Goal: Answer question/provide support: Share knowledge or assist other users

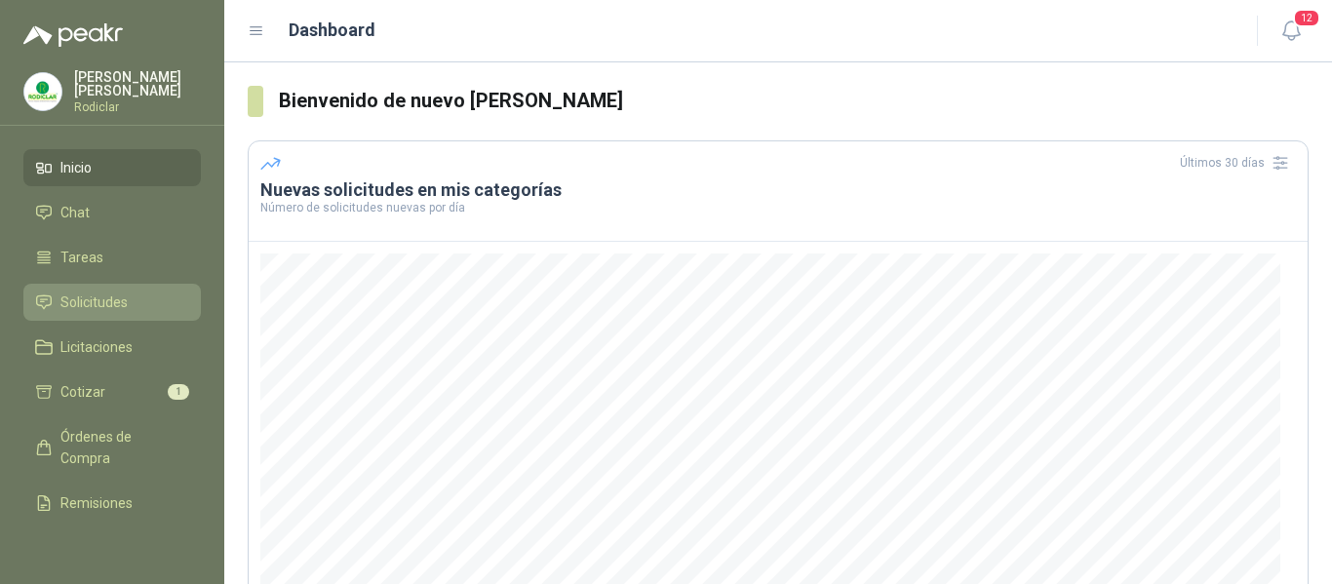
click at [105, 303] on span "Solicitudes" at bounding box center [93, 302] width 67 height 21
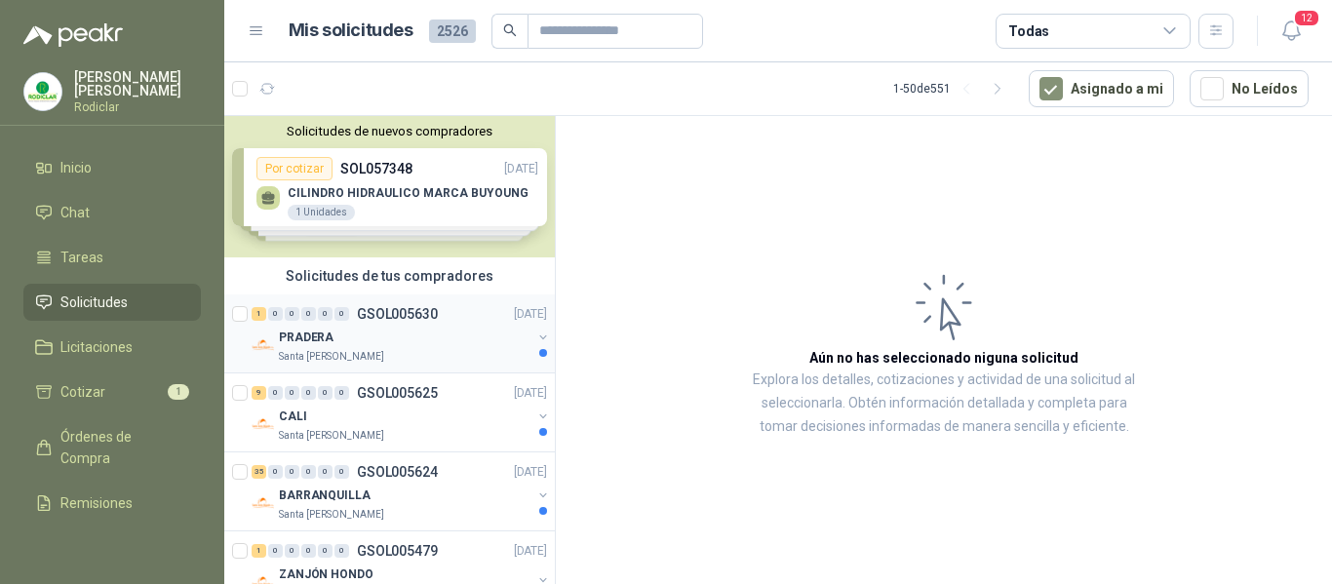
click at [447, 354] on div "Santa [PERSON_NAME]" at bounding box center [405, 357] width 253 height 16
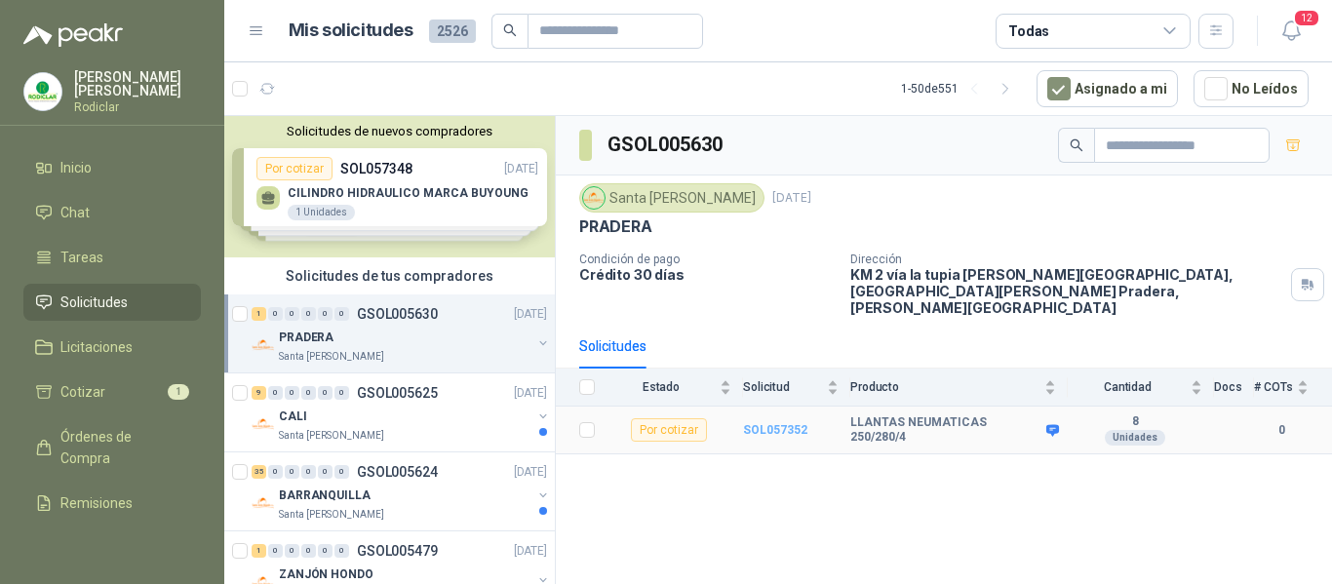
click at [749, 423] on b "SOL057352" at bounding box center [775, 430] width 64 height 14
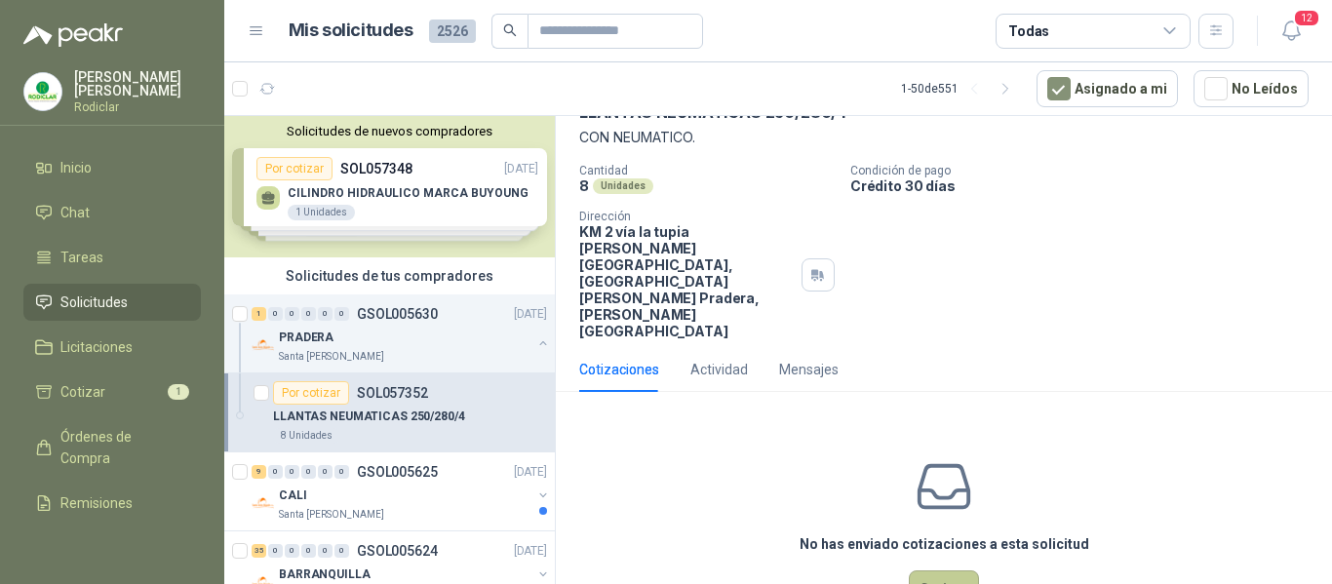
click at [930, 571] on button "Cotizar" at bounding box center [944, 589] width 70 height 37
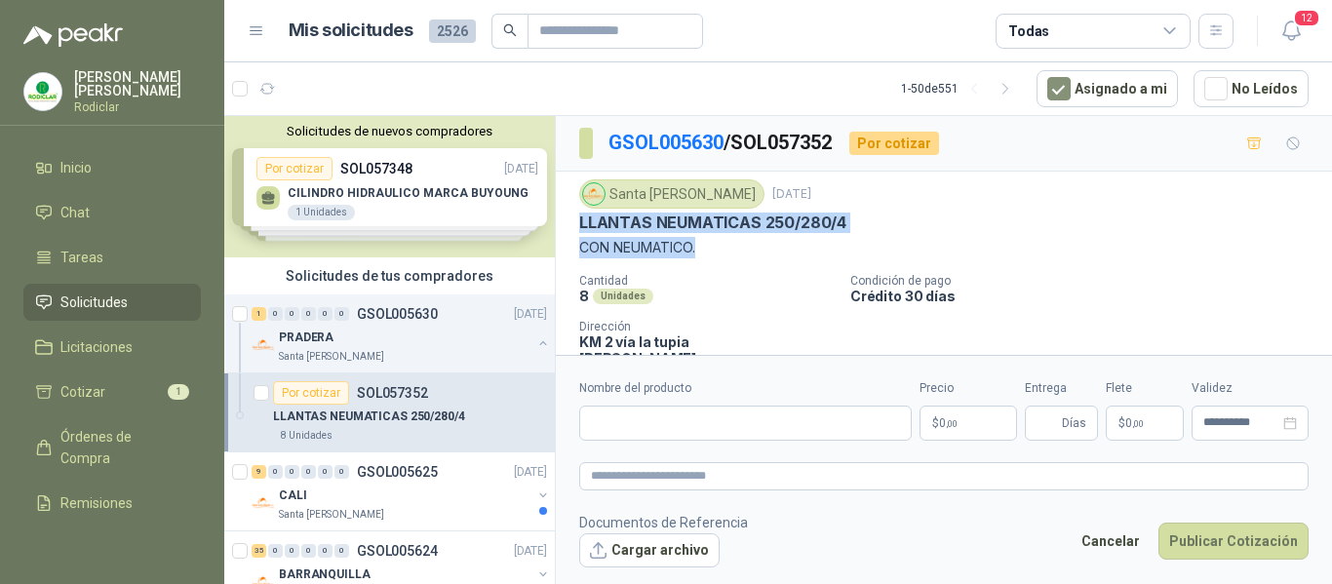
drag, startPoint x: 581, startPoint y: 223, endPoint x: 706, endPoint y: 253, distance: 128.2
click at [706, 253] on div "Santa [PERSON_NAME] [DATE] LLANTAS NEUMATICAS 250/280/4 CON NEUMATICO." at bounding box center [943, 218] width 729 height 79
copy div "LLANTAS NEUMATICAS 250/280/4 CON NEUMATICO."
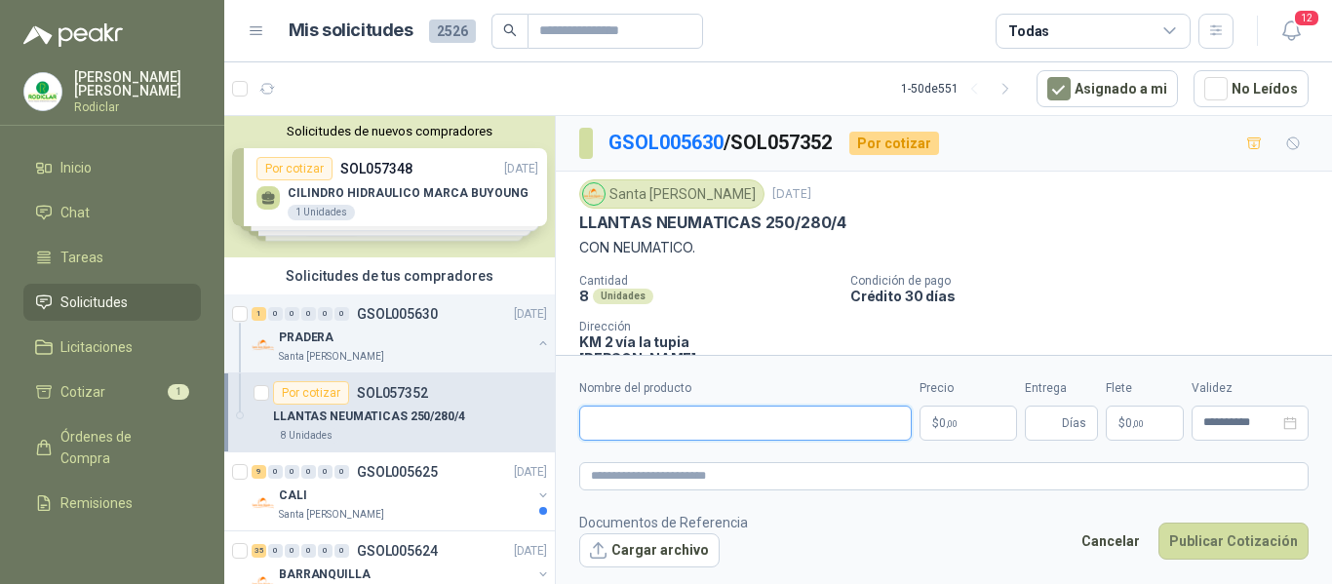
click at [641, 426] on input "Nombre del producto" at bounding box center [745, 423] width 333 height 35
paste input "**********"
type input "**********"
click at [644, 484] on textarea at bounding box center [943, 476] width 729 height 28
paste textarea "**********"
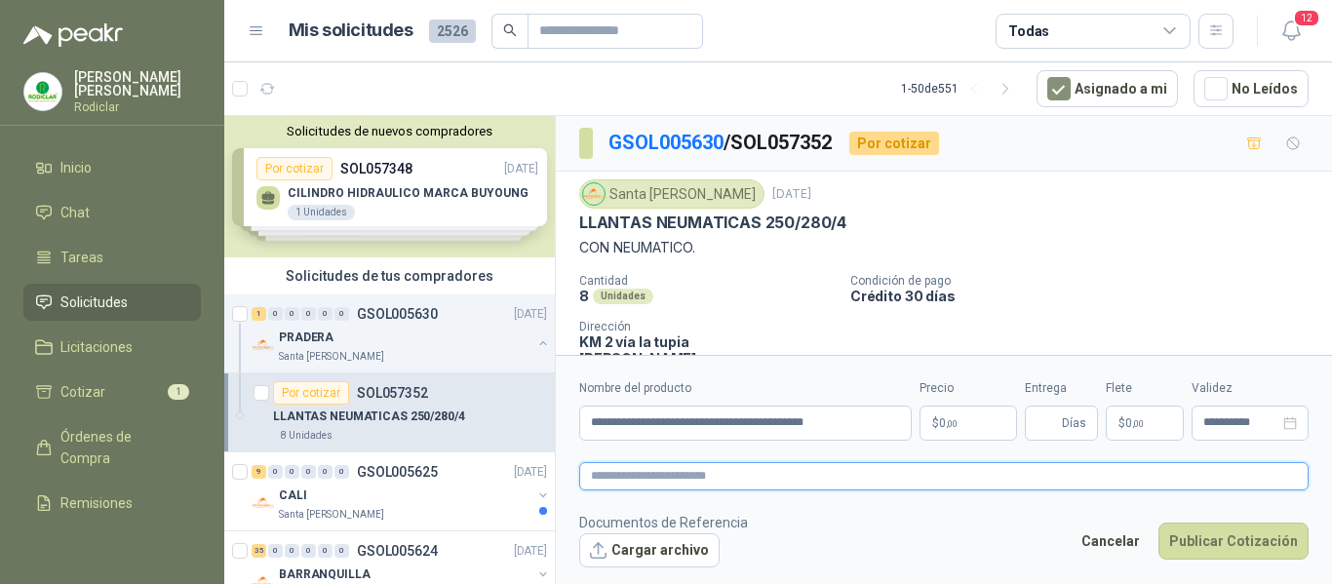
type textarea "**********"
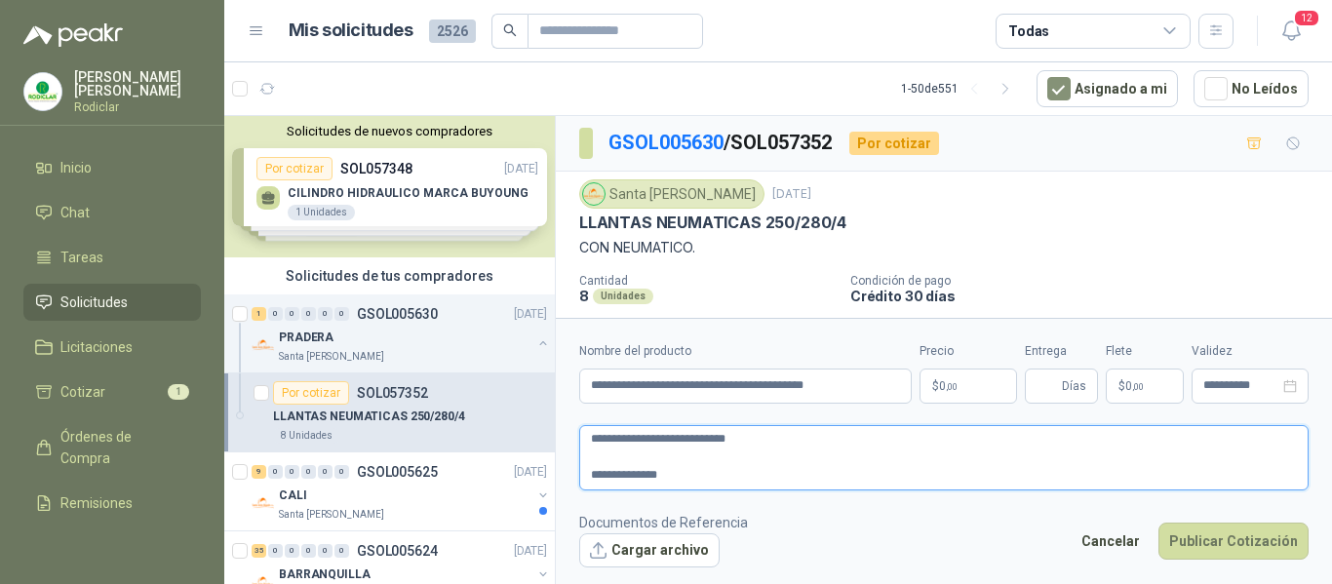
type textarea "**********"
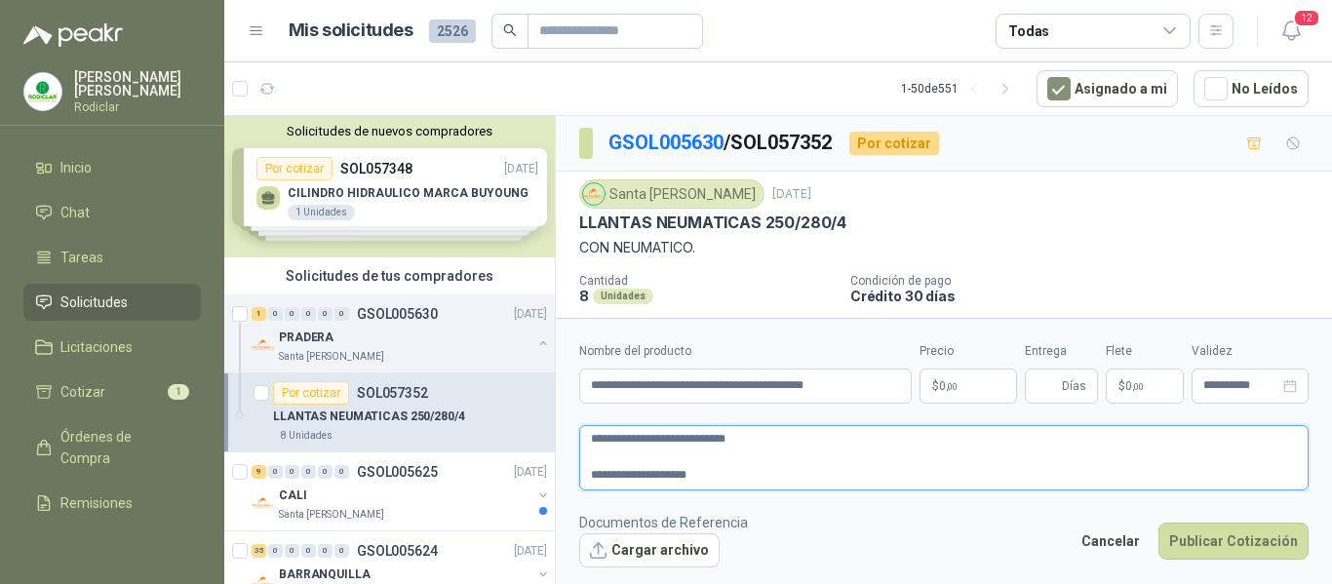
type textarea "**********"
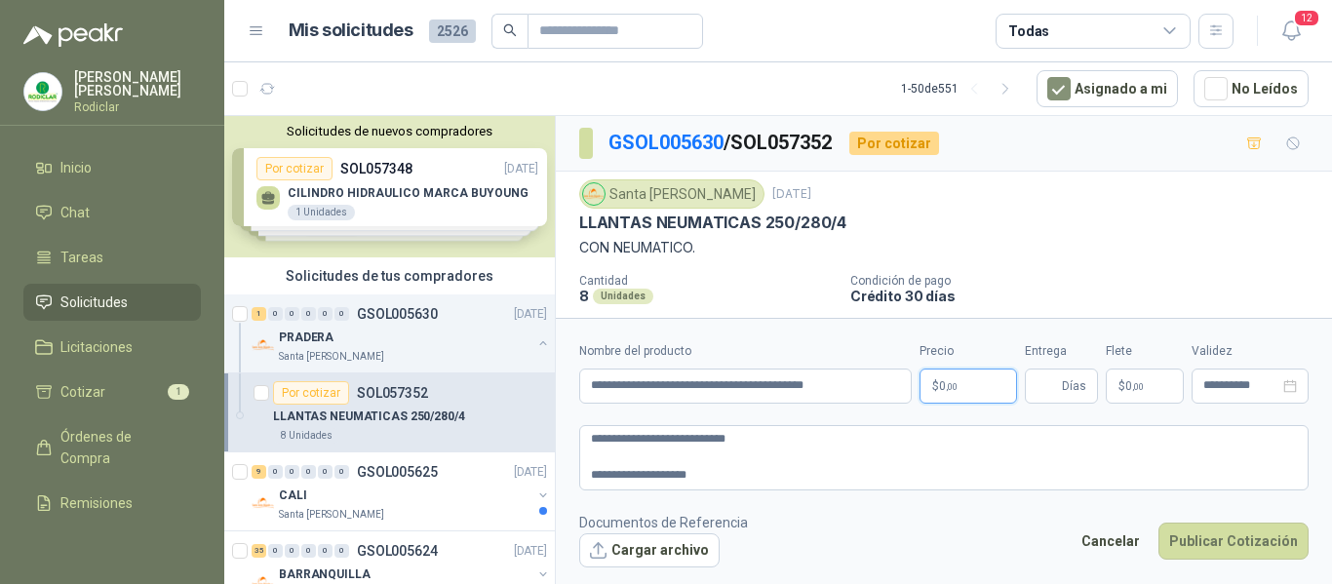
click at [971, 388] on p "$ 0 ,00" at bounding box center [969, 386] width 98 height 35
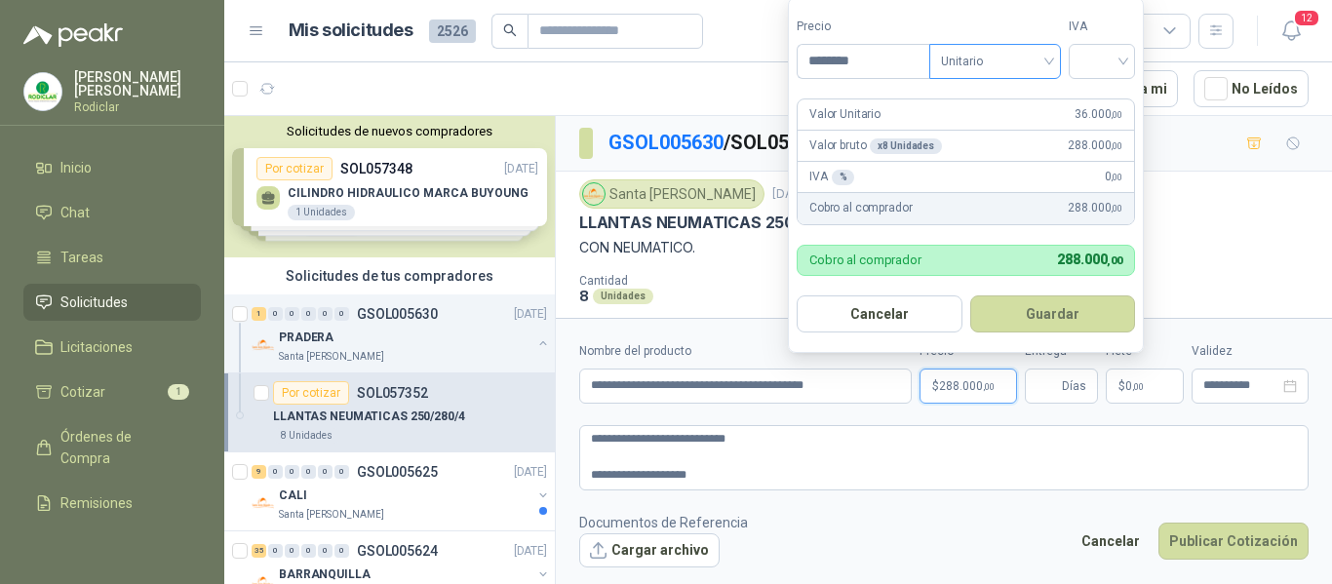
click at [990, 50] on span "Unitario" at bounding box center [995, 61] width 108 height 29
type input "********"
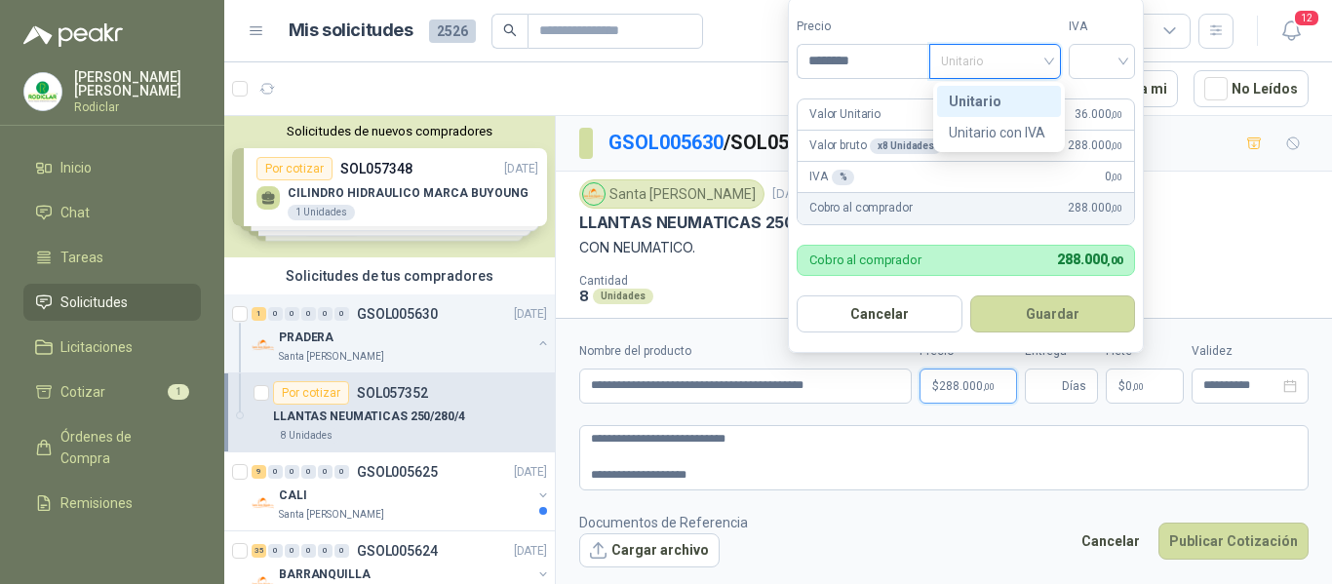
drag, startPoint x: 1003, startPoint y: 98, endPoint x: 1018, endPoint y: 97, distance: 15.7
click at [1009, 98] on div "Unitario" at bounding box center [999, 101] width 100 height 21
click at [1102, 69] on input "search" at bounding box center [1102, 59] width 43 height 29
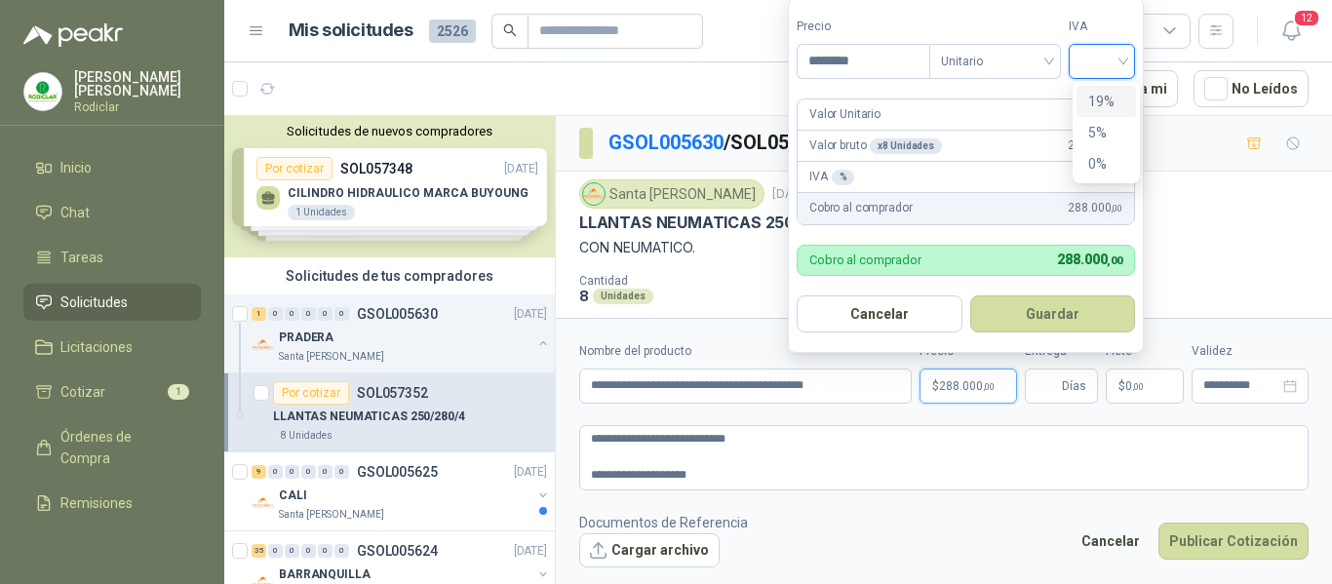
click at [1100, 104] on div "19%" at bounding box center [1106, 101] width 36 height 21
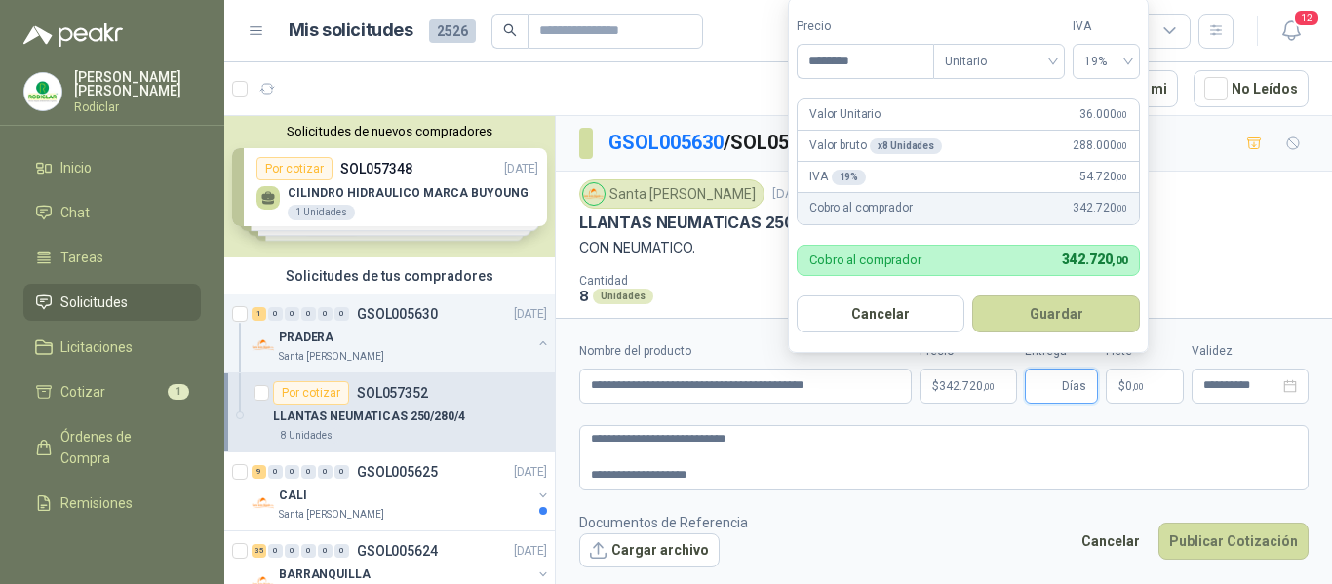
click at [1051, 391] on input "Entrega" at bounding box center [1047, 386] width 21 height 33
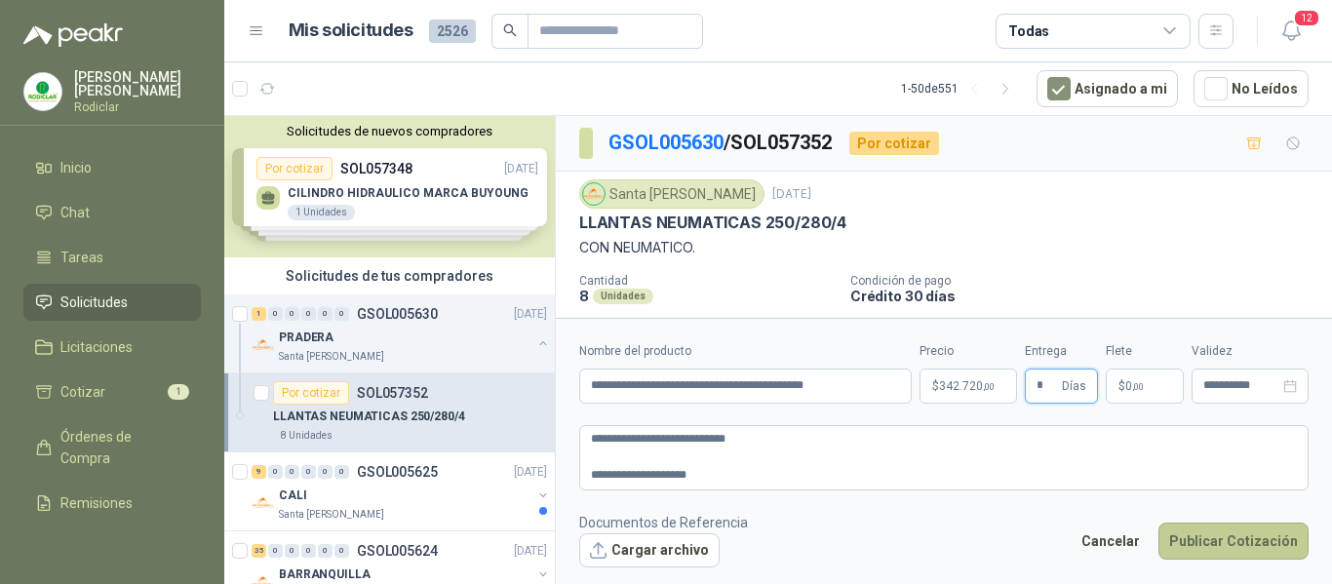
type input "*"
click at [1236, 543] on button "Publicar Cotización" at bounding box center [1234, 541] width 150 height 37
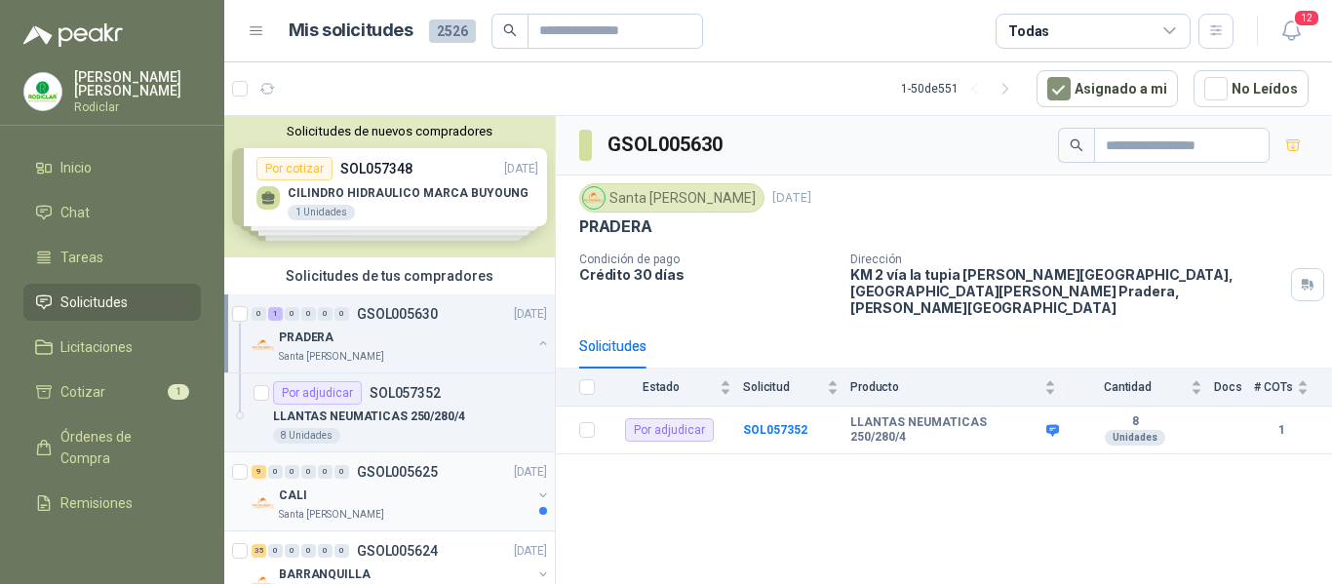
click at [453, 495] on div "CALI" at bounding box center [405, 495] width 253 height 23
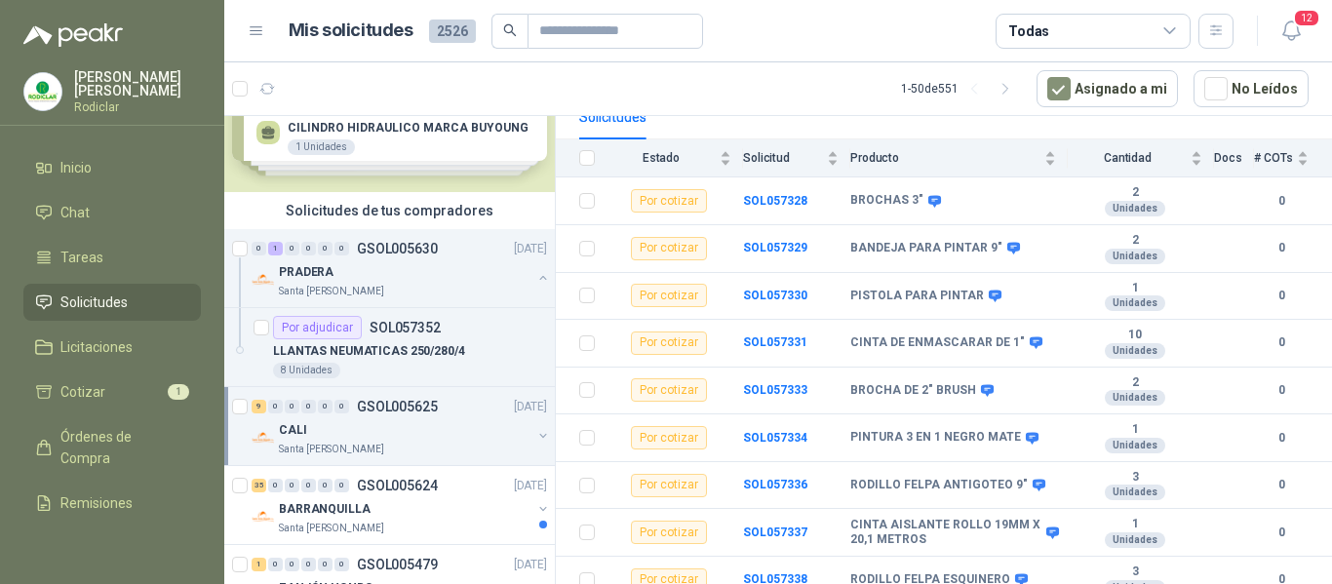
scroll to position [98, 0]
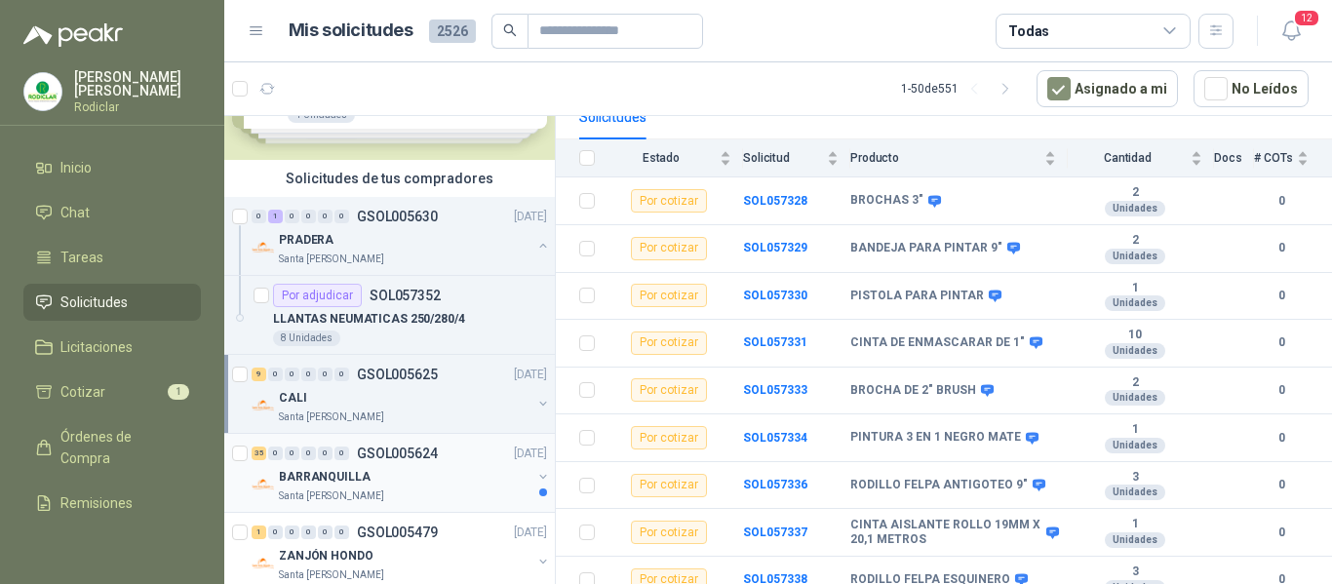
click at [437, 487] on div "BARRANQUILLA" at bounding box center [405, 476] width 253 height 23
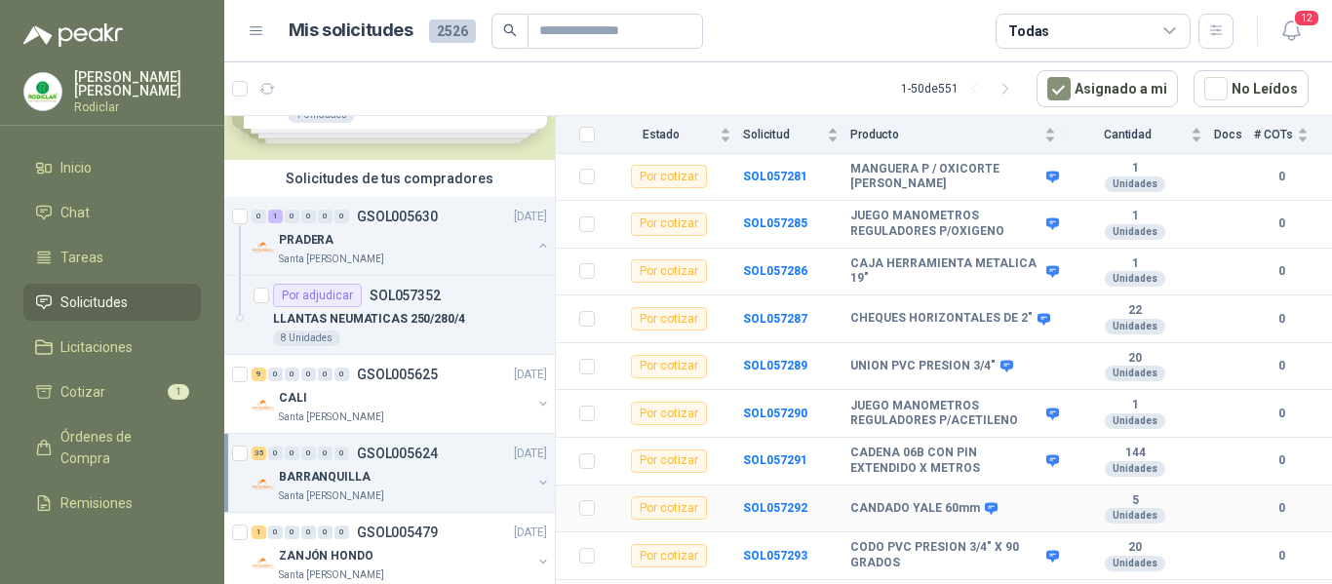
scroll to position [683, 0]
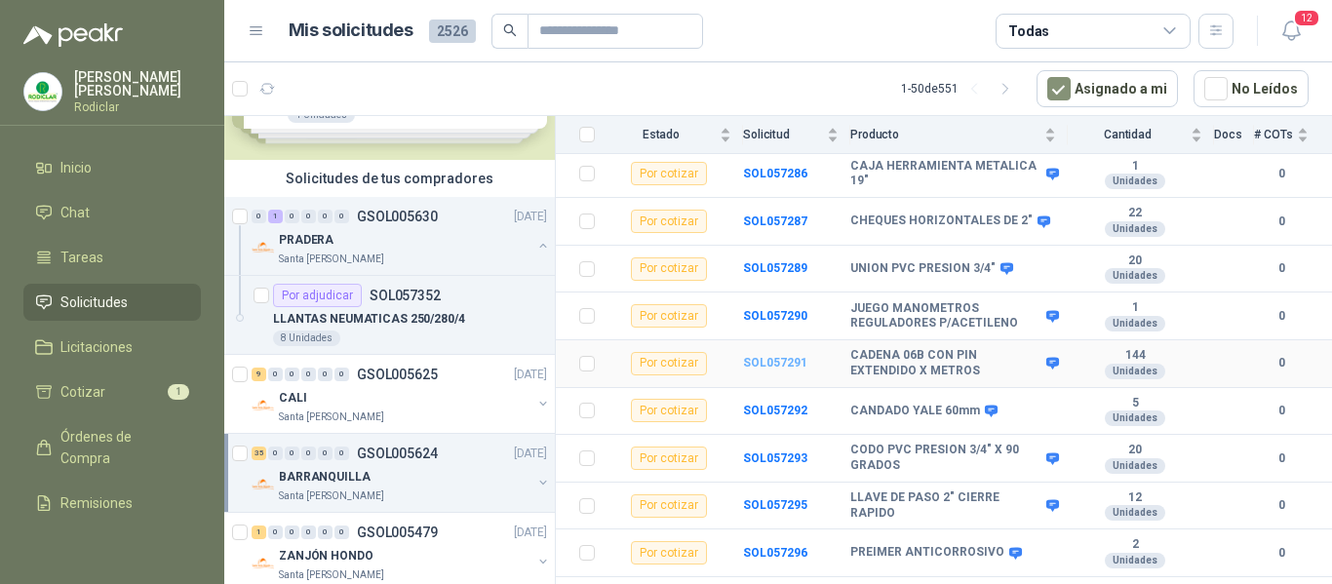
click at [772, 356] on b "SOL057291" at bounding box center [775, 363] width 64 height 14
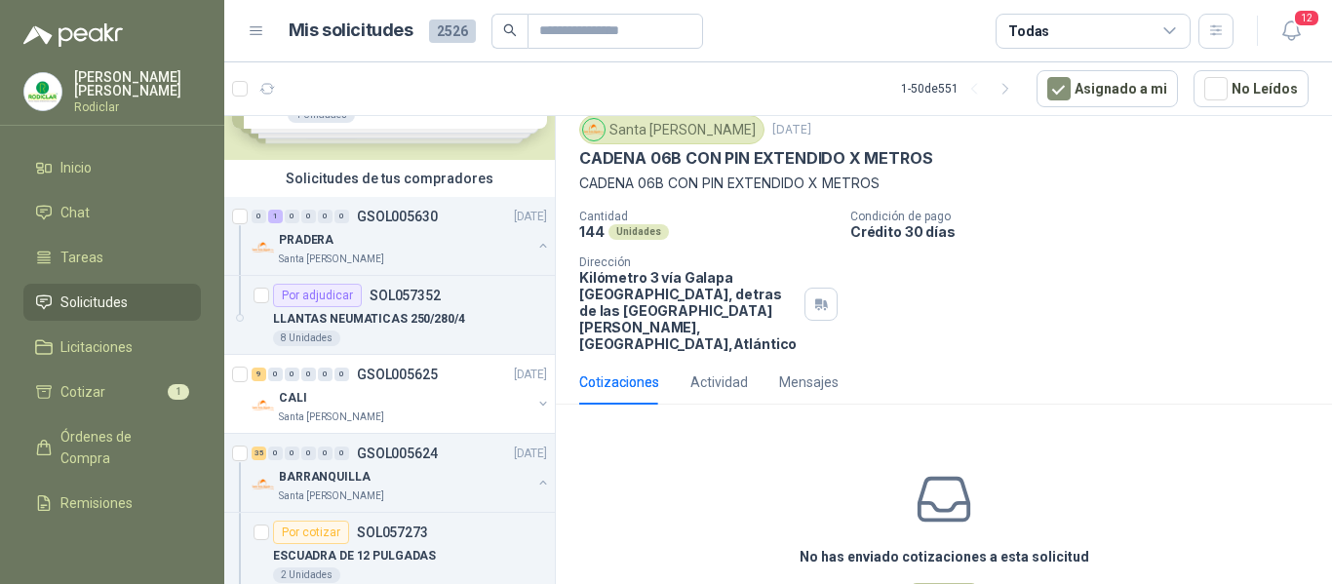
scroll to position [98, 0]
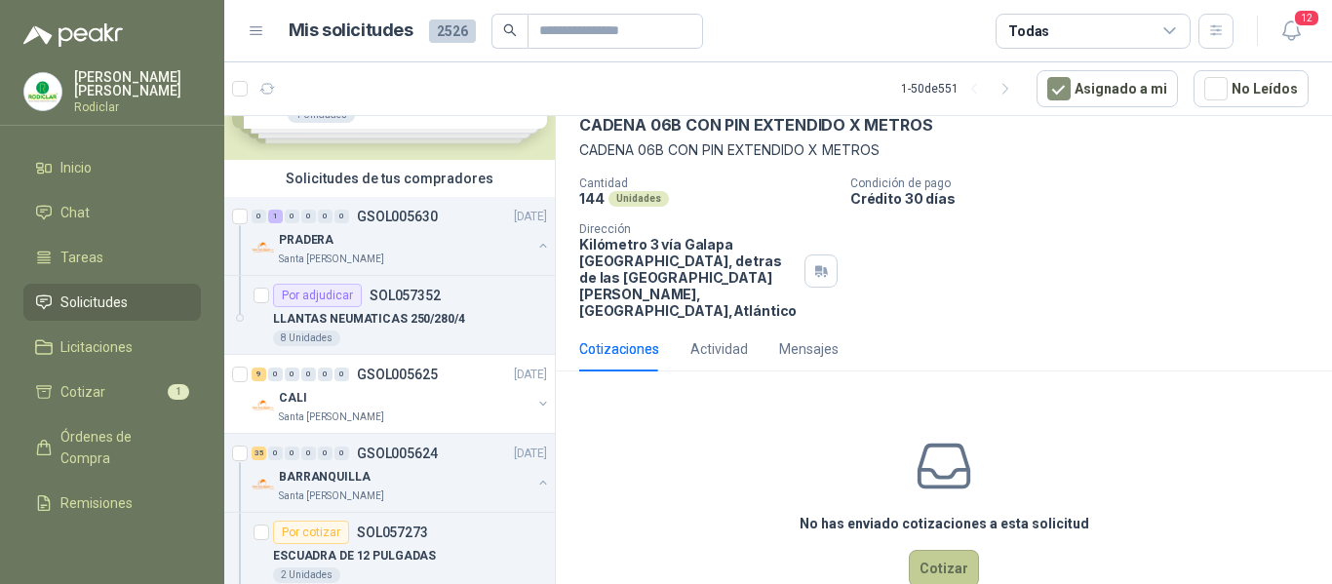
click at [951, 550] on button "Cotizar" at bounding box center [944, 568] width 70 height 37
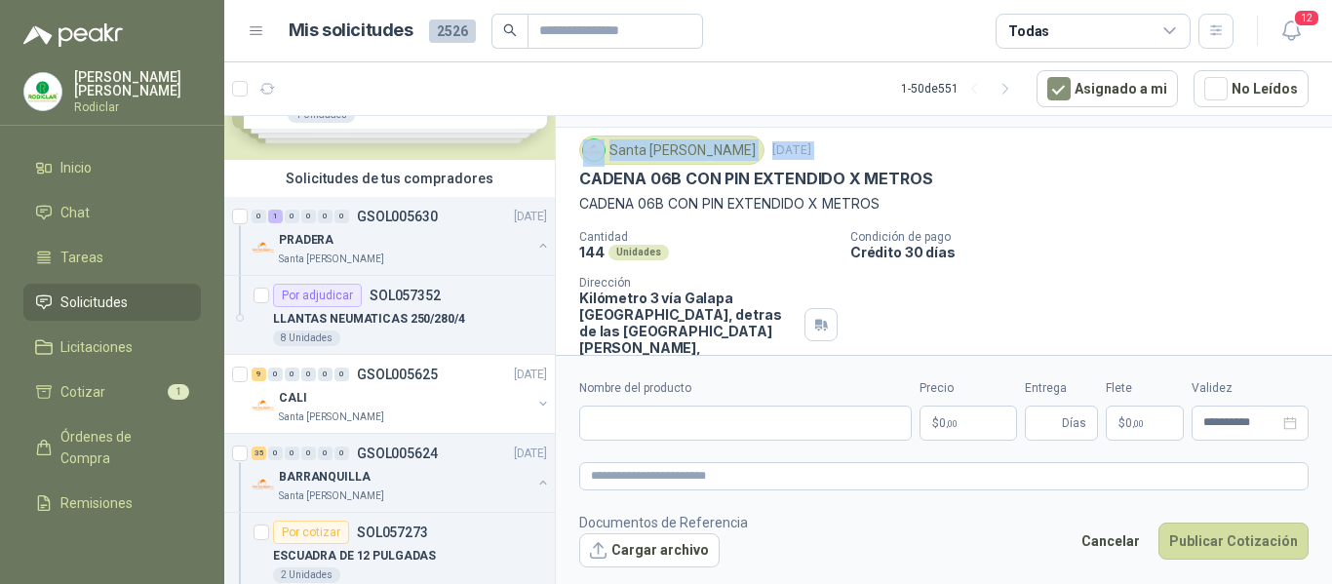
scroll to position [0, 0]
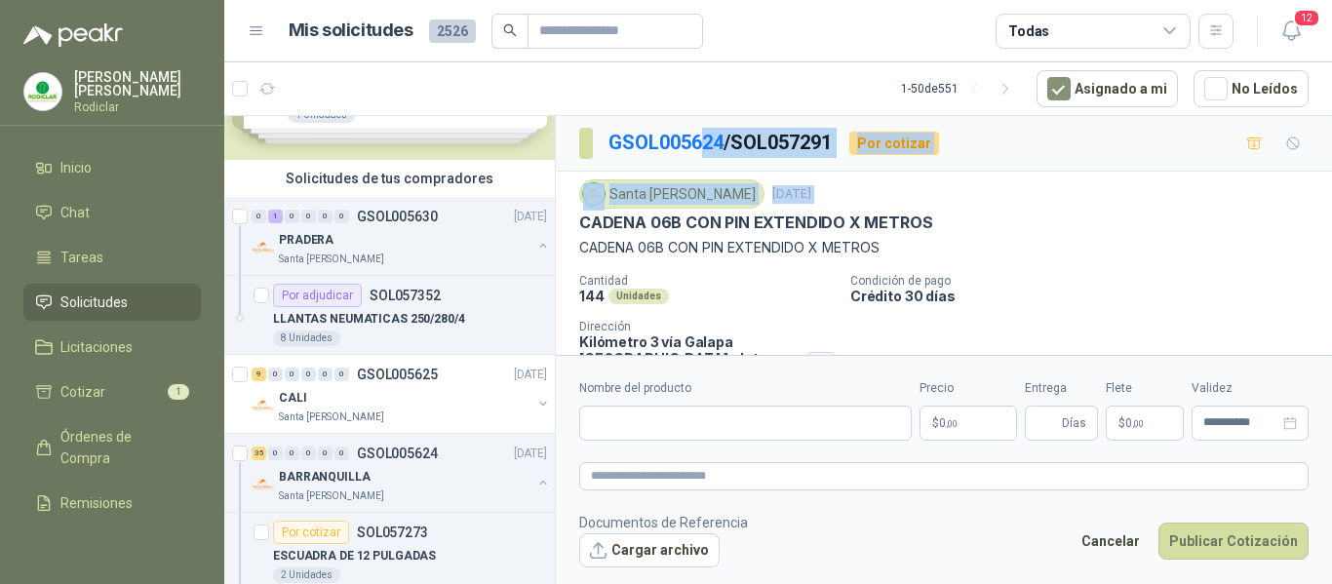
drag, startPoint x: 577, startPoint y: 130, endPoint x: 697, endPoint y: 126, distance: 120.0
click at [697, 126] on div "GSOL005624 / SOL057291 Por cotizar Santa [PERSON_NAME] [DATE] [PERSON_NAME] 06B…" at bounding box center [944, 300] width 776 height 369
click at [1021, 204] on div "Santa [PERSON_NAME] [DATE]" at bounding box center [943, 193] width 729 height 29
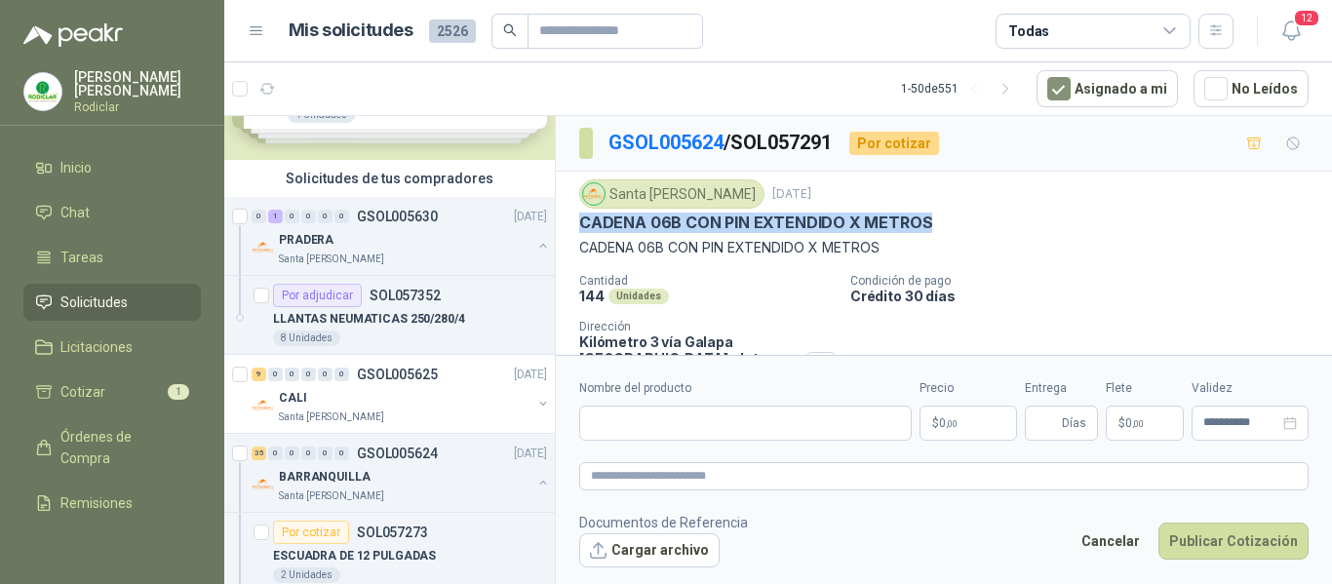
drag, startPoint x: 580, startPoint y: 225, endPoint x: 935, endPoint y: 229, distance: 355.0
click at [935, 229] on div "CADENA 06B CON PIN EXTENDIDO X METROS" at bounding box center [943, 223] width 729 height 20
copy p "CADENA 06B CON PIN EXTENDIDO X METROS"
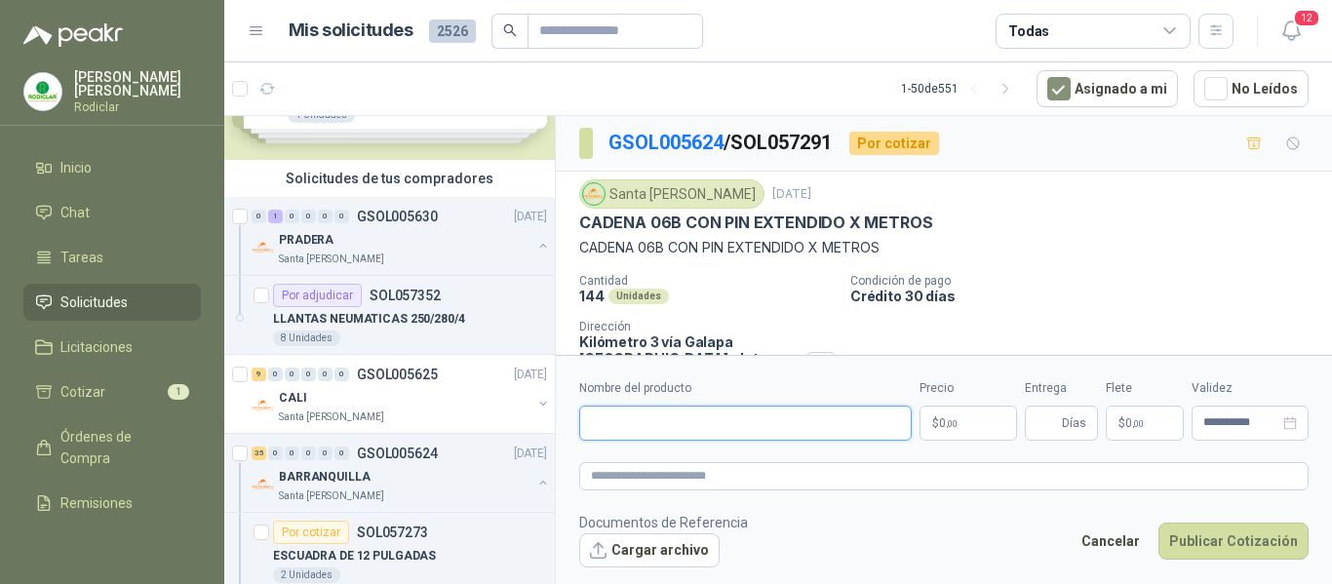
click at [657, 429] on input "Nombre del producto" at bounding box center [745, 423] width 333 height 35
paste input "**********"
type input "**********"
click at [633, 482] on textarea at bounding box center [943, 476] width 729 height 28
paste textarea "**********"
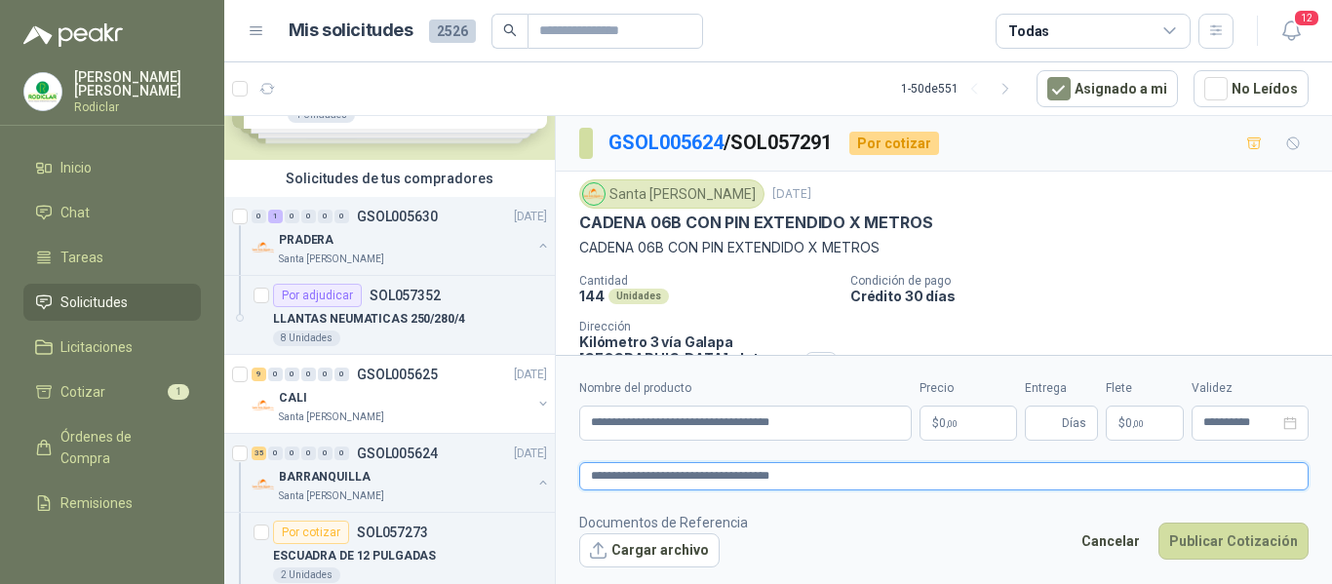
type textarea "**********"
click at [953, 423] on span ",00" at bounding box center [952, 423] width 12 height 11
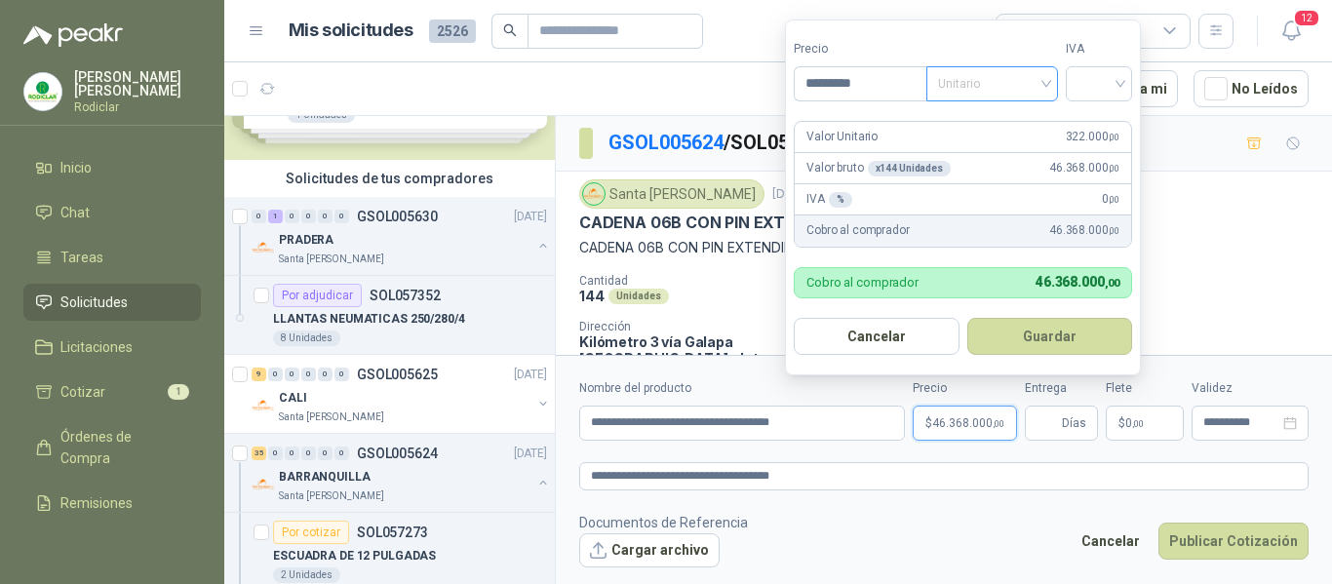
click at [1003, 80] on span "Unitario" at bounding box center [992, 83] width 108 height 29
type input "*********"
drag, startPoint x: 966, startPoint y: 121, endPoint x: 1069, endPoint y: 95, distance: 105.7
click at [967, 121] on div "Unitario" at bounding box center [996, 123] width 100 height 21
click at [1088, 84] on input "search" at bounding box center [1099, 81] width 43 height 29
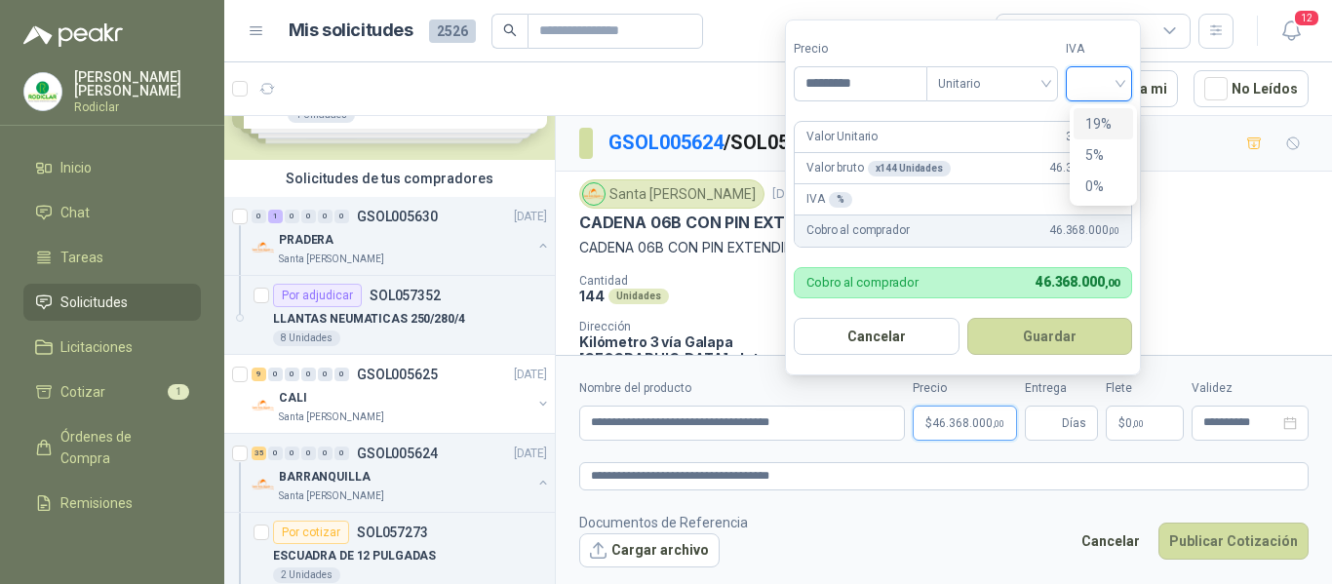
click at [1097, 125] on div "19%" at bounding box center [1103, 123] width 36 height 21
click at [1043, 423] on input "Entrega" at bounding box center [1047, 423] width 21 height 33
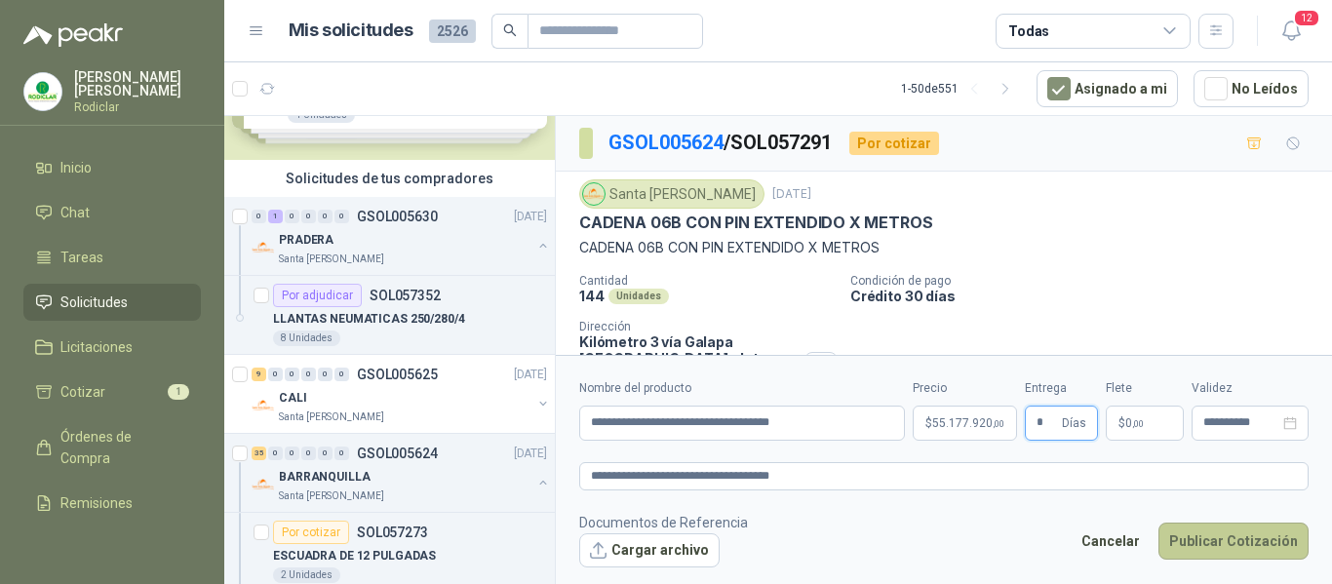
type input "*"
click at [1220, 549] on button "Publicar Cotización" at bounding box center [1234, 541] width 150 height 37
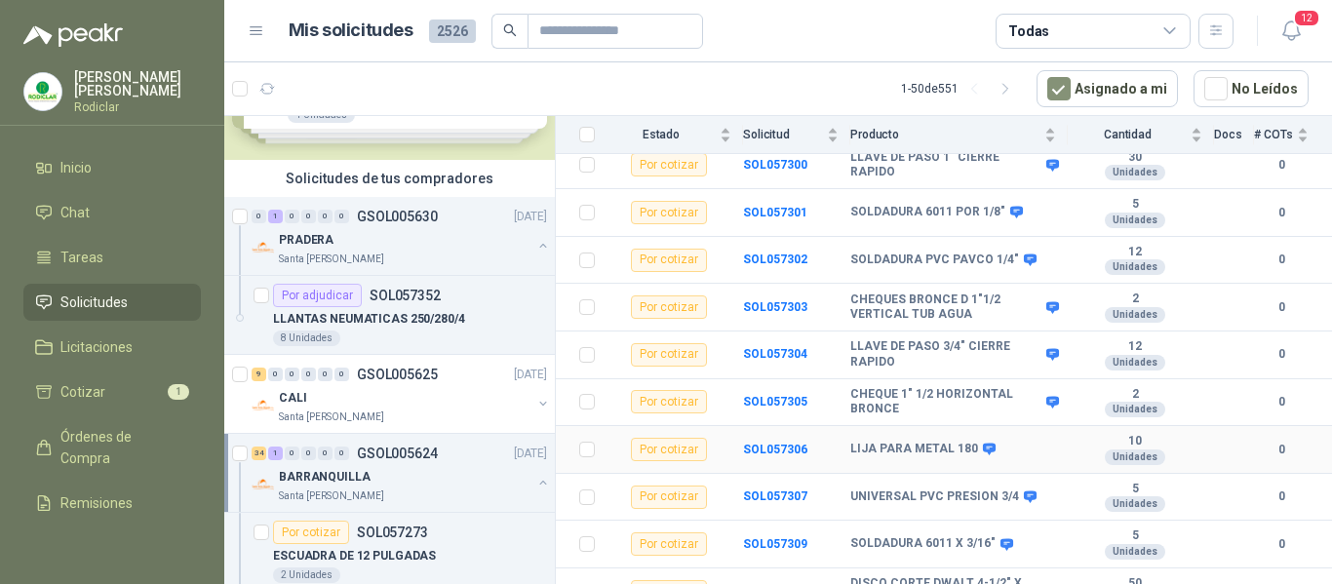
scroll to position [1068, 0]
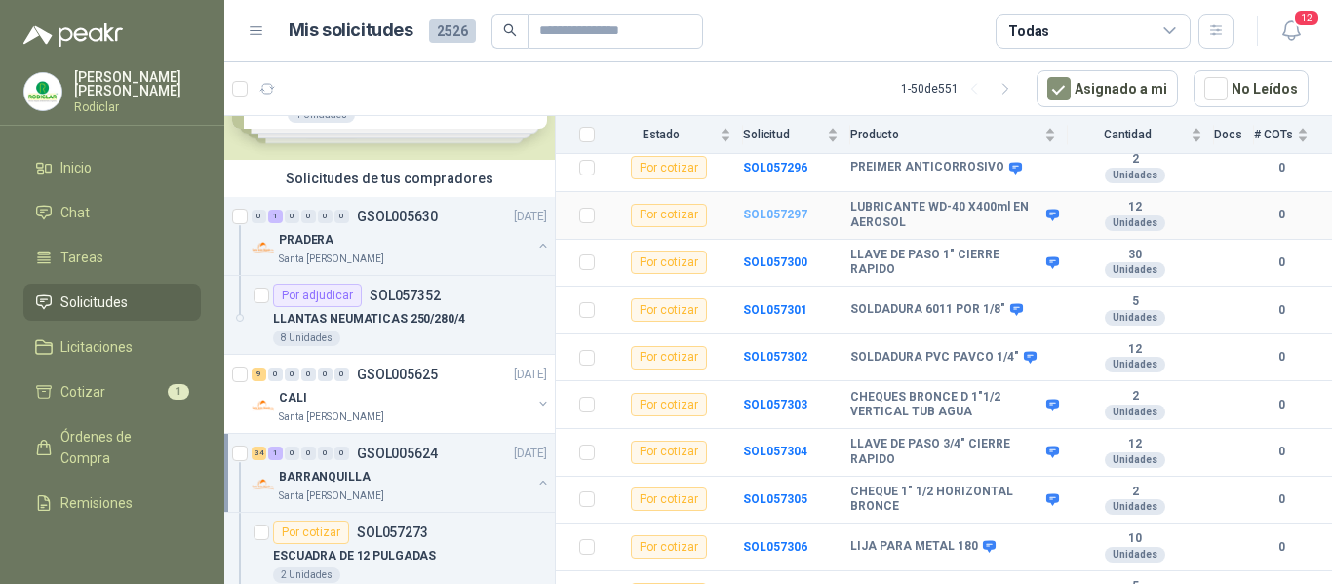
click at [768, 208] on b "SOL057297" at bounding box center [775, 215] width 64 height 14
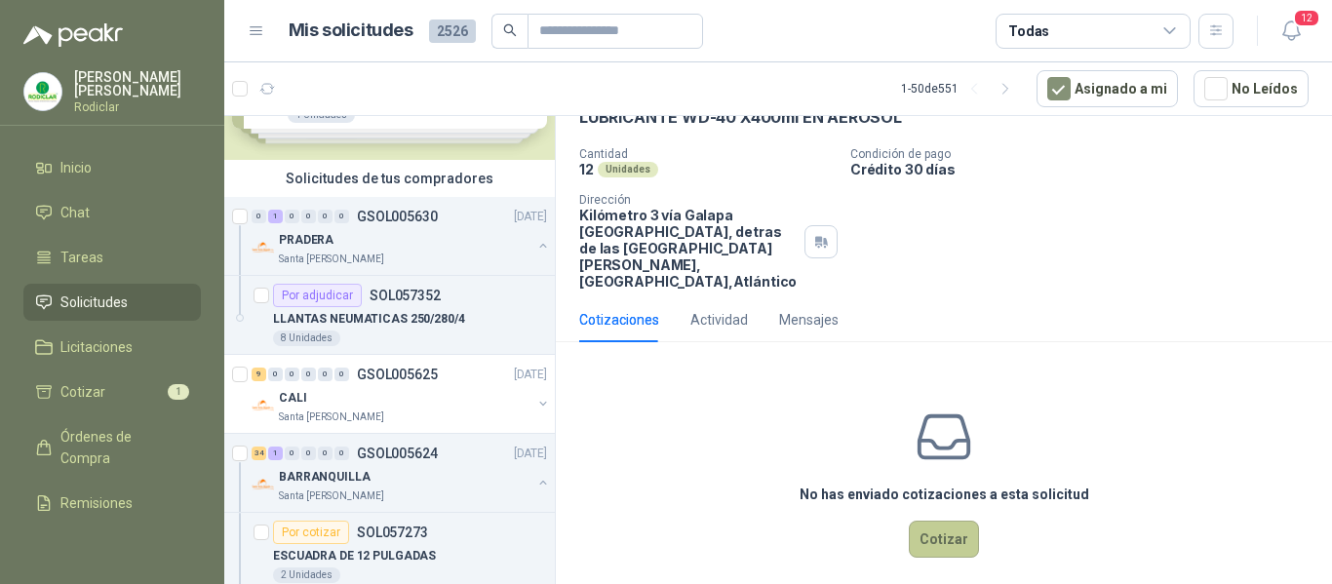
click at [939, 521] on button "Cotizar" at bounding box center [944, 539] width 70 height 37
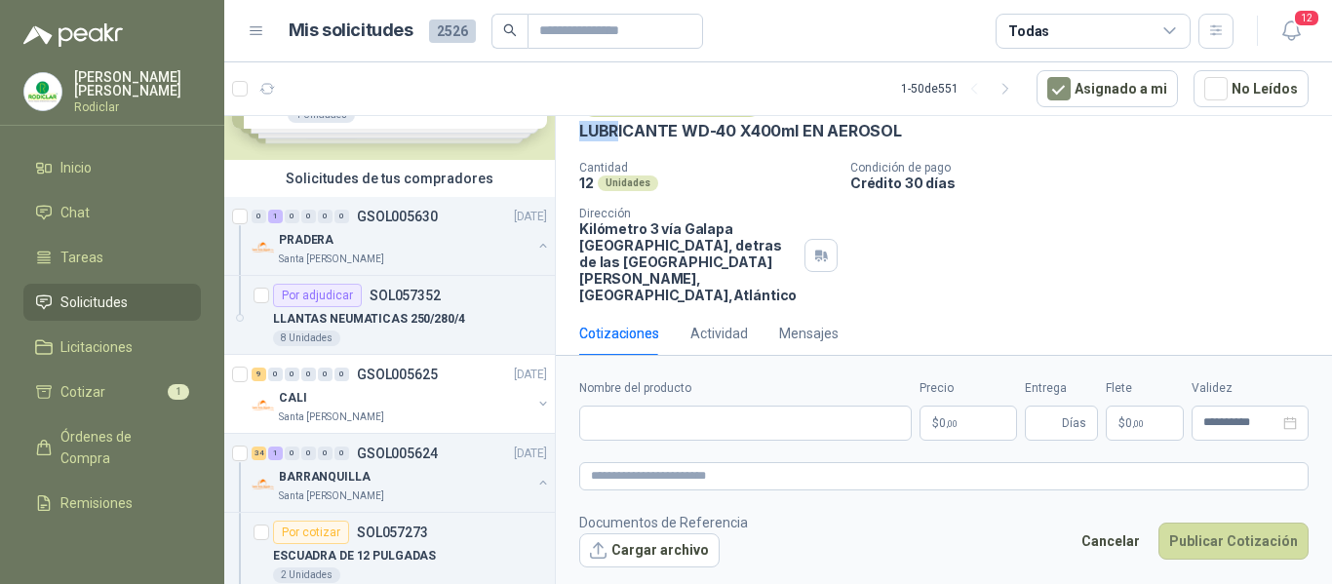
scroll to position [72, 0]
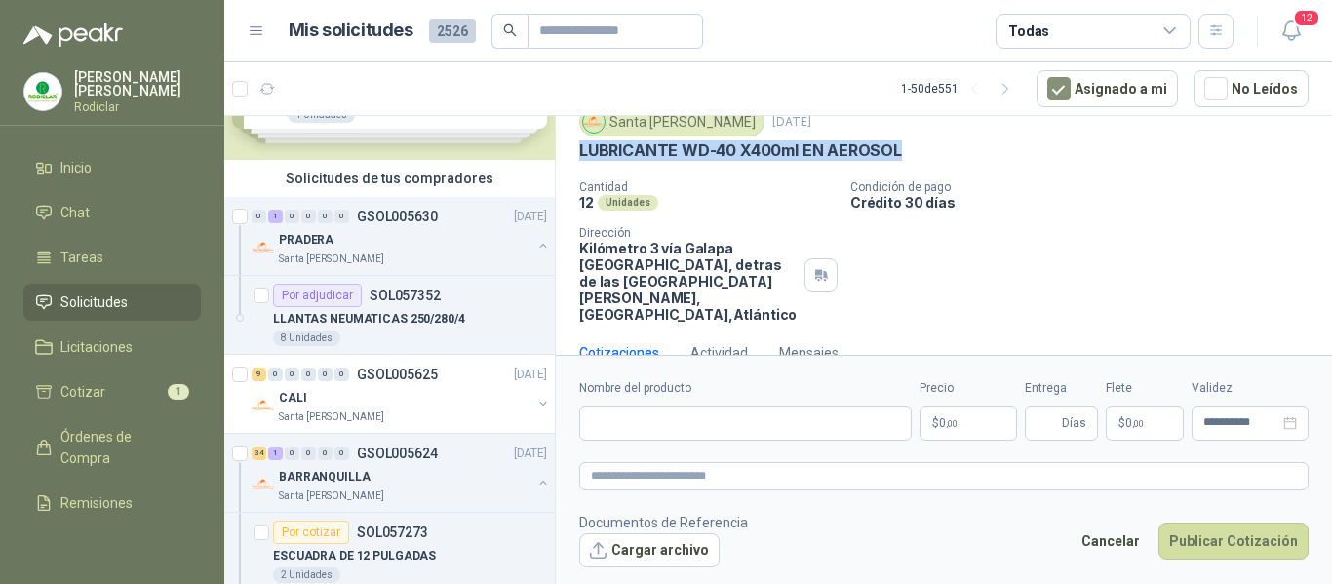
drag, startPoint x: 580, startPoint y: 131, endPoint x: 901, endPoint y: 158, distance: 322.0
click at [901, 158] on div "LUBRICANTE WD-40 X400ml EN AEROSOL" at bounding box center [943, 150] width 729 height 20
copy p "LUBRICANTE WD-40 X400ml EN AEROSOL"
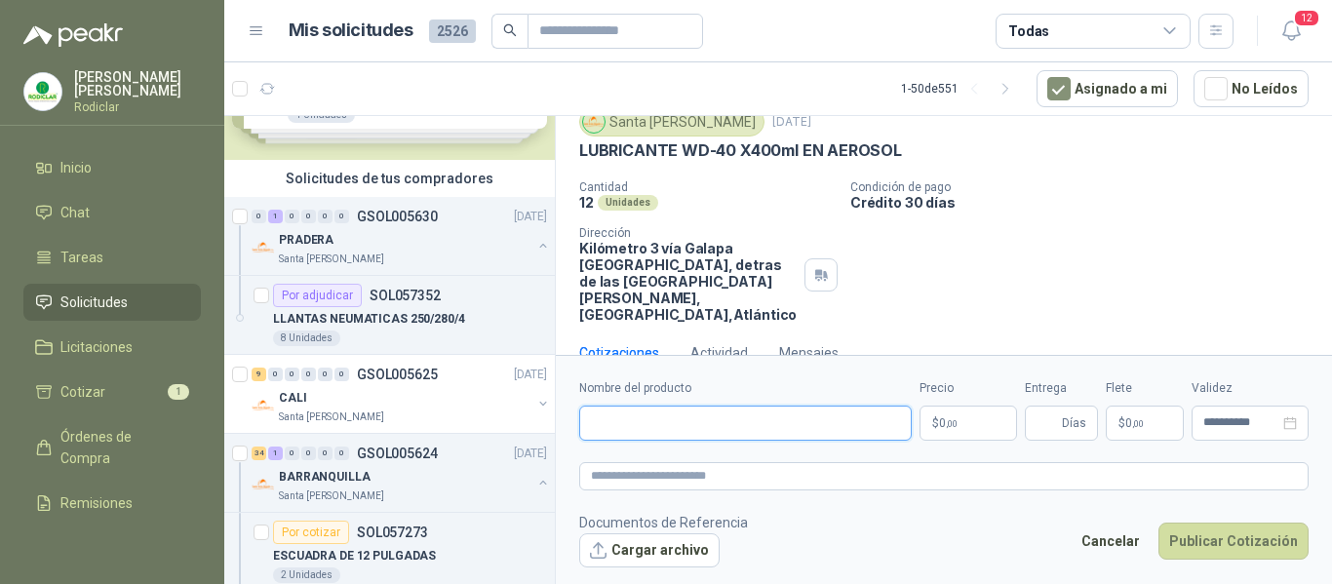
click at [653, 425] on input "Nombre del producto" at bounding box center [745, 423] width 333 height 35
paste input "**********"
type input "**********"
click at [667, 486] on textarea at bounding box center [943, 476] width 729 height 28
paste textarea "**********"
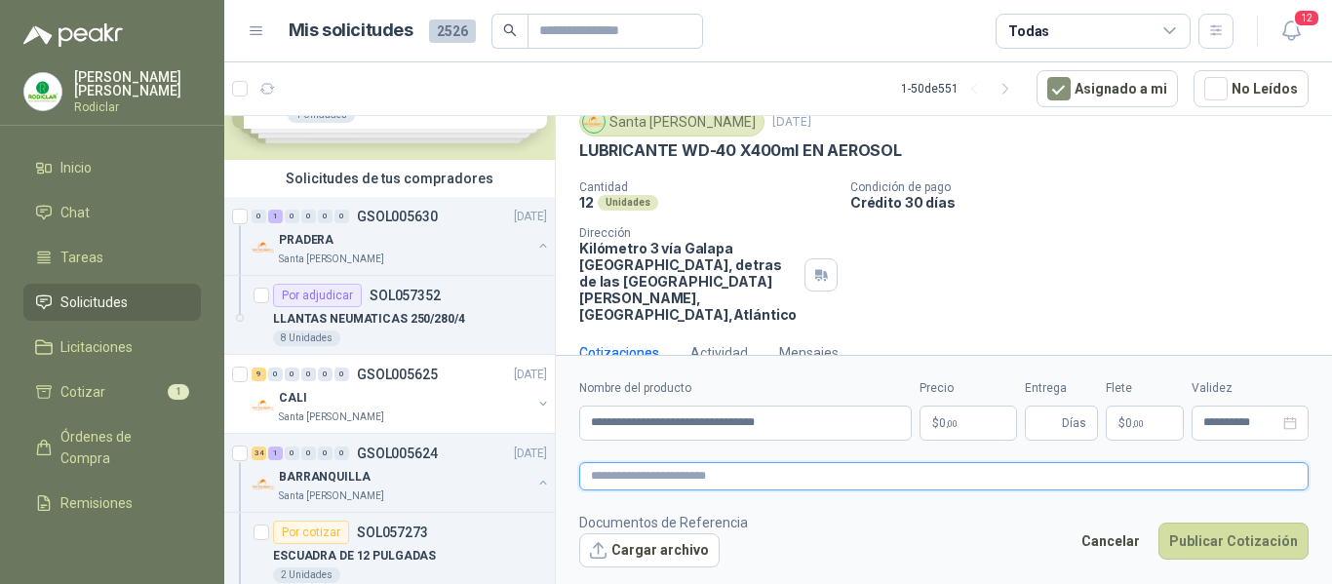
type textarea "**********"
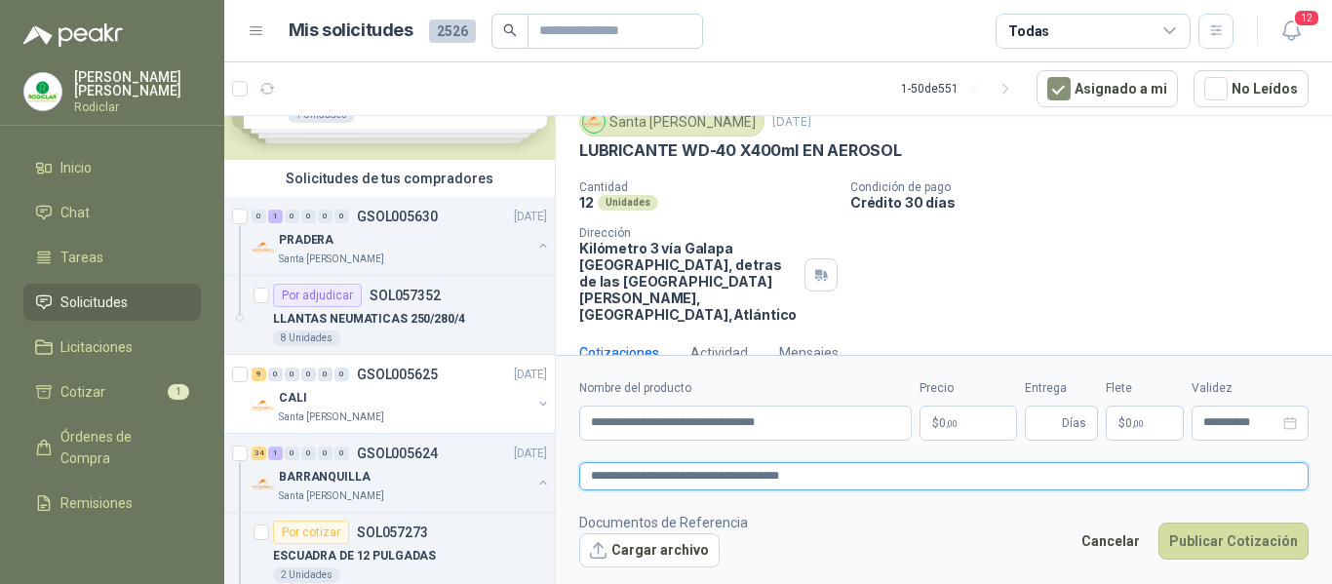
type textarea "**********"
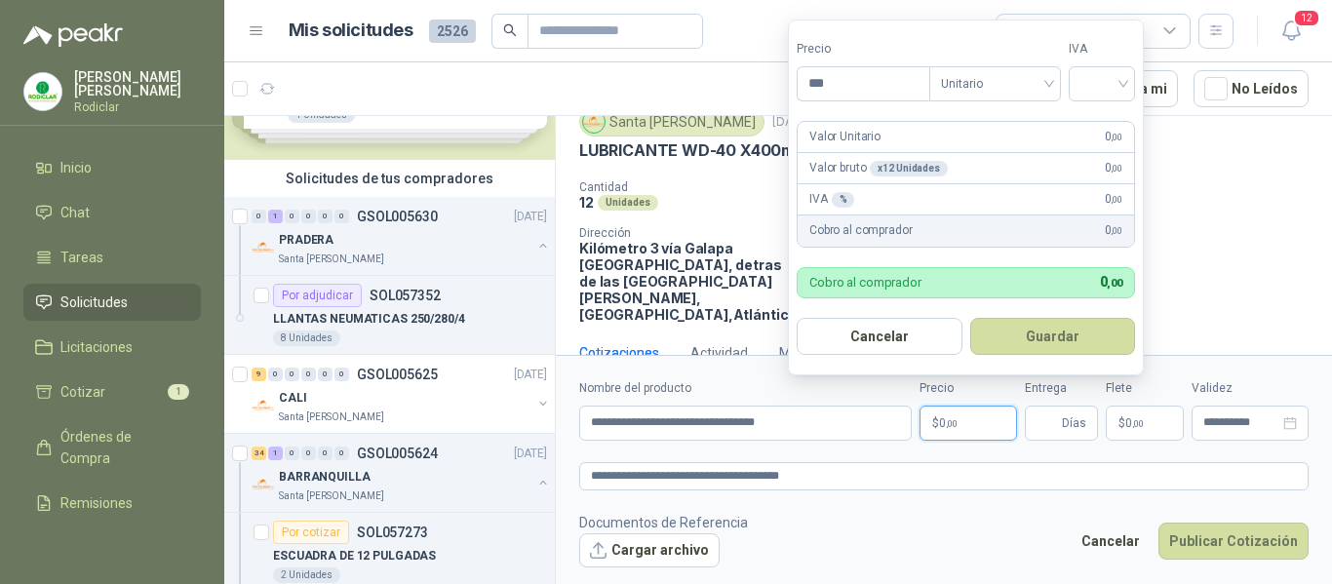
click at [970, 421] on p "$ 0 ,00" at bounding box center [969, 423] width 98 height 35
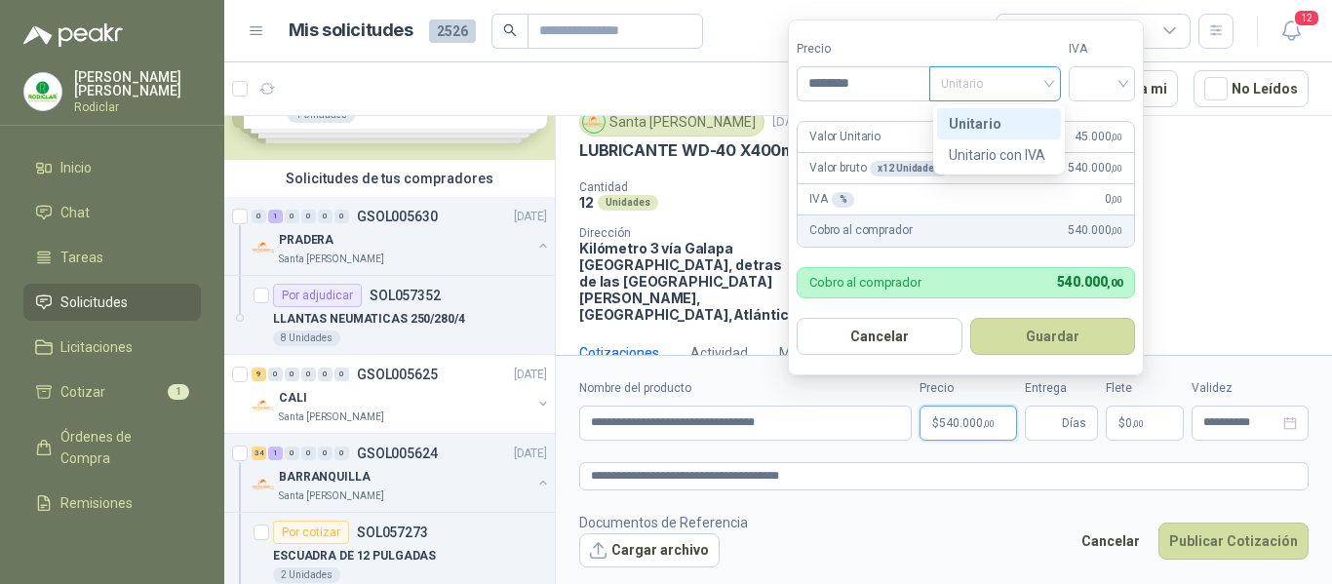
click at [1049, 91] on span "Unitario" at bounding box center [995, 83] width 108 height 29
type input "********"
click at [987, 123] on div "Unitario" at bounding box center [999, 123] width 100 height 21
click at [1049, 81] on span "Unitario" at bounding box center [995, 83] width 108 height 29
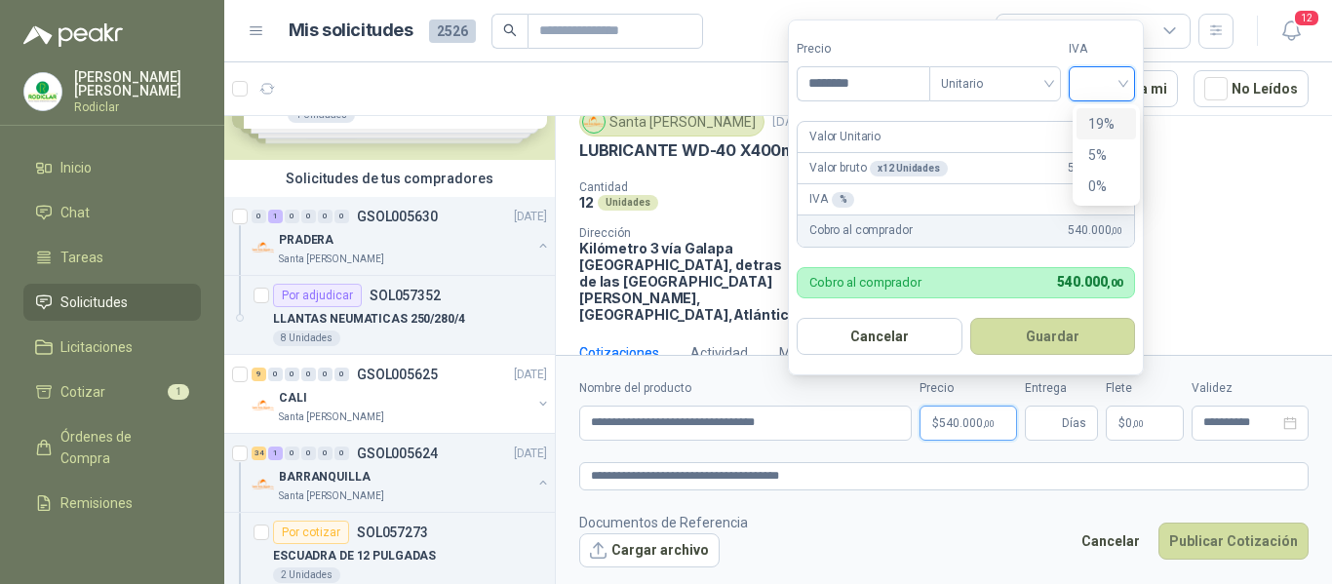
click at [1115, 79] on input "search" at bounding box center [1102, 81] width 43 height 29
click at [1114, 86] on input "search" at bounding box center [1102, 81] width 43 height 29
click at [1100, 121] on div "19%" at bounding box center [1106, 123] width 36 height 21
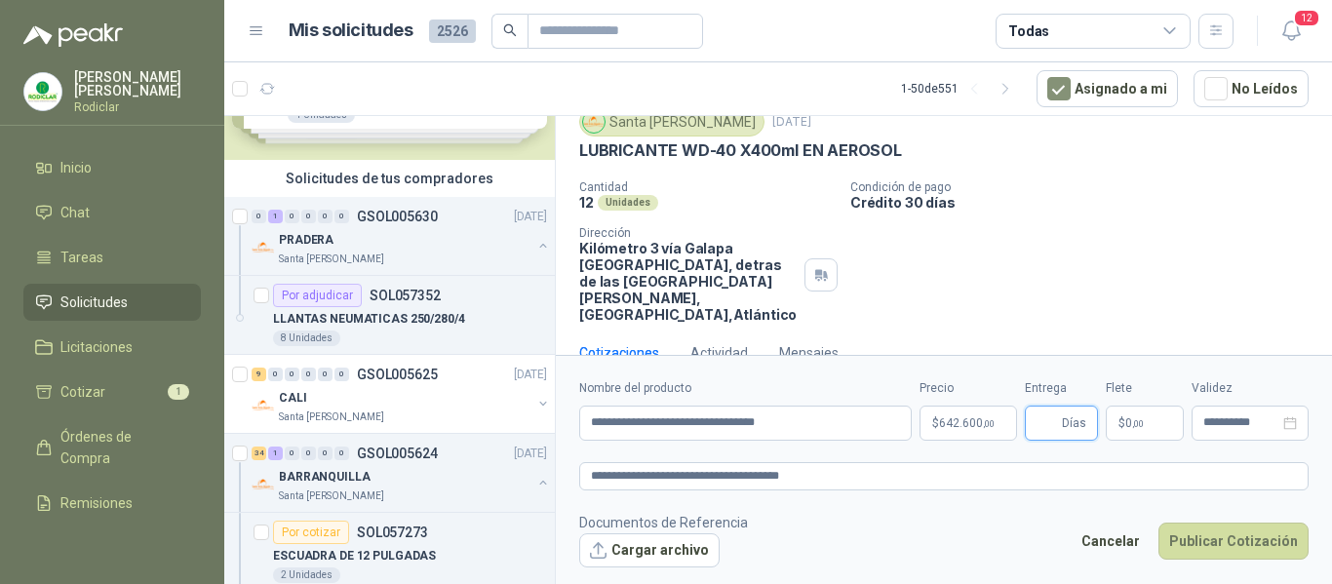
click at [1052, 434] on input "Entrega" at bounding box center [1047, 423] width 21 height 33
type input "*"
click at [1265, 550] on button "Publicar Cotización" at bounding box center [1234, 541] width 150 height 37
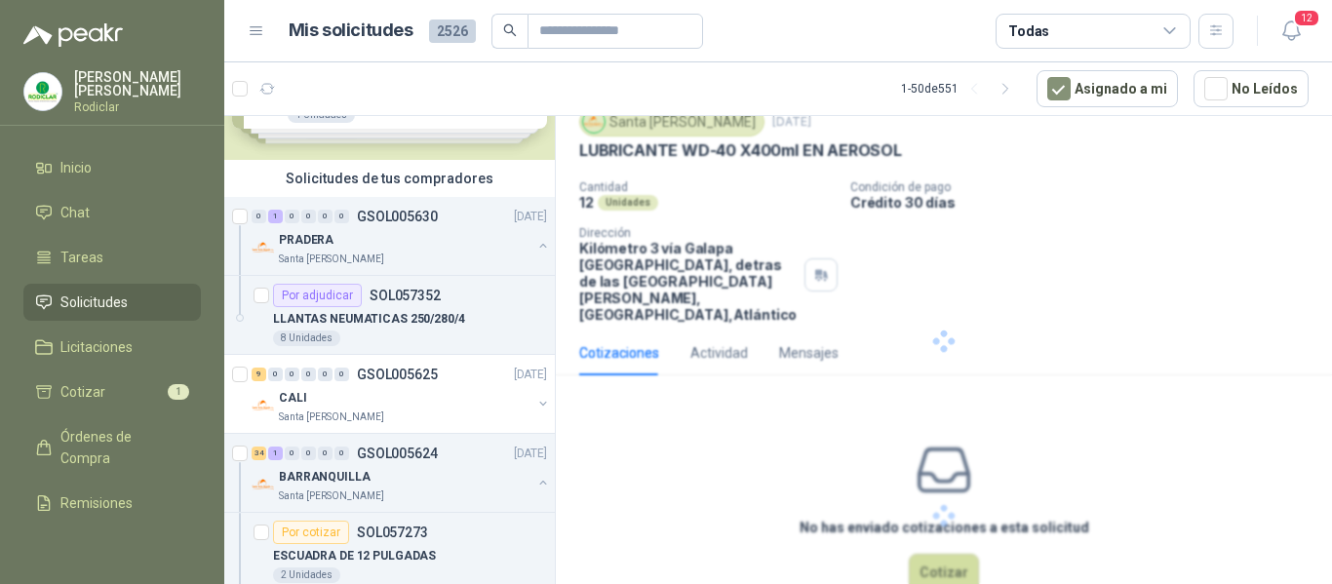
scroll to position [0, 0]
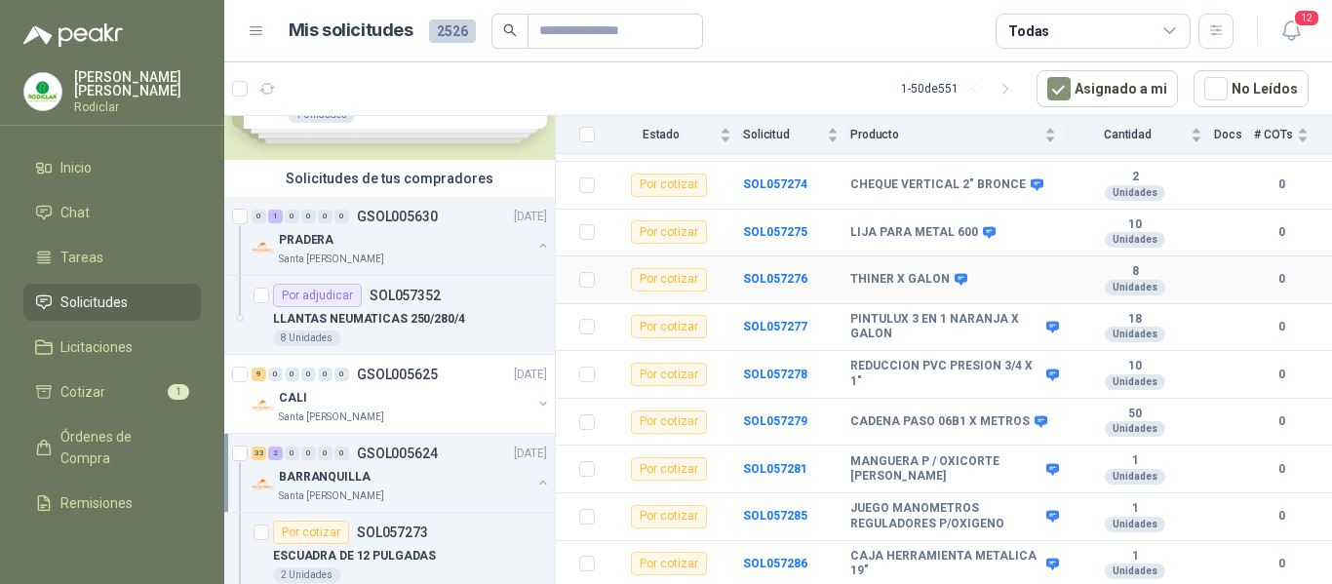
scroll to position [390, 0]
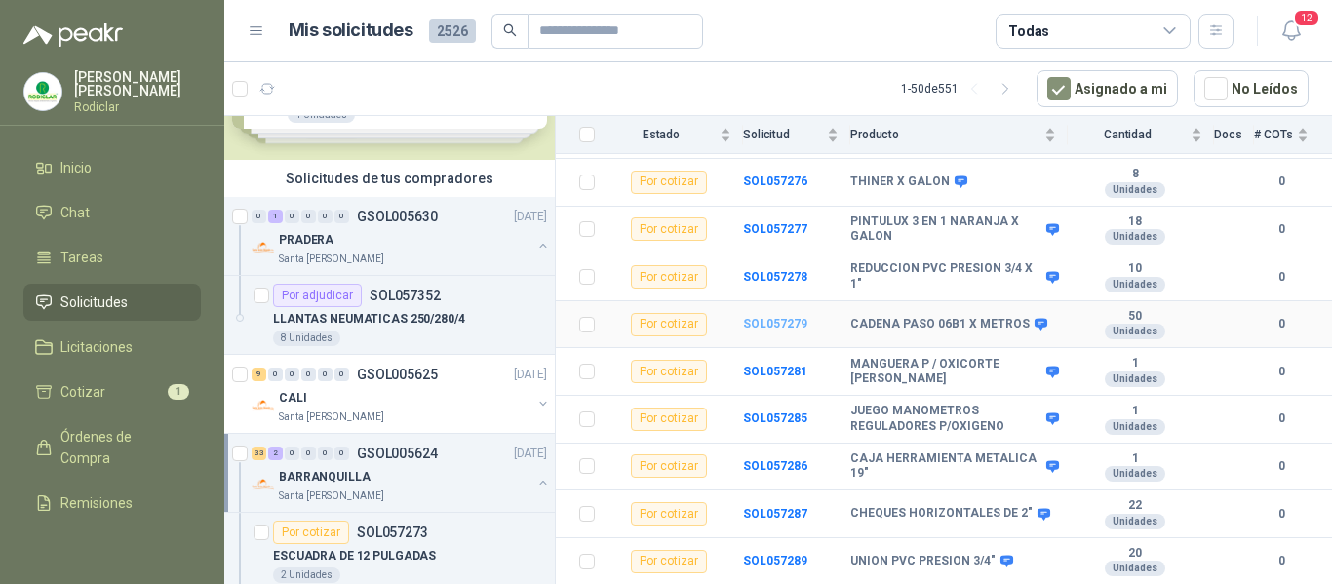
click at [780, 317] on b "SOL057279" at bounding box center [775, 324] width 64 height 14
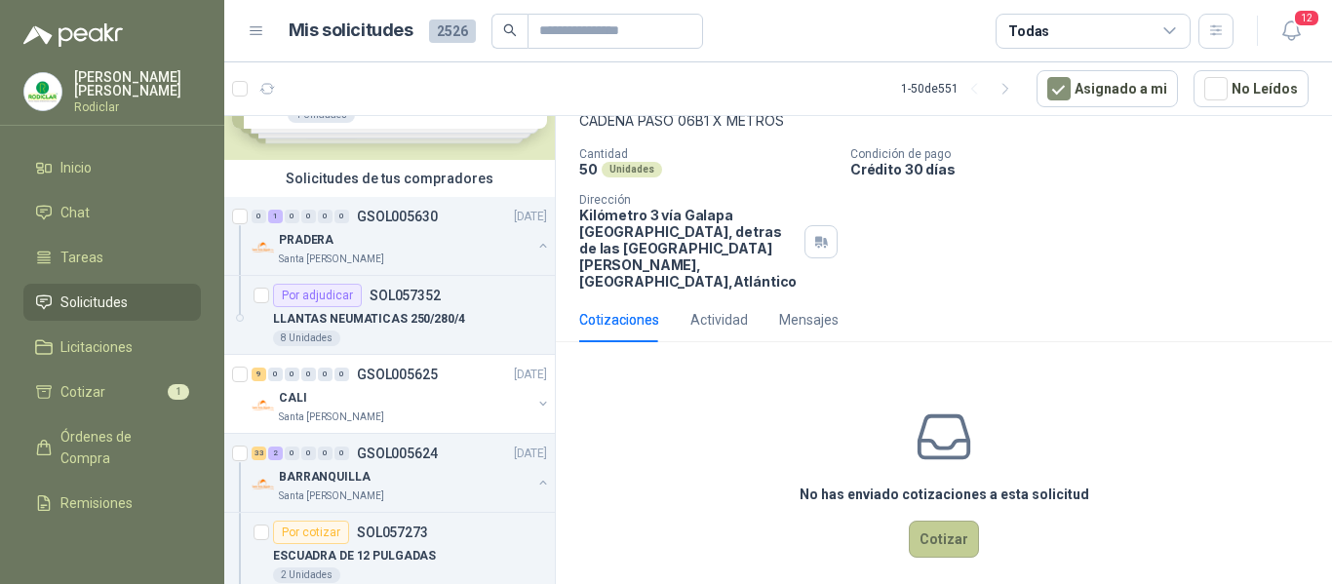
click at [949, 526] on button "Cotizar" at bounding box center [944, 539] width 70 height 37
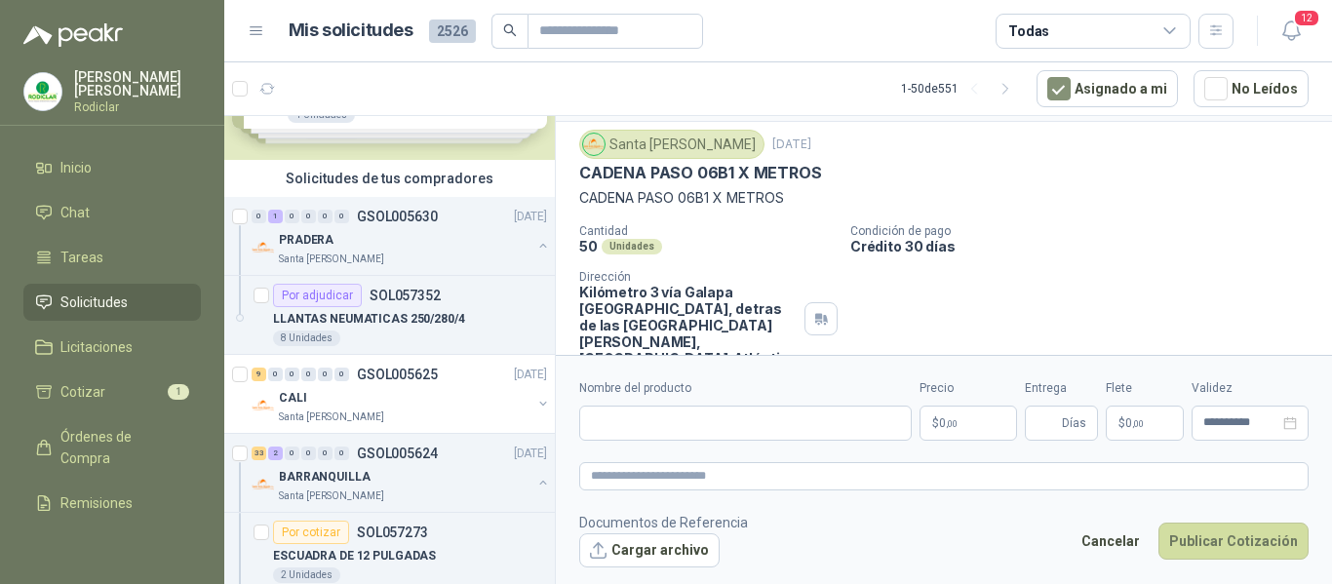
scroll to position [16, 0]
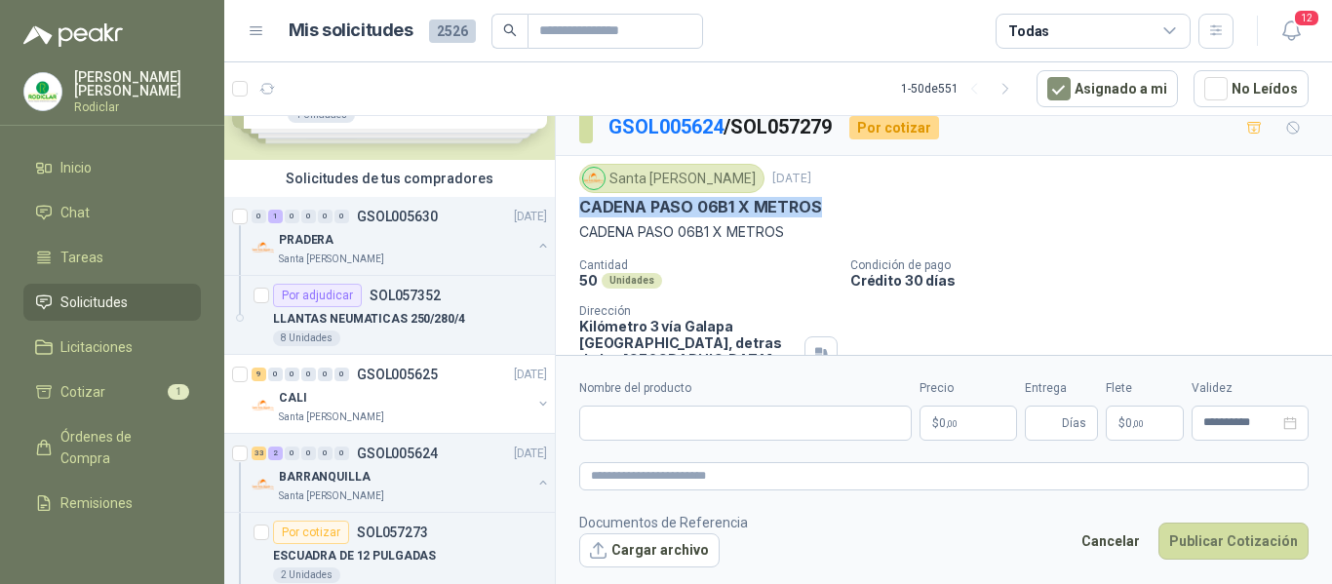
drag, startPoint x: 578, startPoint y: 207, endPoint x: 826, endPoint y: 217, distance: 247.9
click at [826, 217] on div "Santa [PERSON_NAME] [DATE] [PERSON_NAME] PASO 06B1 X METROS [PERSON_NAME] PASO …" at bounding box center [944, 282] width 776 height 253
copy p "CADENA PASO 06B1 X METROS"
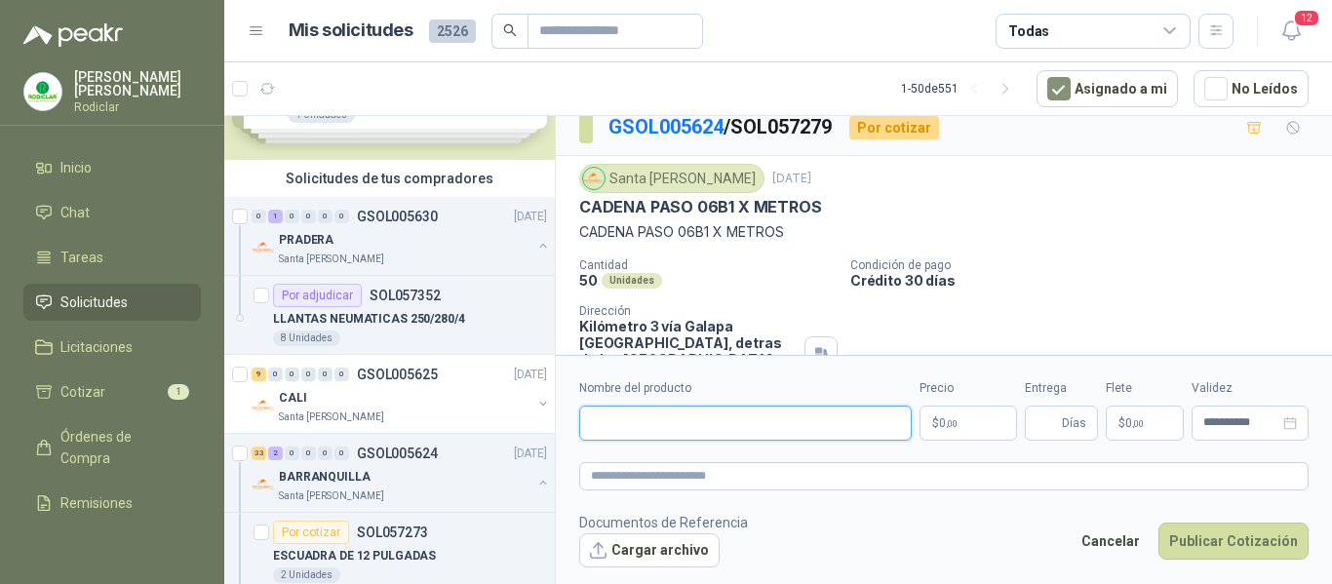
click at [660, 424] on input "Nombre del producto" at bounding box center [745, 423] width 333 height 35
paste input "**********"
type input "**********"
click at [652, 481] on textarea at bounding box center [943, 476] width 729 height 28
paste textarea "**********"
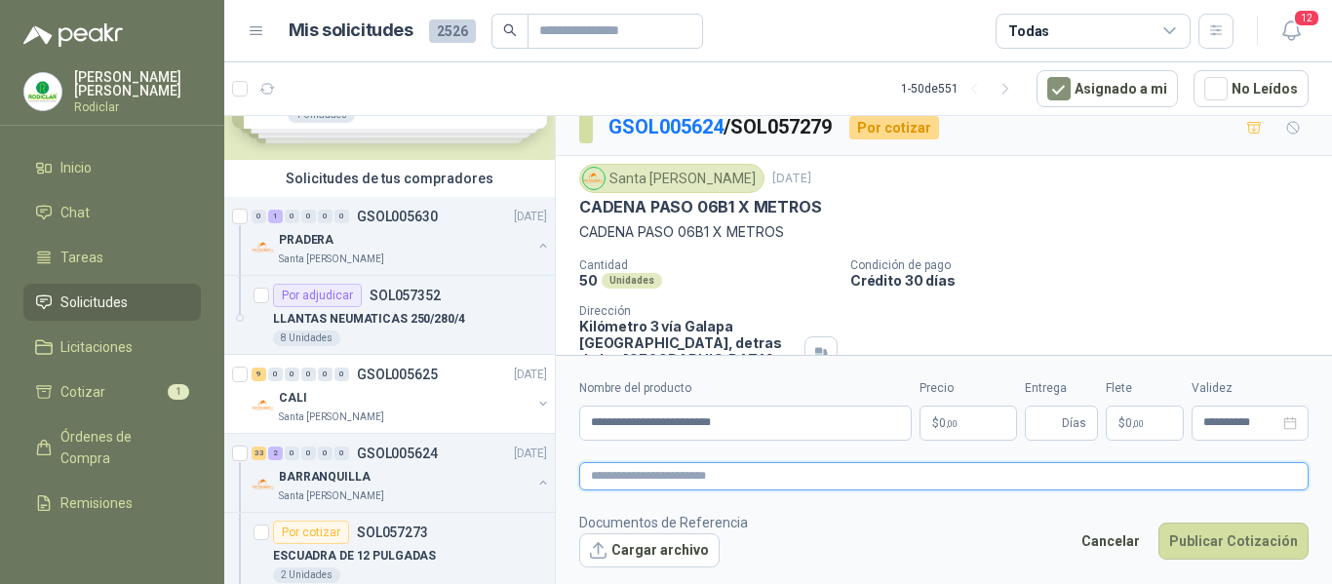
type textarea "**********"
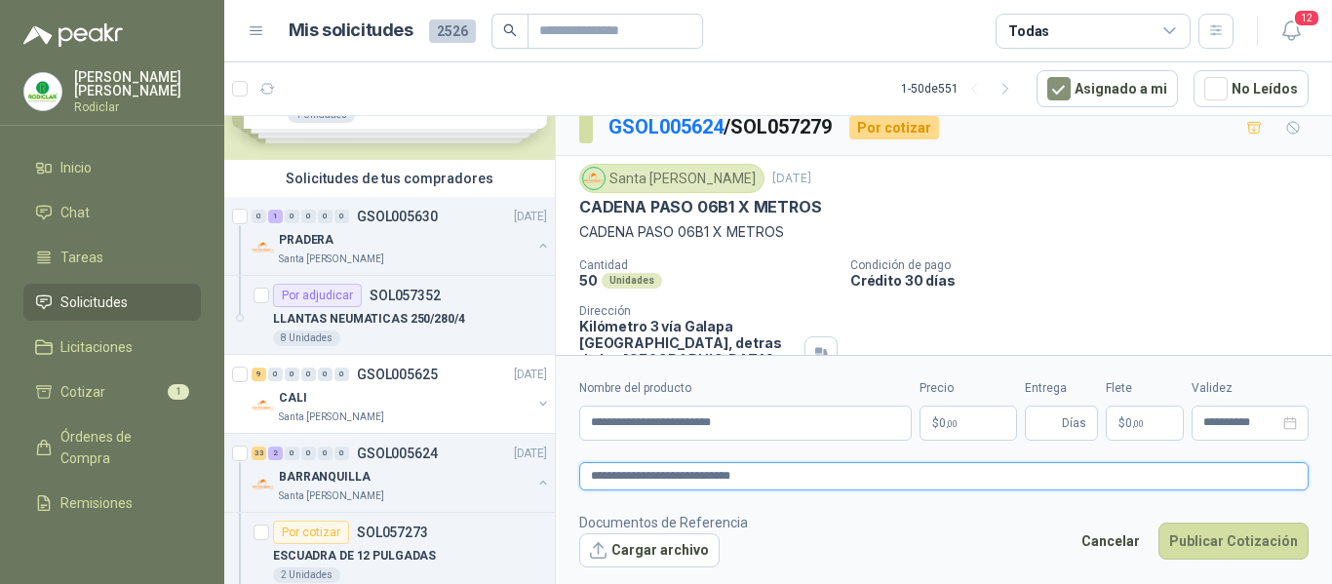
type textarea "**********"
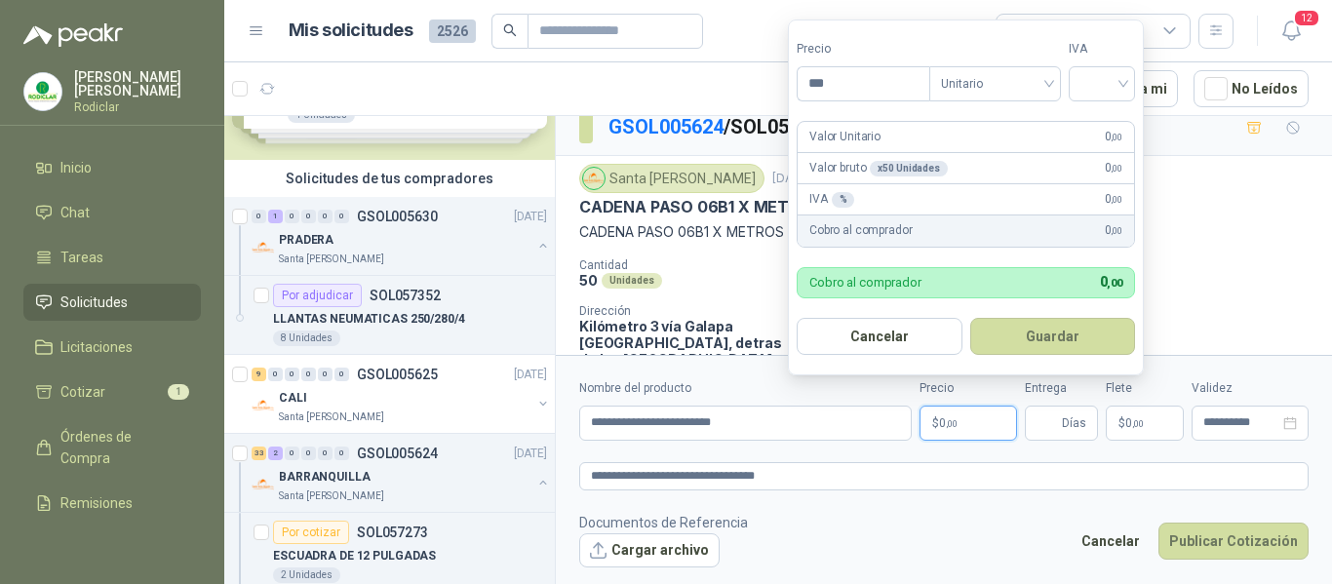
click at [959, 419] on p "$ 0 ,00" at bounding box center [969, 423] width 98 height 35
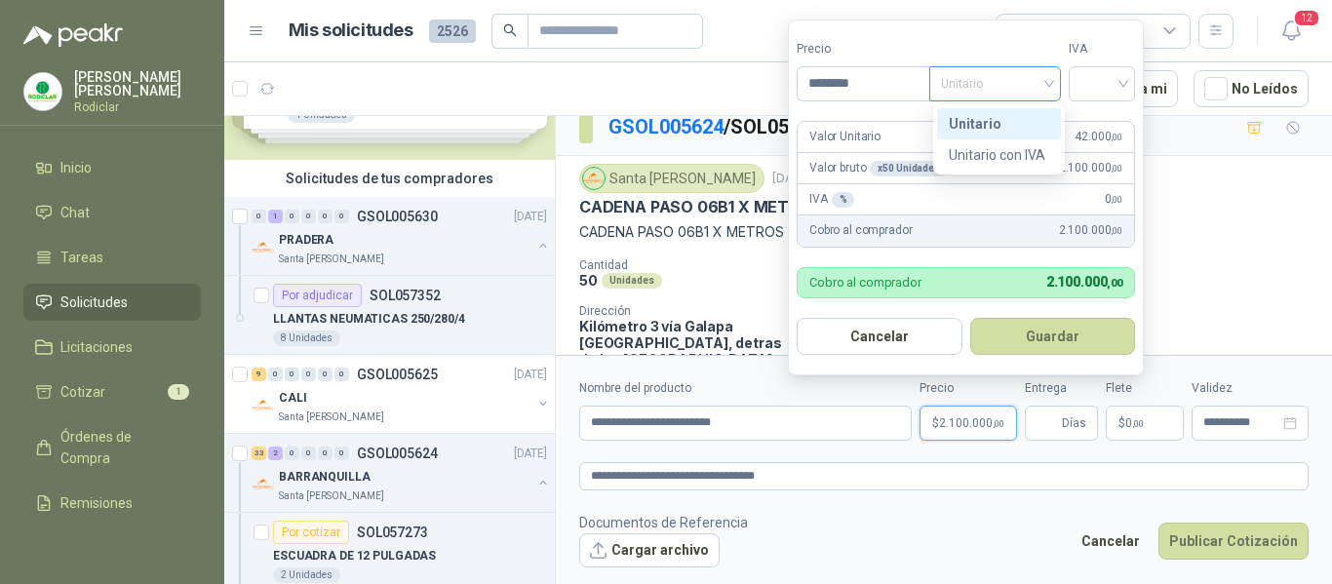
click at [1031, 92] on span "Unitario" at bounding box center [995, 83] width 108 height 29
type input "********"
drag, startPoint x: 982, startPoint y: 126, endPoint x: 1066, endPoint y: 101, distance: 87.3
click at [995, 127] on div "Unitario" at bounding box center [999, 123] width 100 height 21
click at [1087, 85] on input "search" at bounding box center [1102, 81] width 43 height 29
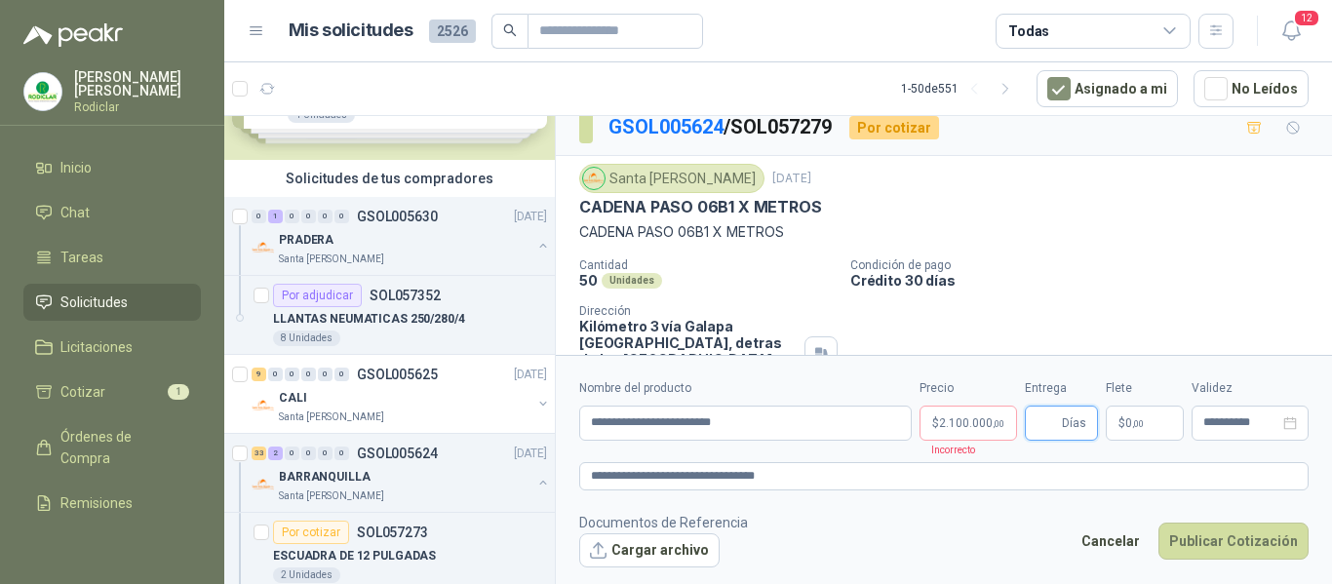
click at [1046, 415] on input "Entrega" at bounding box center [1047, 423] width 21 height 33
type input "*"
click at [963, 431] on p "$ 2.100.000 ,00" at bounding box center [969, 423] width 98 height 35
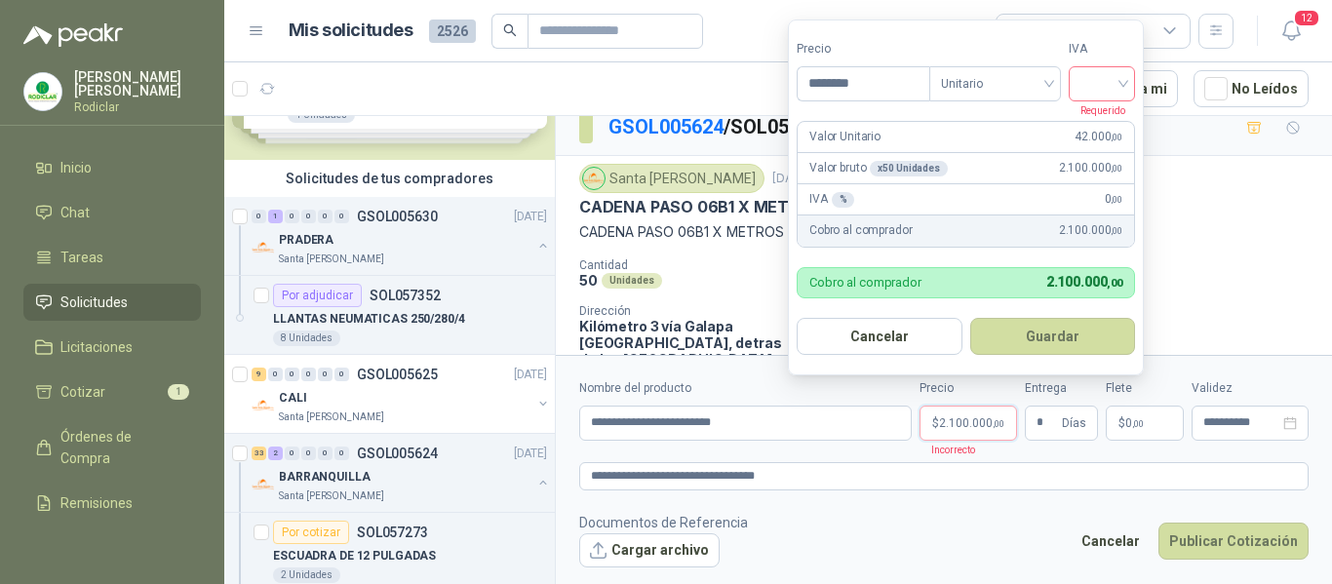
click at [1100, 89] on input "search" at bounding box center [1102, 81] width 43 height 29
click at [1102, 122] on div "19%" at bounding box center [1106, 123] width 36 height 21
click at [1080, 334] on button "Guardar" at bounding box center [1056, 336] width 168 height 37
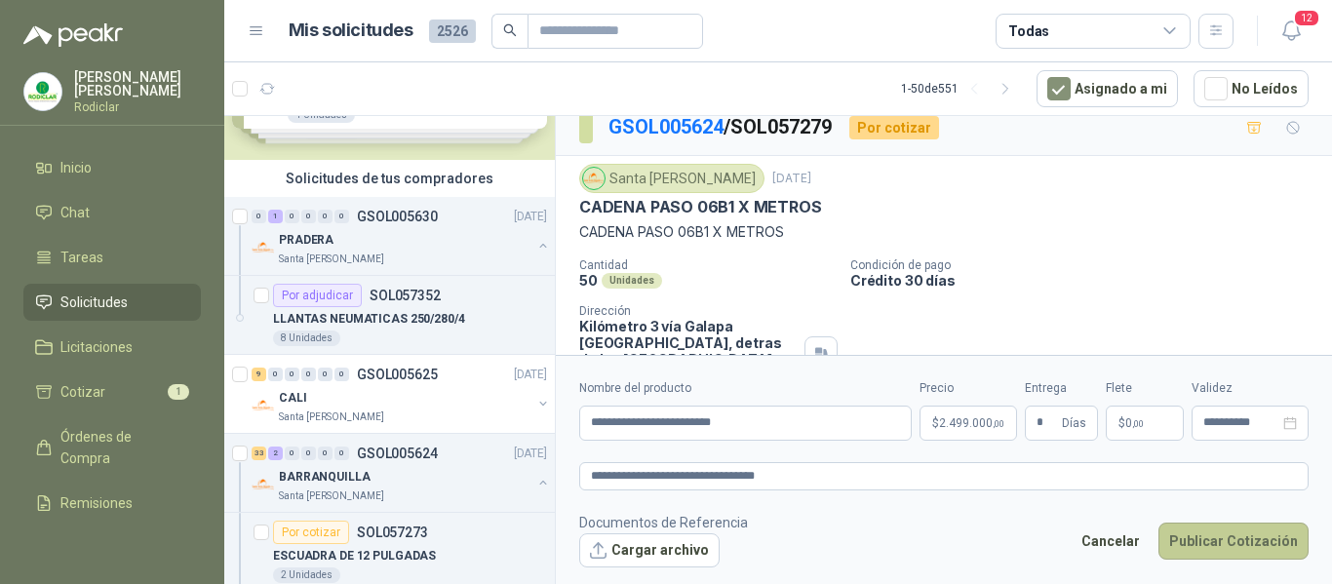
click at [1203, 545] on button "Publicar Cotización" at bounding box center [1234, 541] width 150 height 37
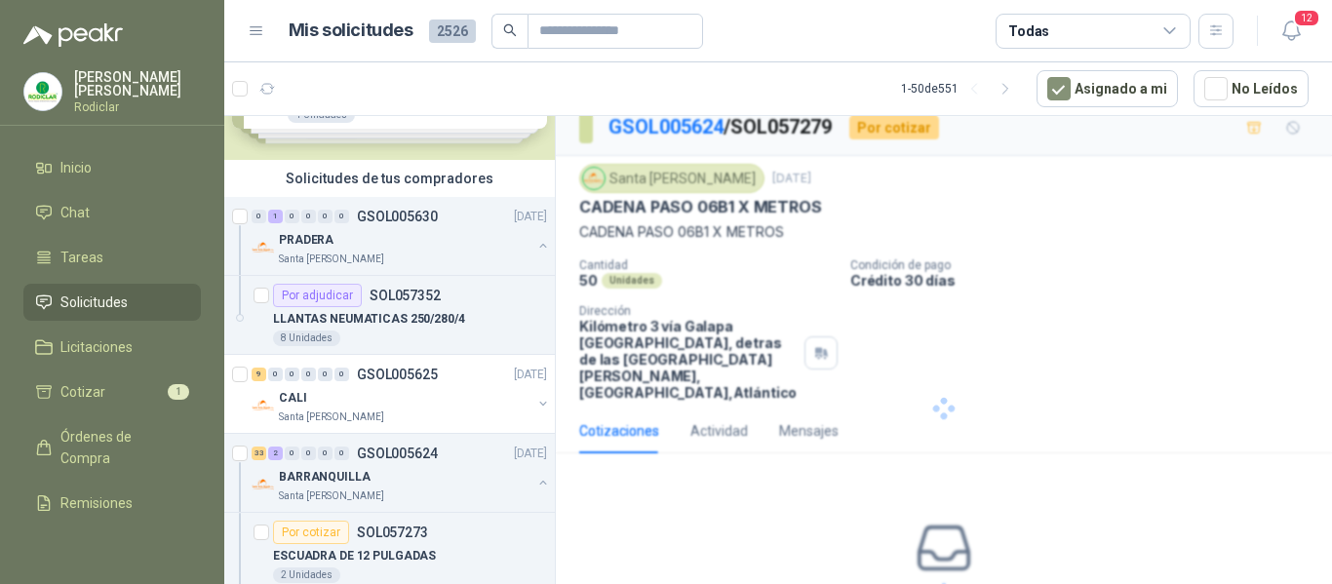
scroll to position [8, 0]
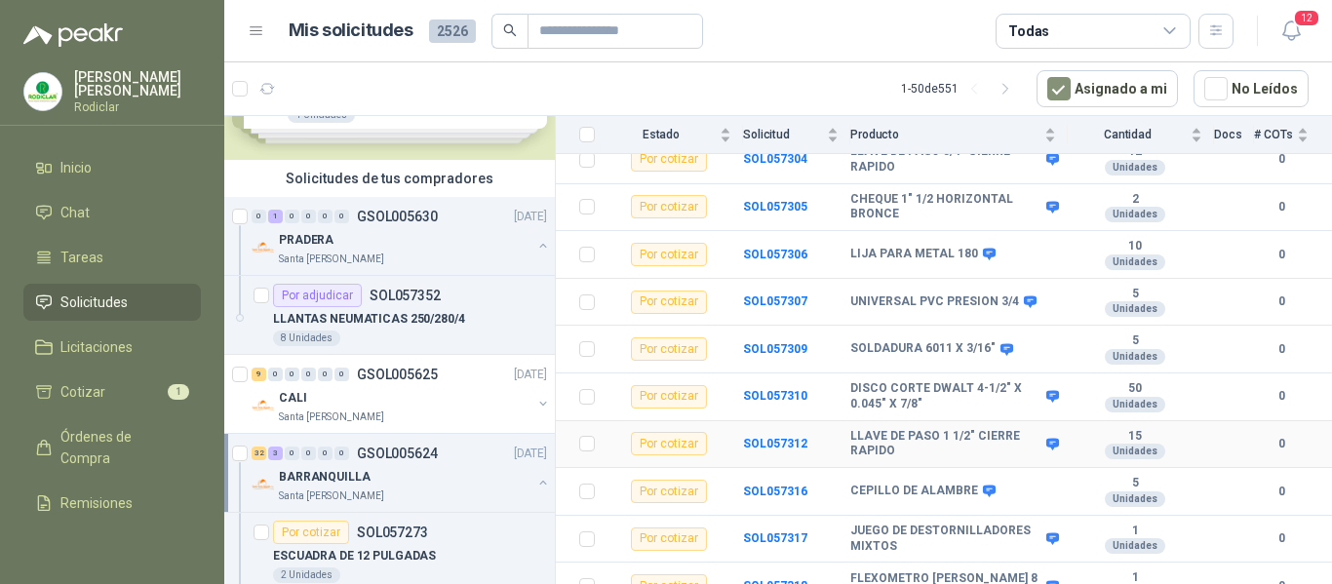
scroll to position [1458, 0]
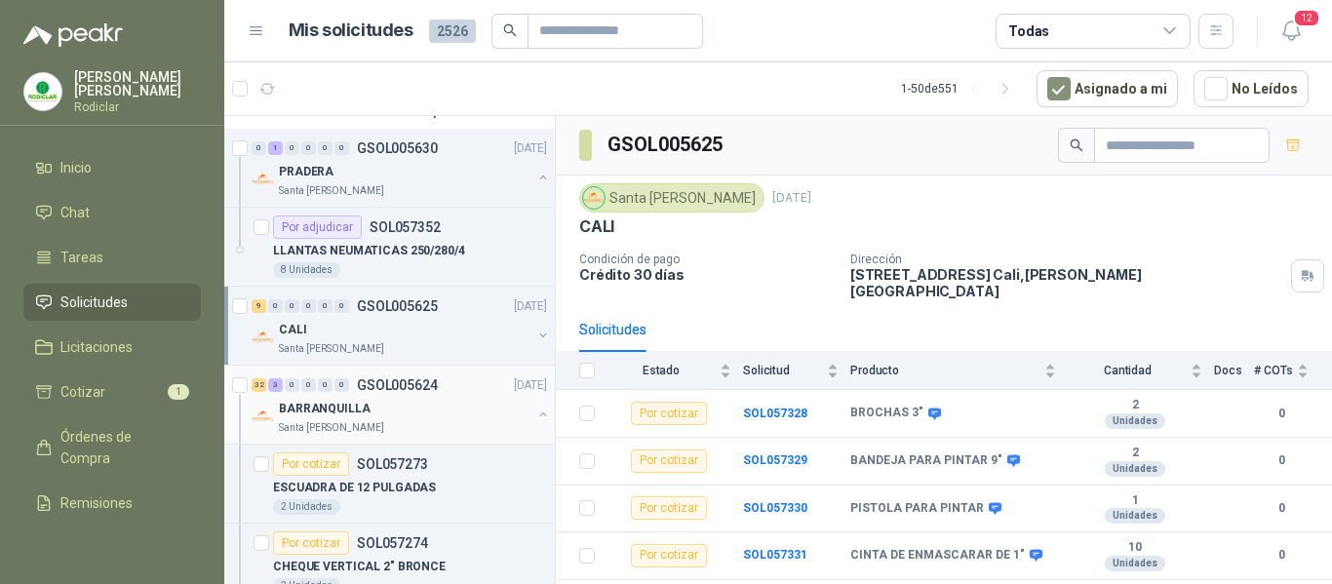
scroll to position [195, 0]
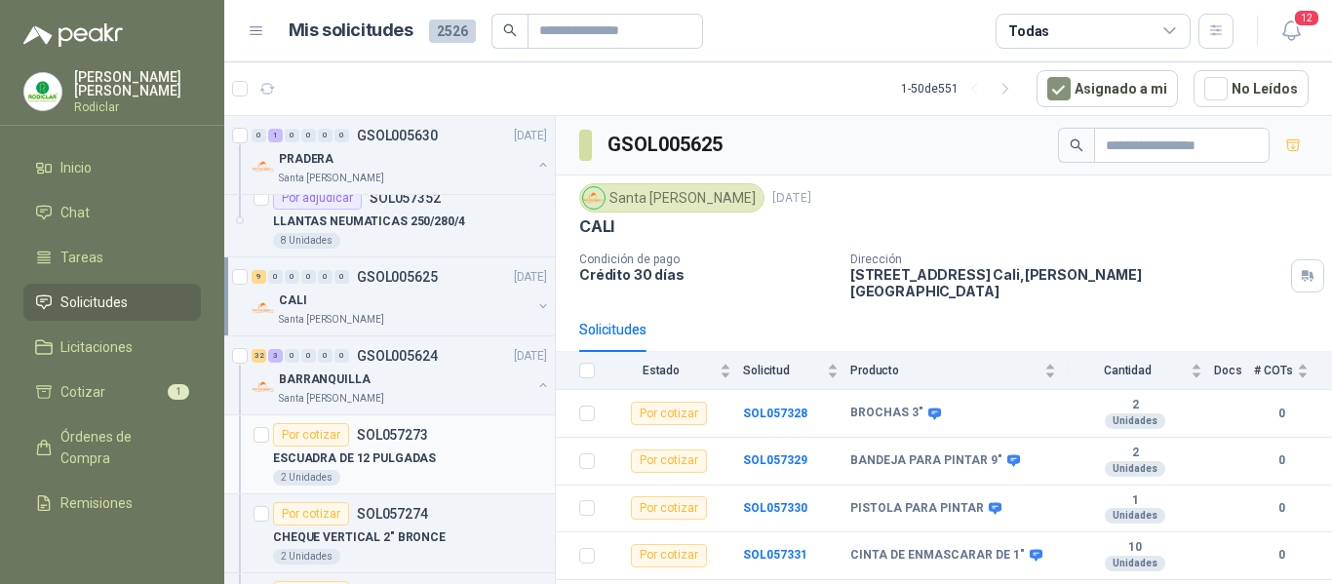
click at [441, 469] on div "ESCUADRA DE 12 PULGADAS 2 Unidades" at bounding box center [410, 466] width 274 height 39
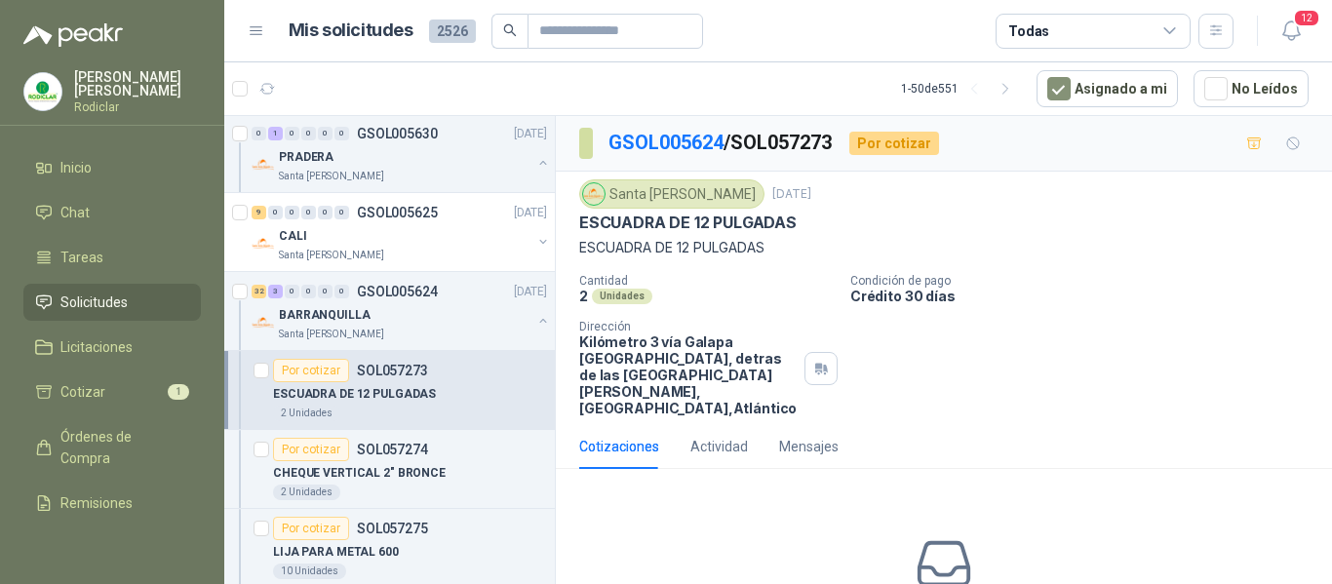
scroll to position [293, 0]
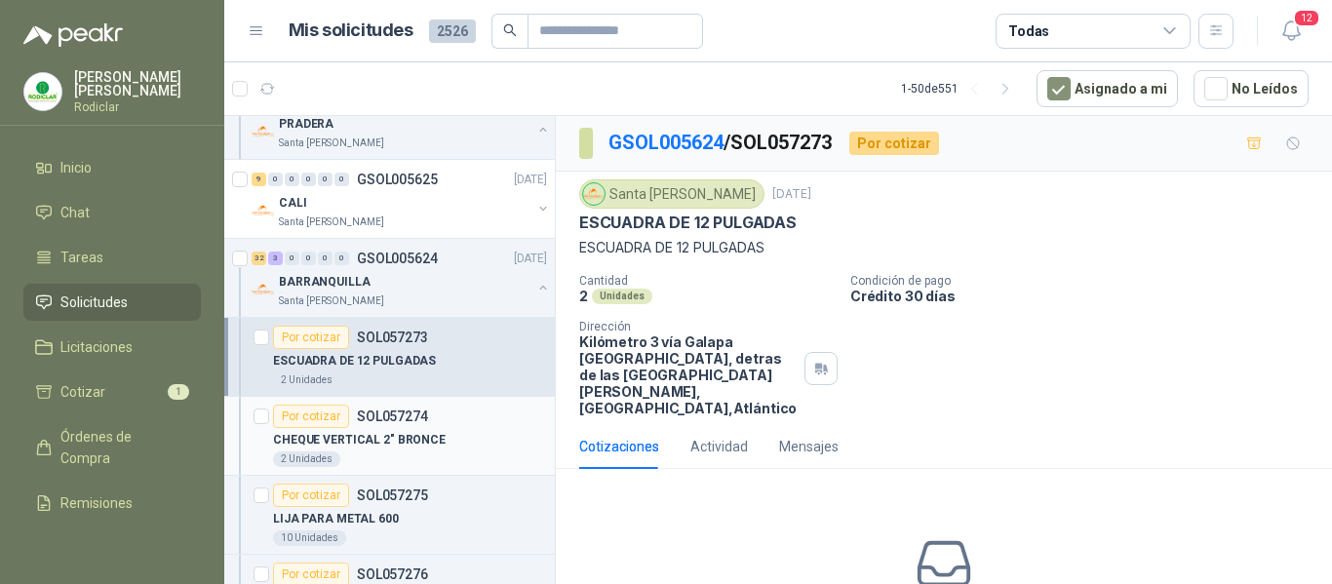
click at [457, 452] on div "2 Unidades" at bounding box center [410, 460] width 274 height 16
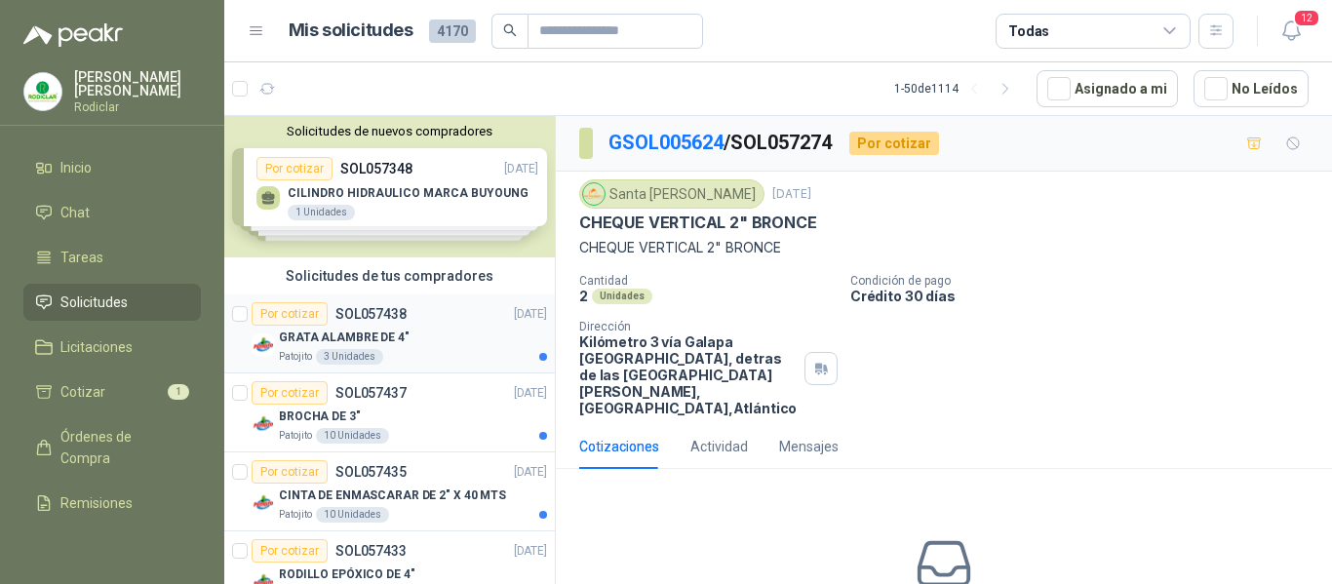
click at [455, 356] on div "Patojito 3 Unidades" at bounding box center [413, 357] width 268 height 16
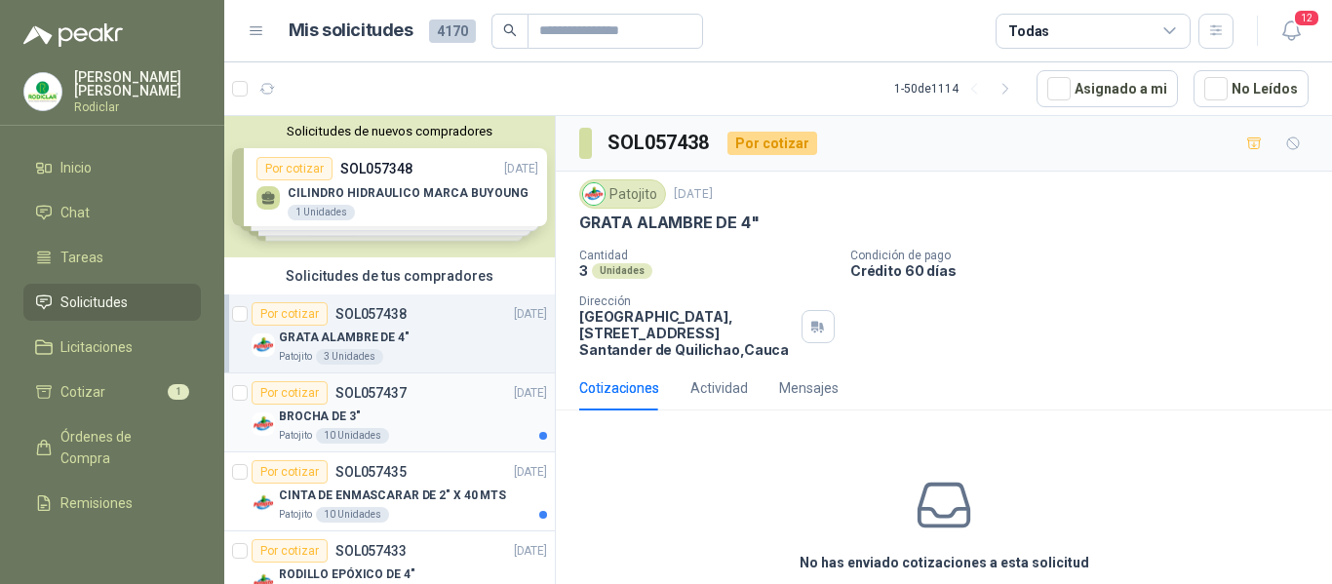
click at [425, 425] on div "BROCHA DE 3"" at bounding box center [413, 416] width 268 height 23
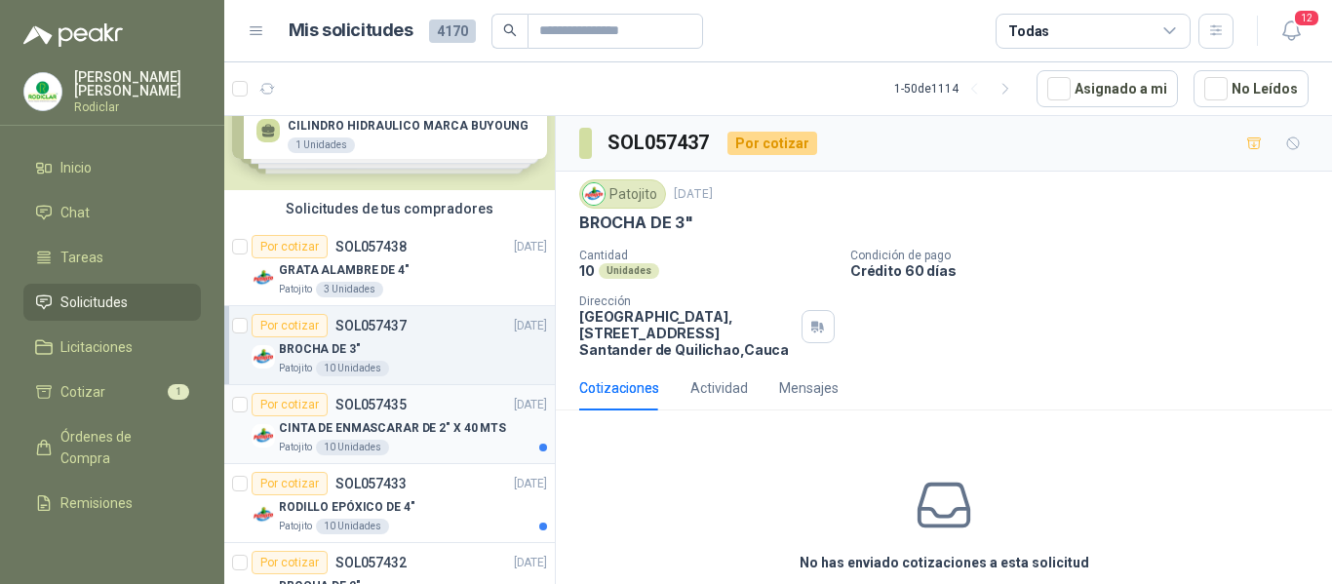
scroll to position [98, 0]
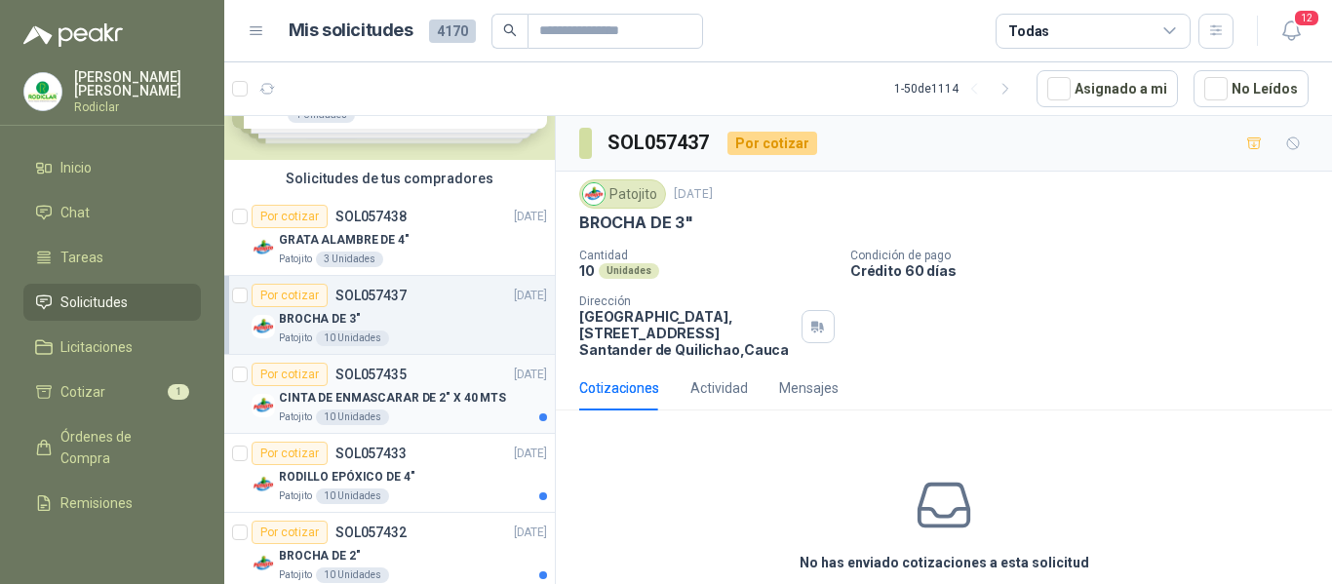
click at [403, 399] on p "CINTA DE ENMASCARAR DE 2" X 40 MTS" at bounding box center [392, 398] width 227 height 19
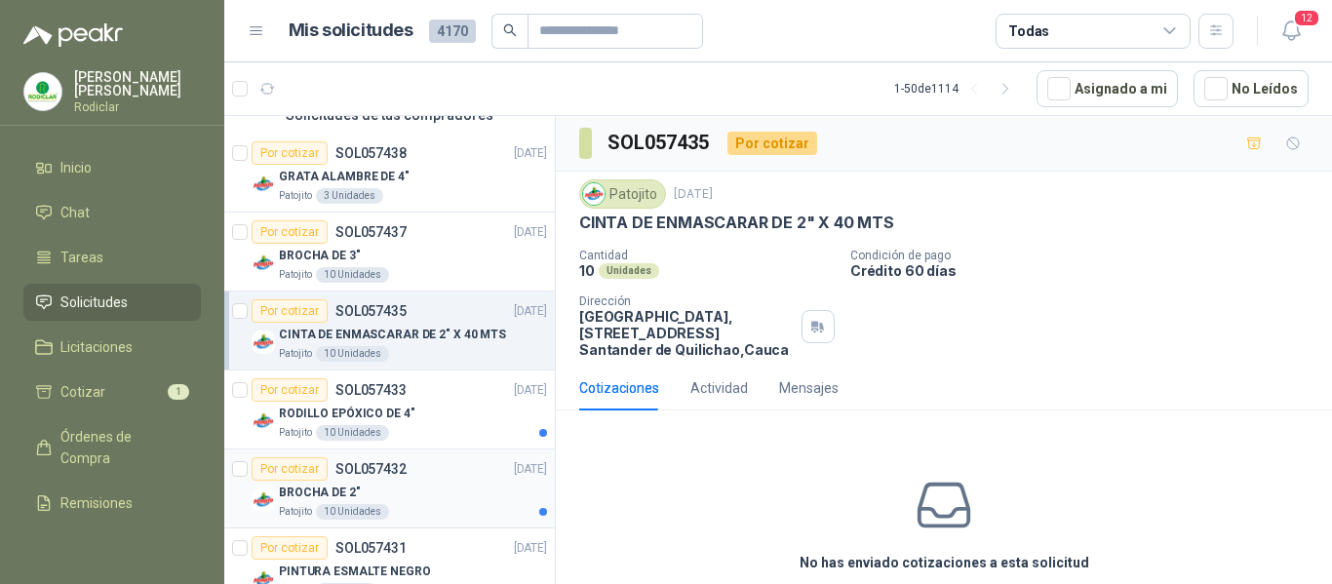
scroll to position [195, 0]
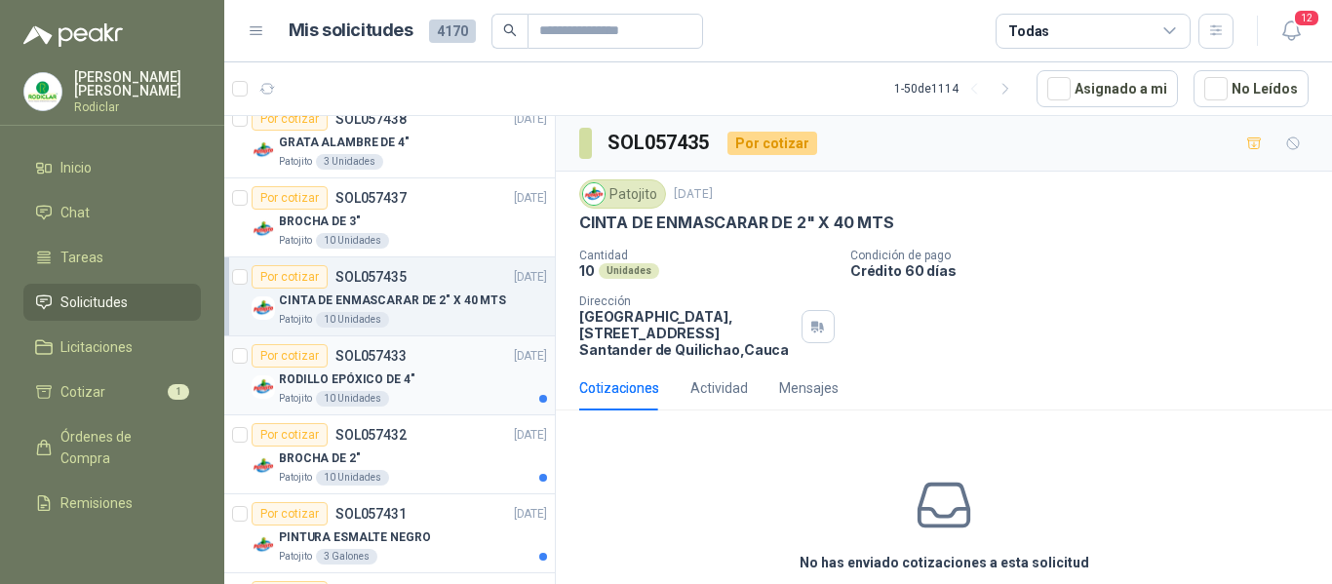
click at [428, 398] on div "Patojito 10 Unidades" at bounding box center [413, 399] width 268 height 16
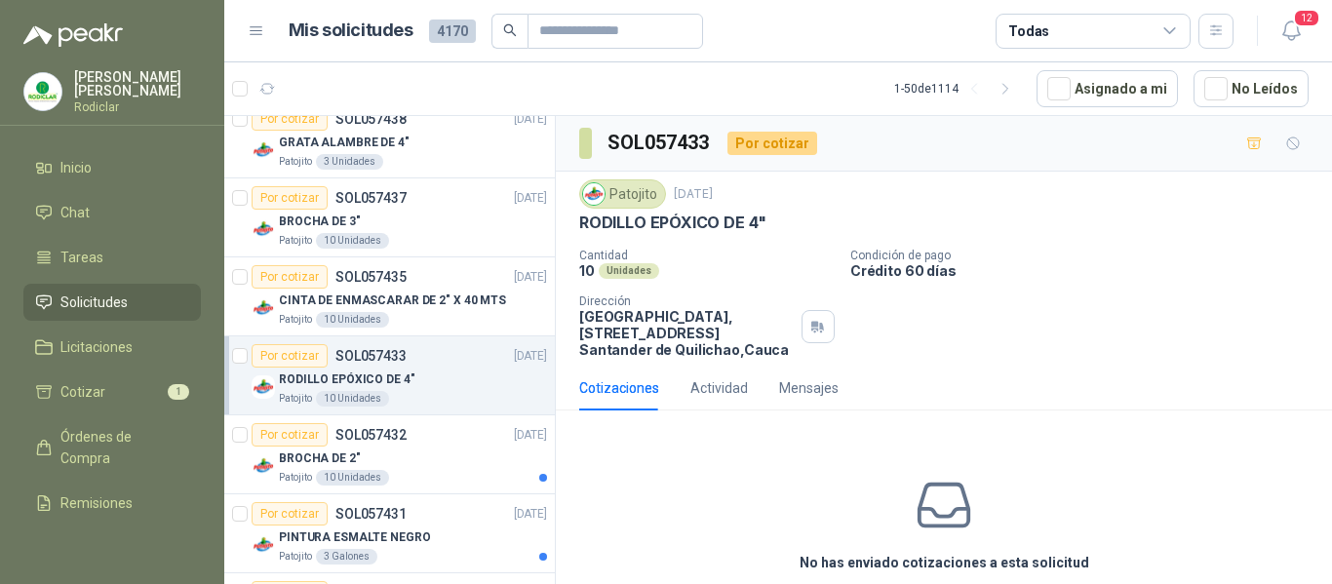
scroll to position [293, 0]
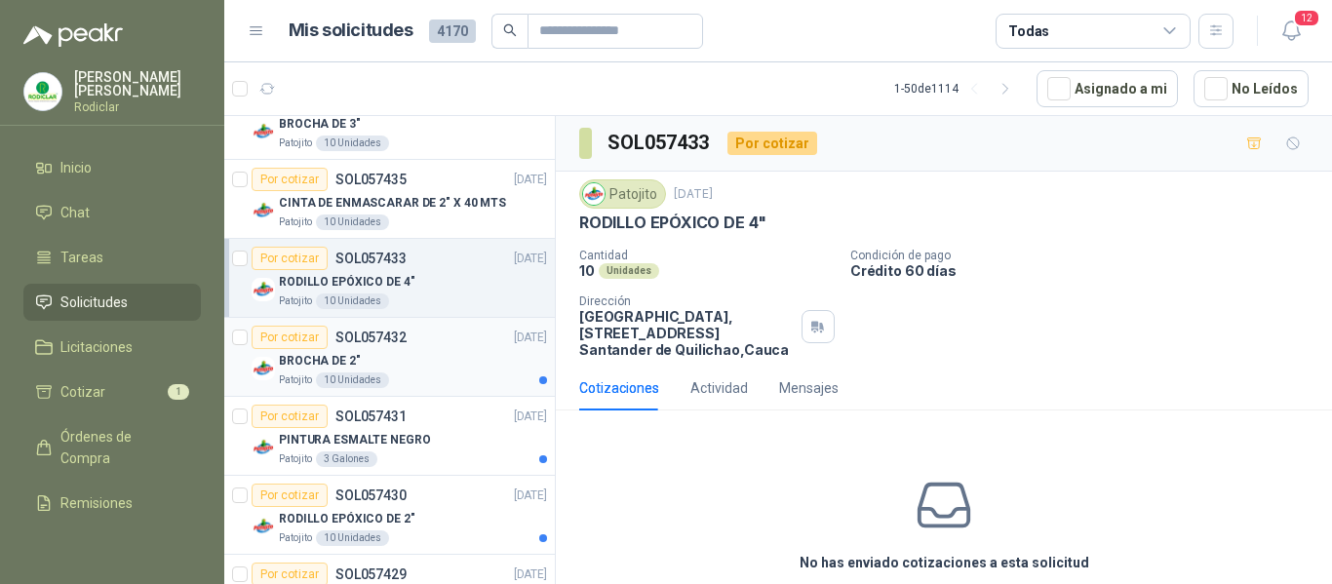
click at [438, 365] on div "BROCHA DE 2"" at bounding box center [413, 360] width 268 height 23
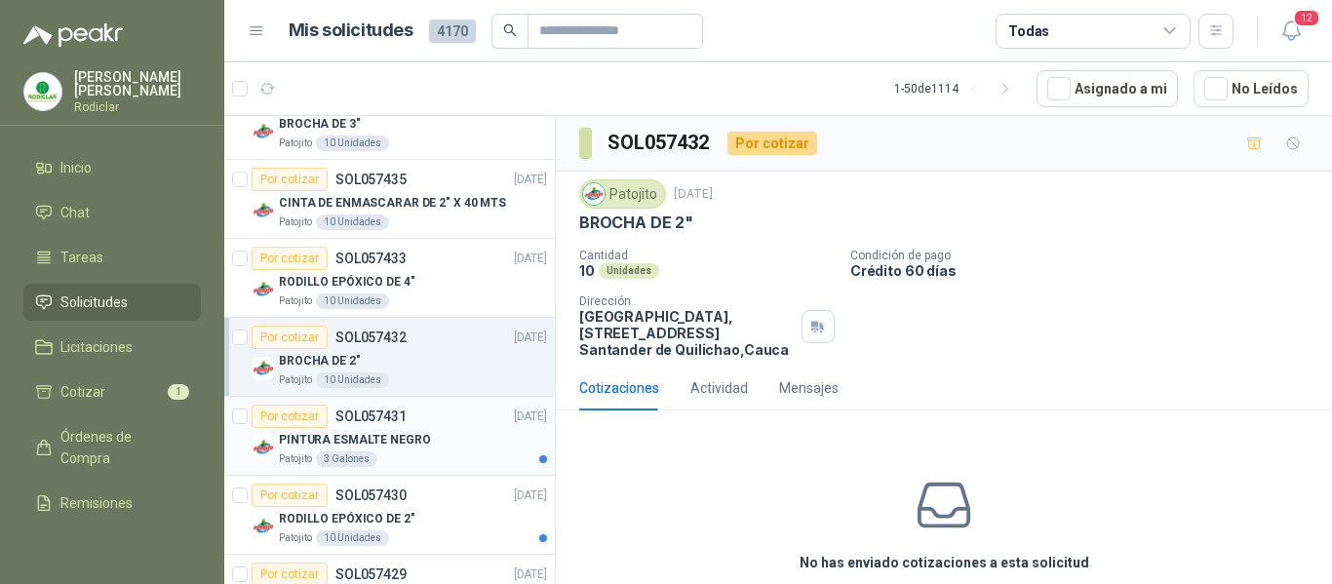
click at [454, 447] on div "PINTURA ESMALTE NEGRO" at bounding box center [413, 439] width 268 height 23
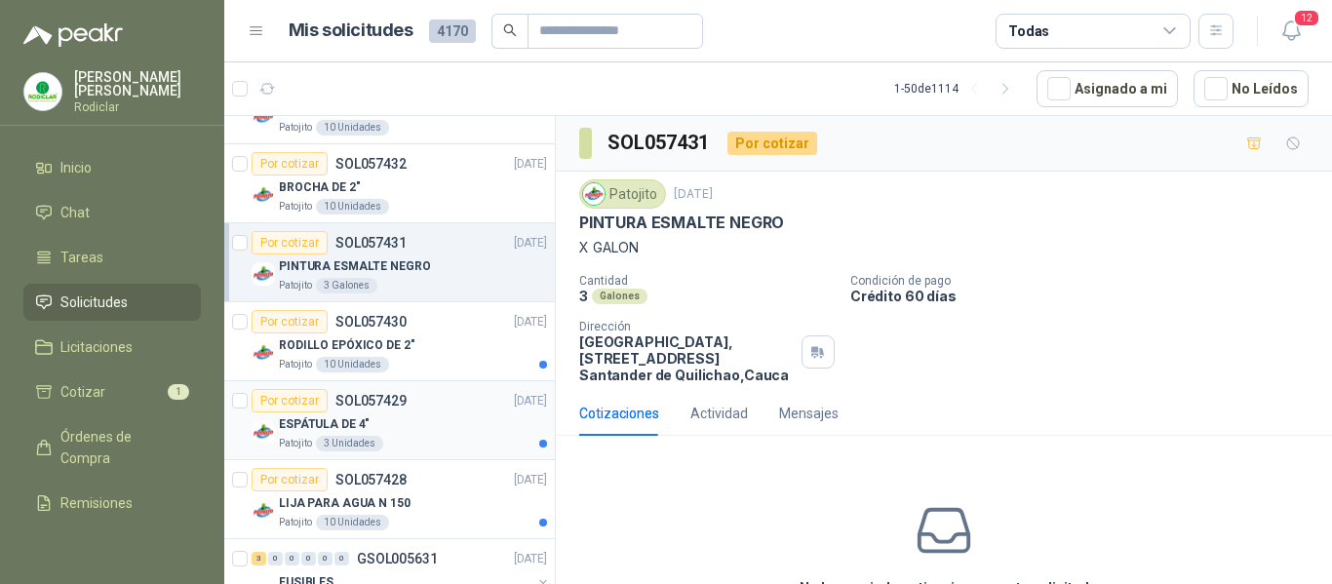
scroll to position [488, 0]
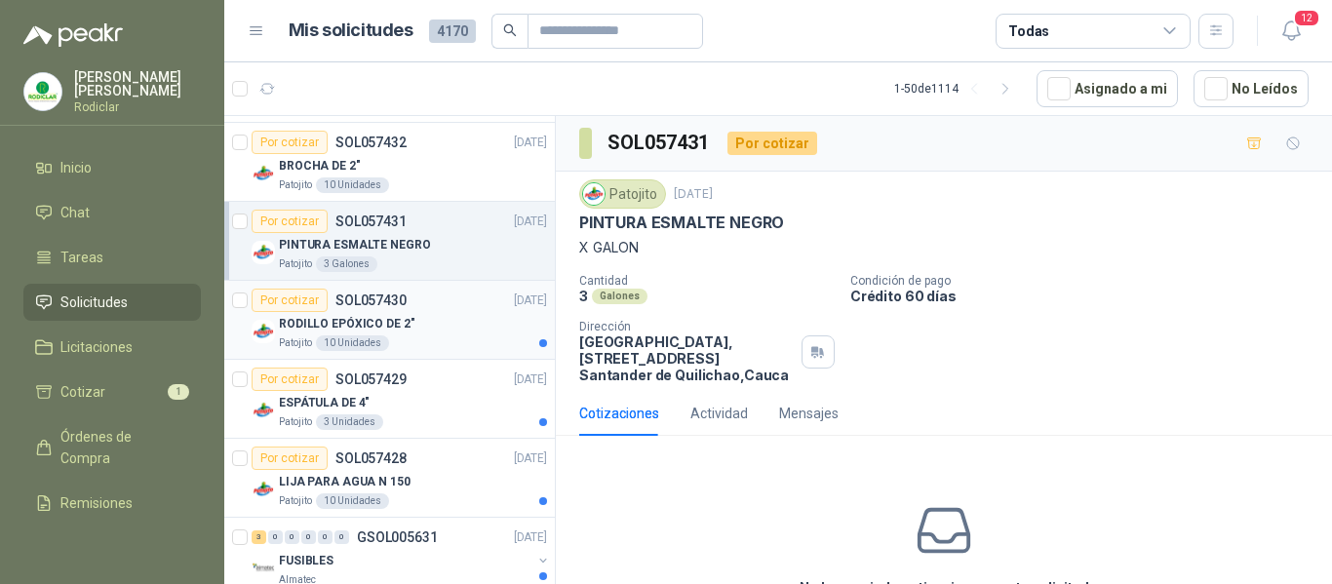
click at [448, 330] on div "RODILLO EPÓXICO DE 2"" at bounding box center [413, 323] width 268 height 23
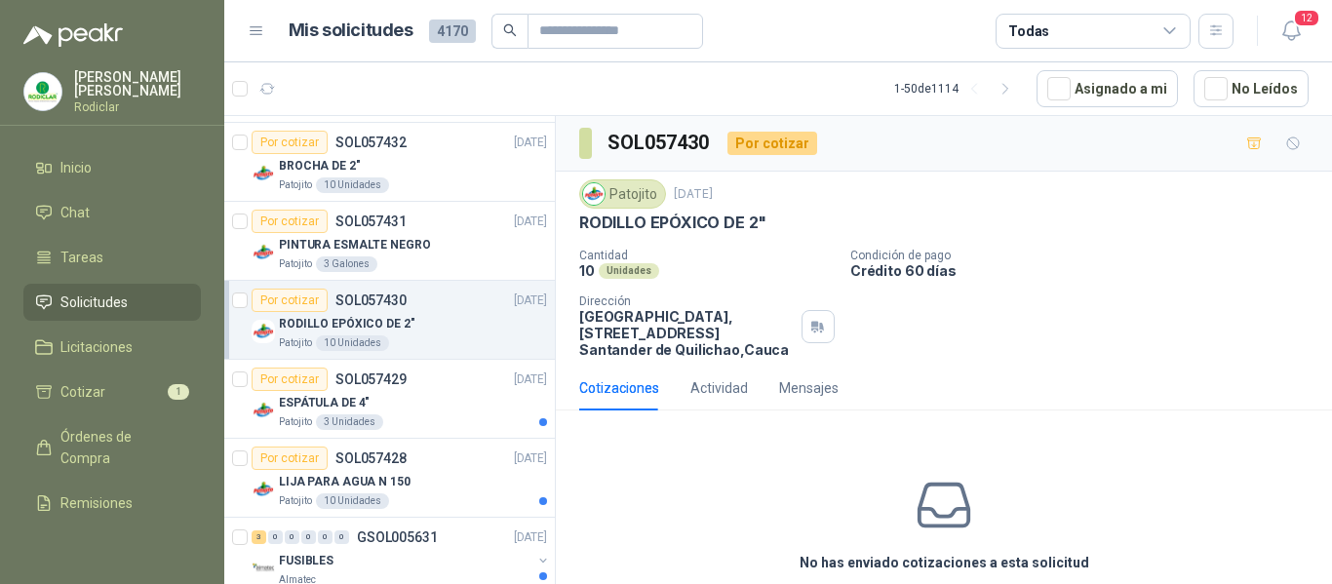
scroll to position [585, 0]
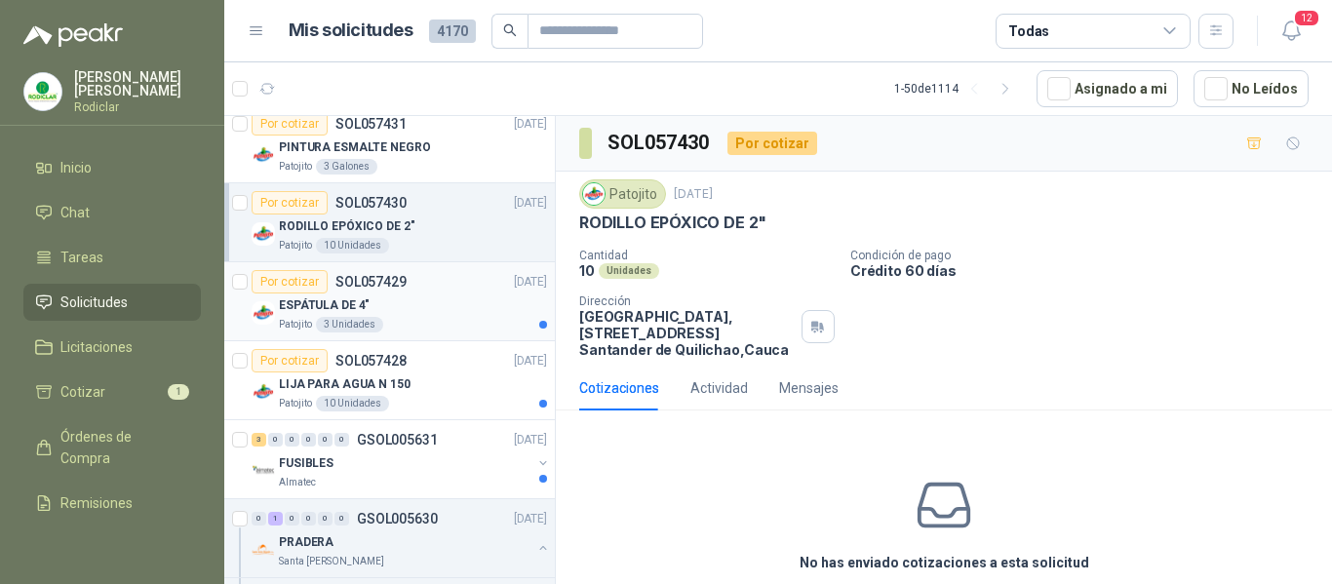
click at [453, 319] on div "Patojito 3 Unidades" at bounding box center [413, 325] width 268 height 16
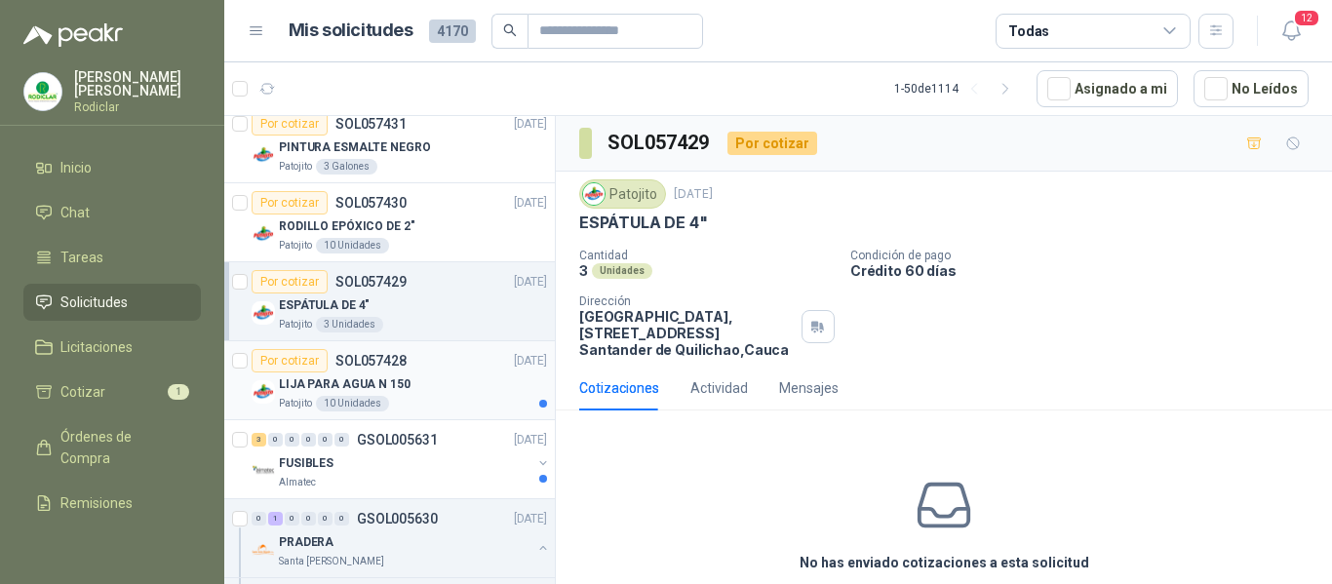
click at [458, 389] on div "LIJA PARA AGUA N 150" at bounding box center [413, 384] width 268 height 23
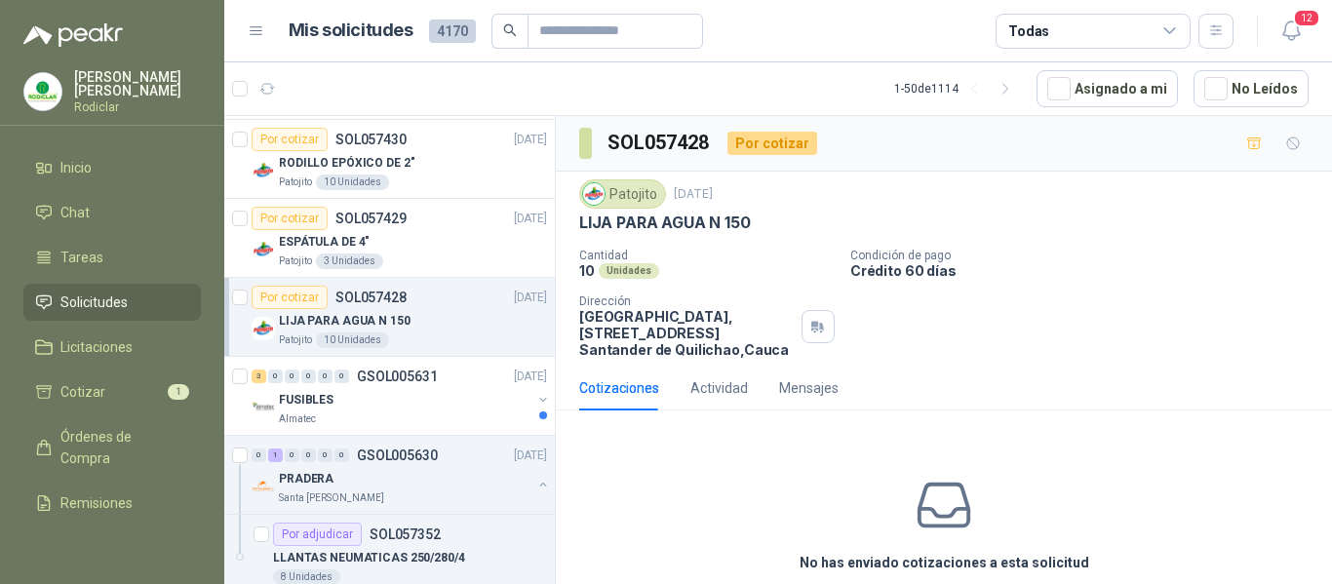
scroll to position [683, 0]
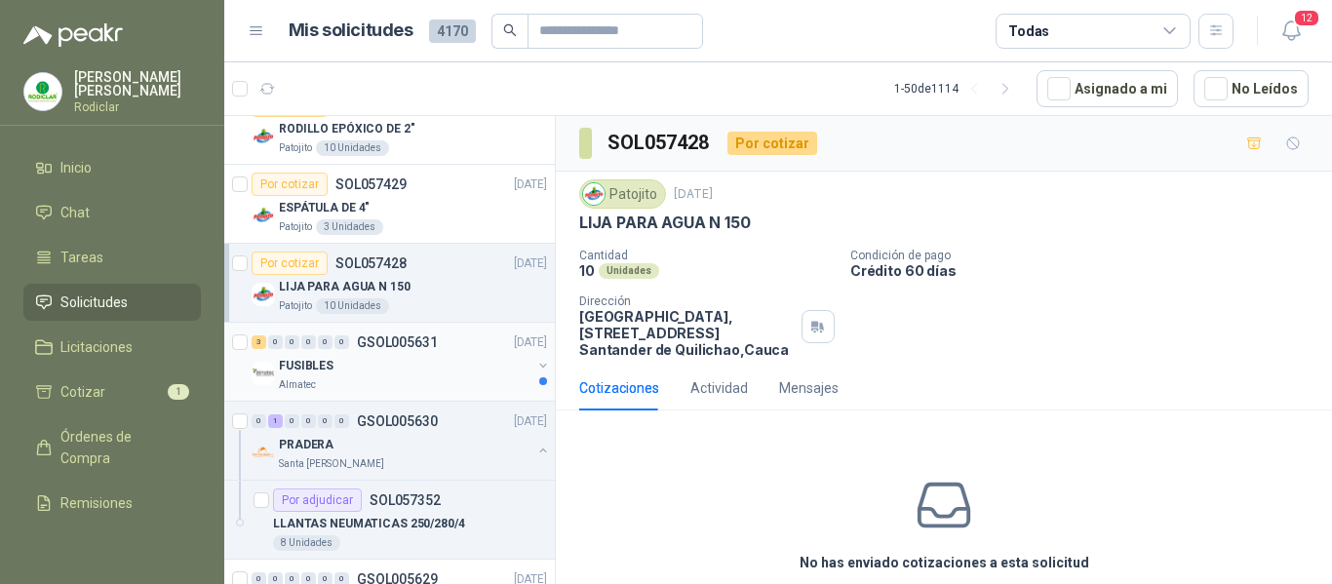
click at [458, 374] on div "FUSIBLES" at bounding box center [405, 365] width 253 height 23
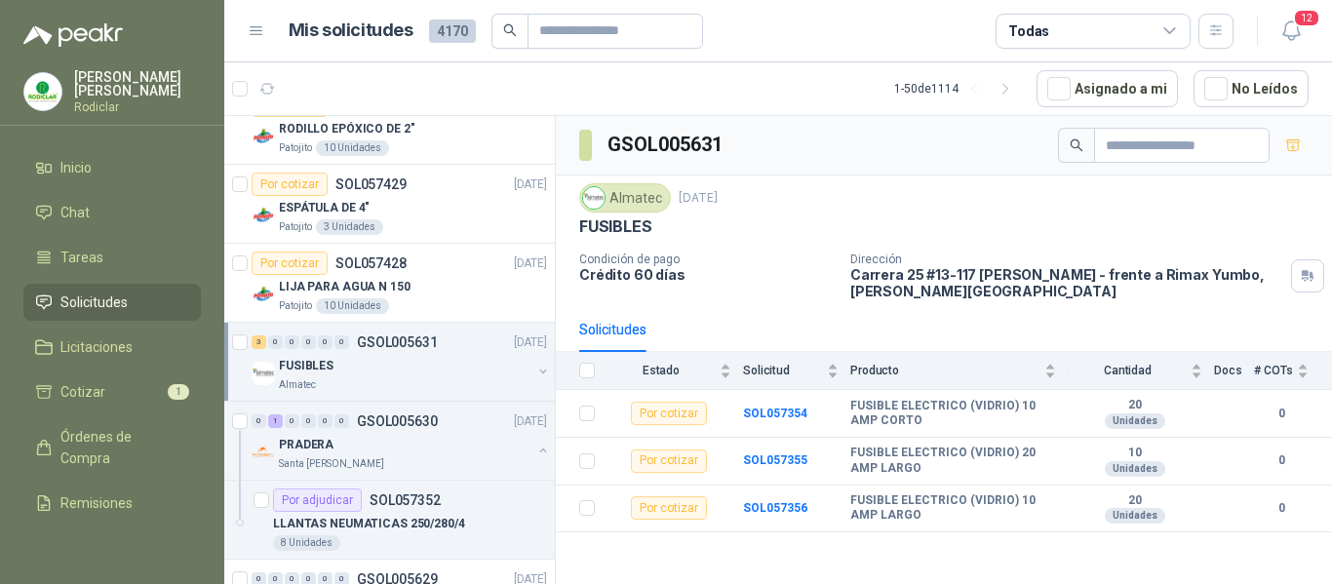
scroll to position [780, 0]
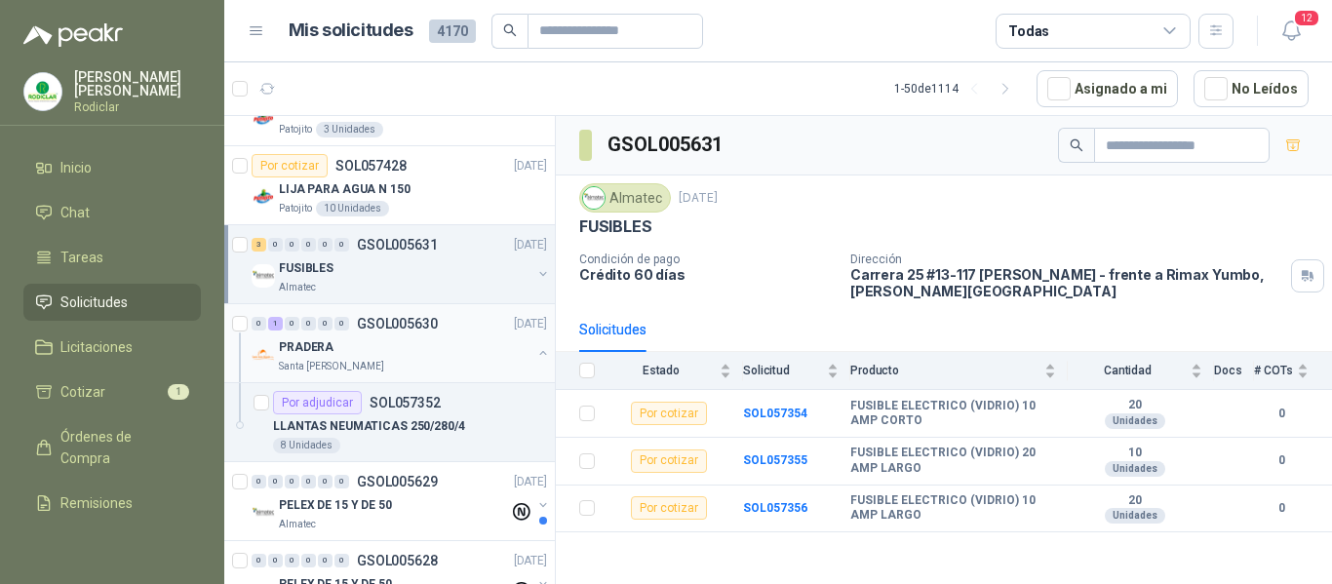
click at [450, 340] on div "PRADERA" at bounding box center [405, 346] width 253 height 23
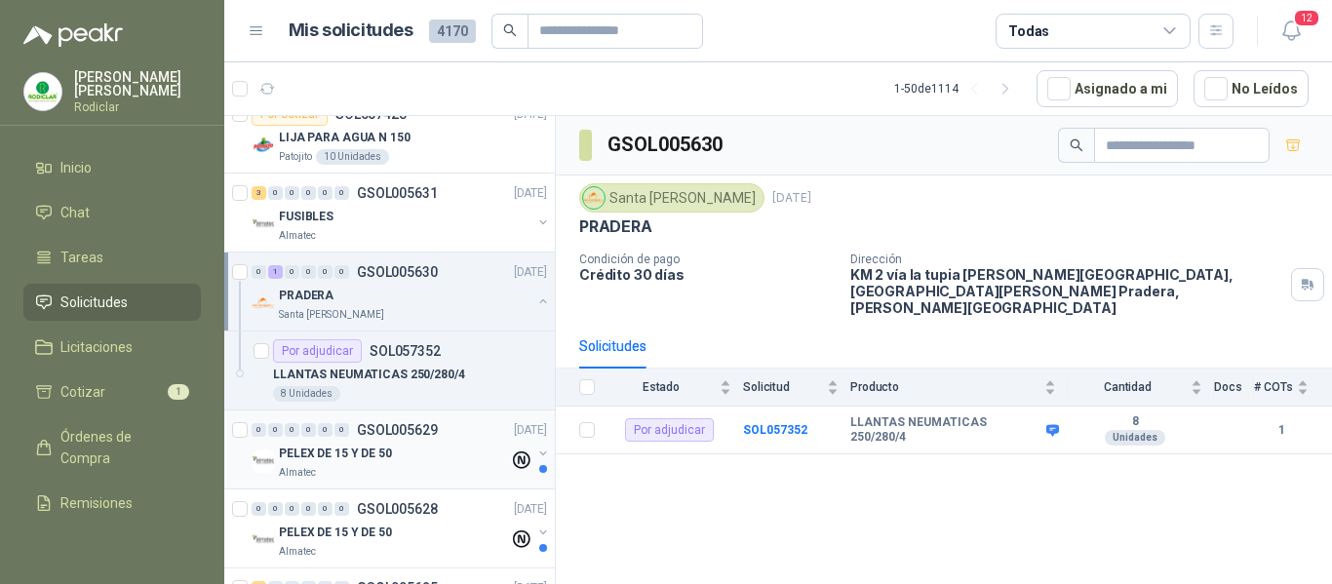
scroll to position [878, 0]
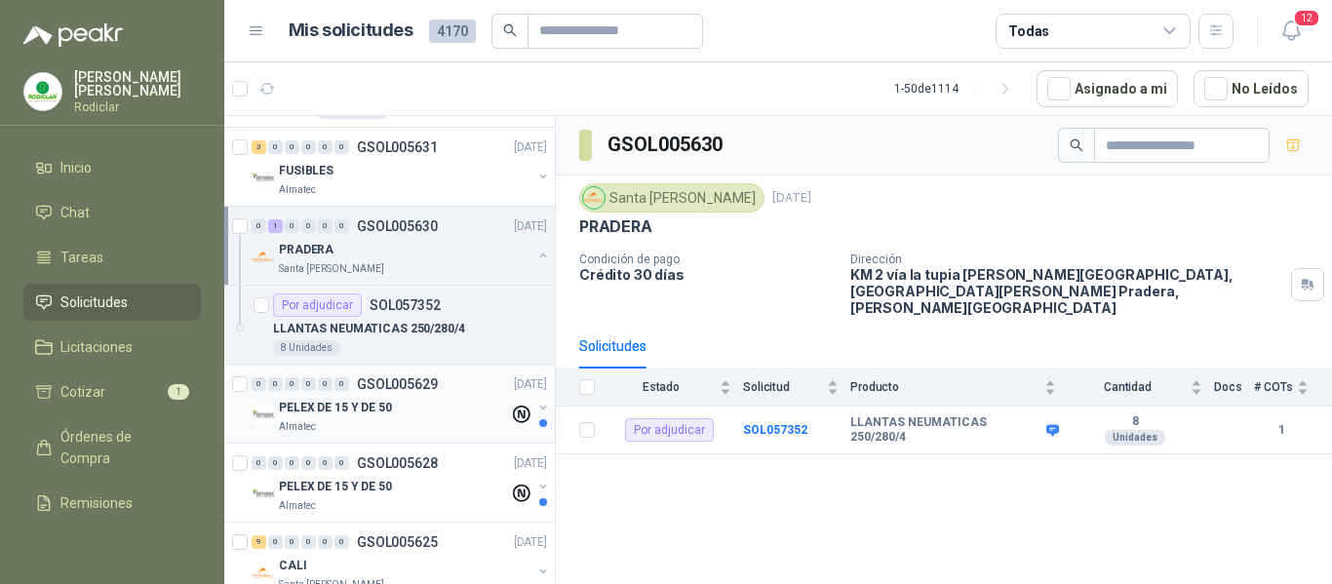
click at [447, 414] on div "PELEX DE 15 Y DE 50" at bounding box center [394, 407] width 230 height 23
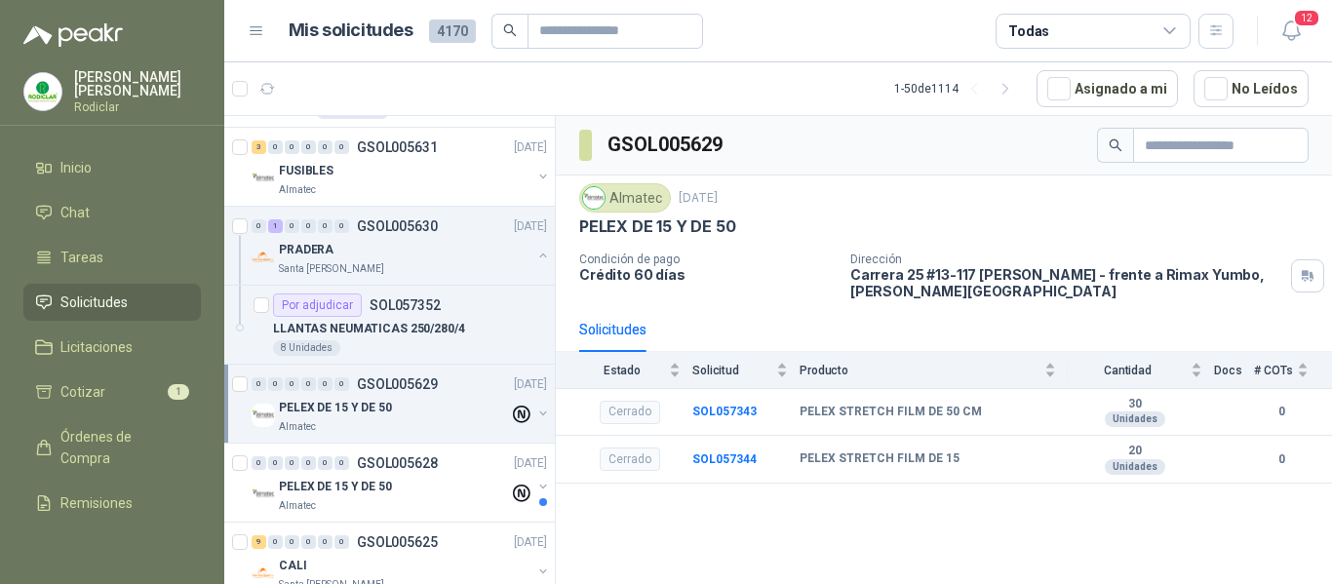
scroll to position [975, 0]
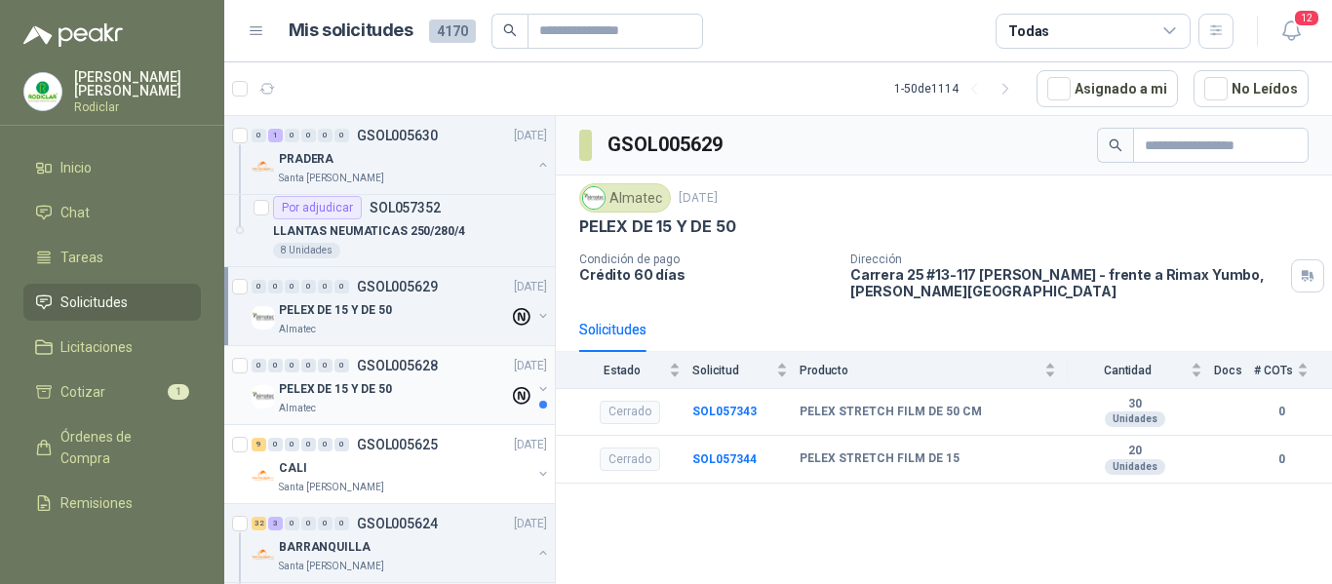
click at [433, 396] on div "PELEX DE 15 Y DE 50" at bounding box center [394, 388] width 230 height 23
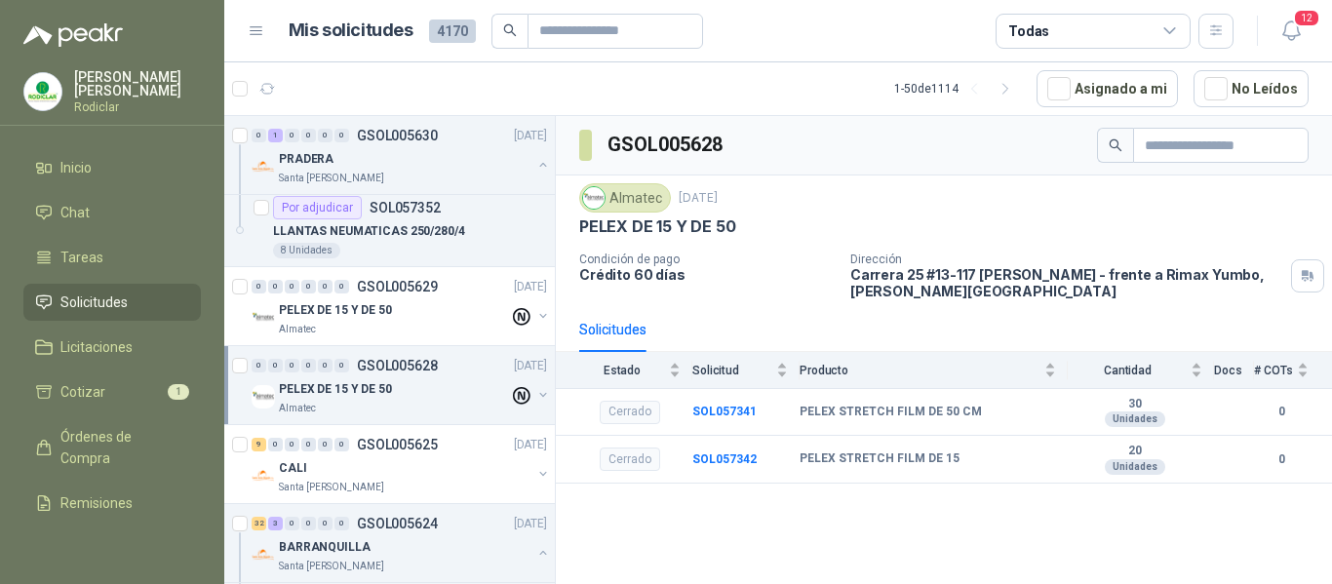
scroll to position [1073, 0]
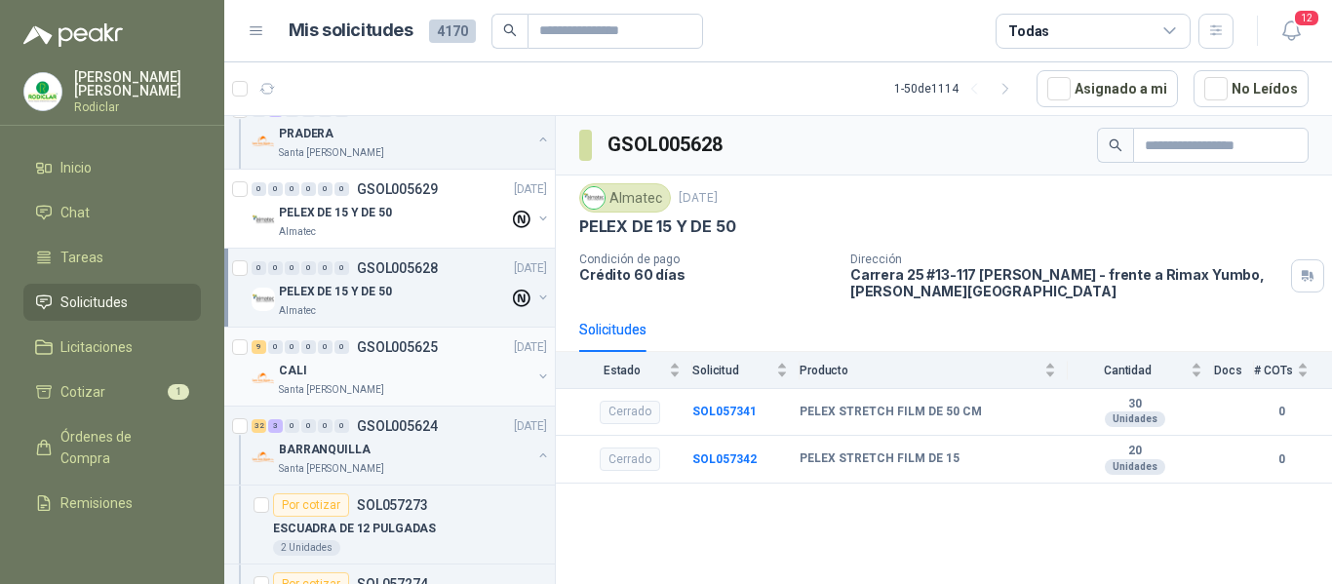
click at [433, 385] on div "Santa [PERSON_NAME]" at bounding box center [405, 390] width 253 height 16
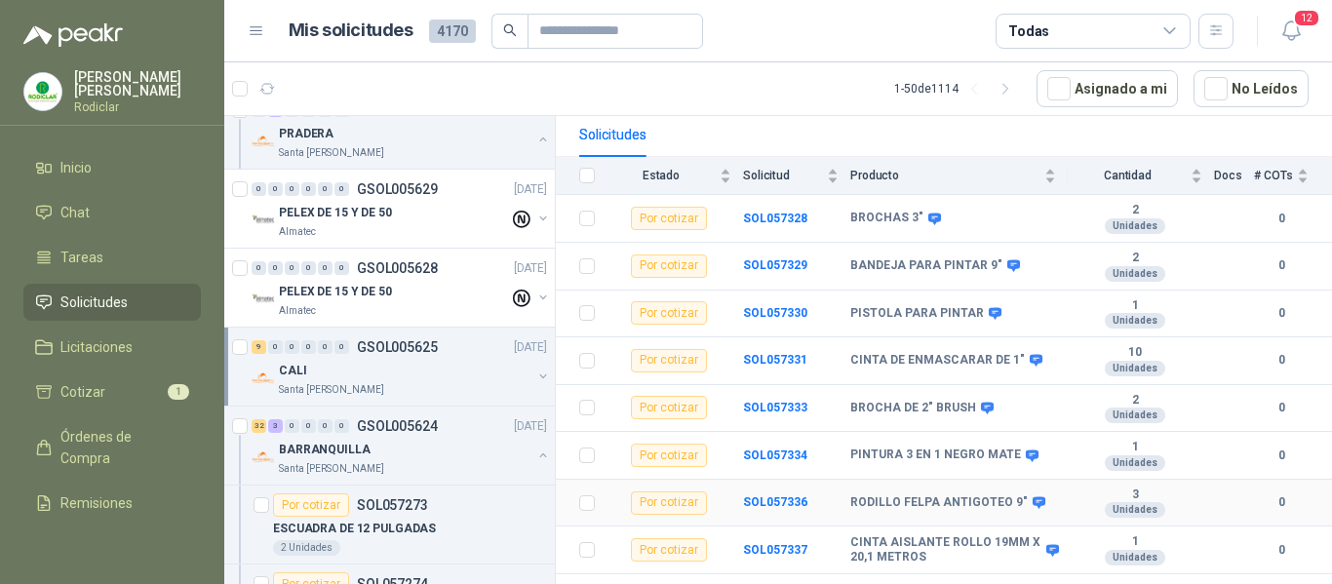
scroll to position [213, 0]
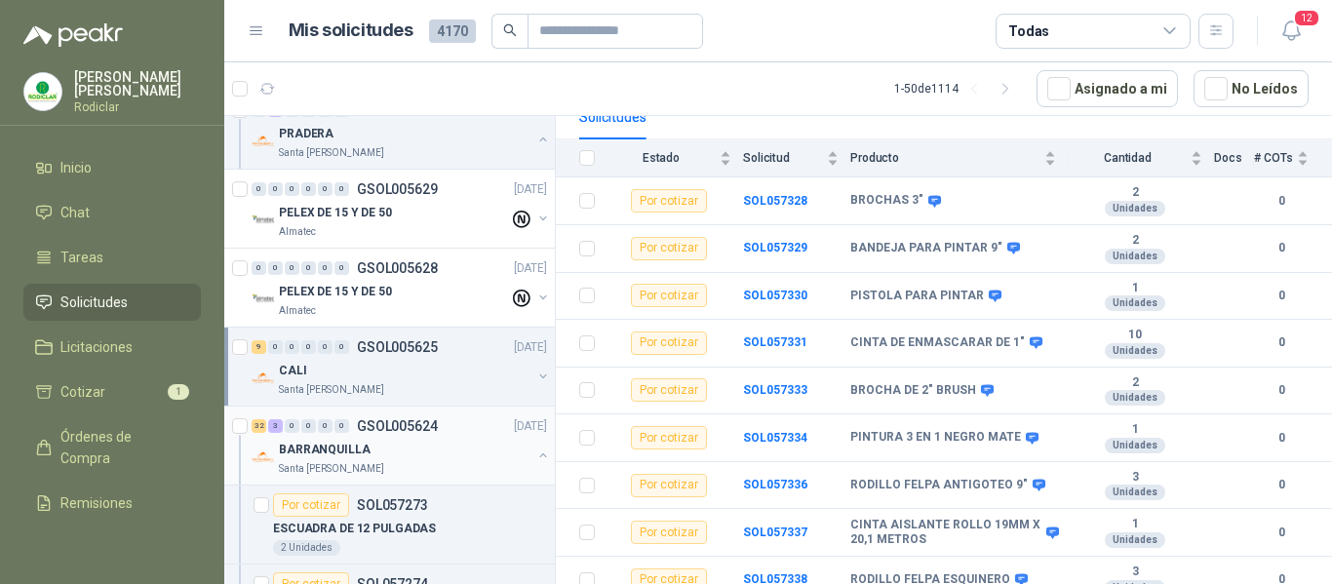
click at [482, 447] on div "BARRANQUILLA" at bounding box center [405, 449] width 253 height 23
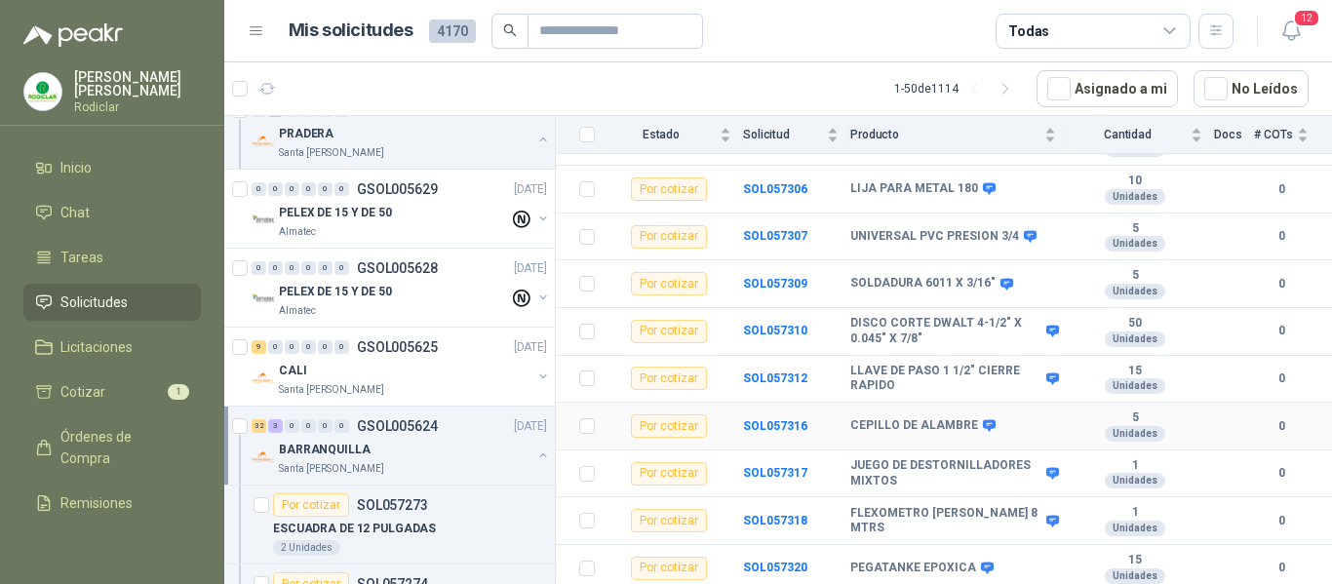
scroll to position [1458, 0]
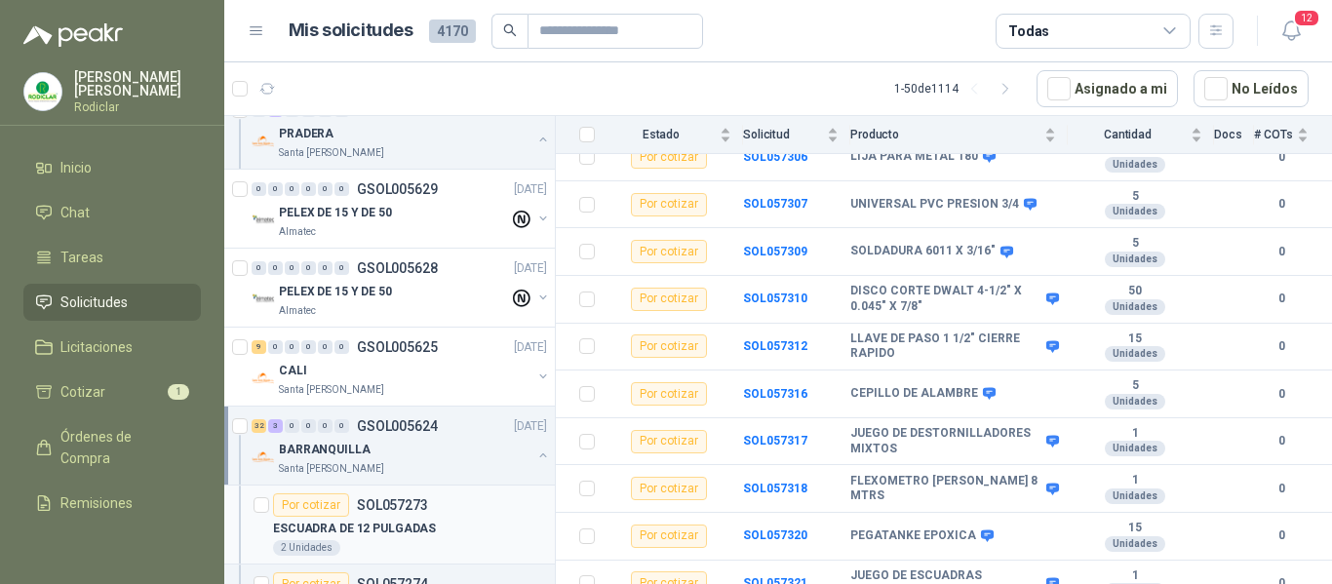
click at [462, 513] on div "Por cotizar SOL057273" at bounding box center [410, 504] width 274 height 23
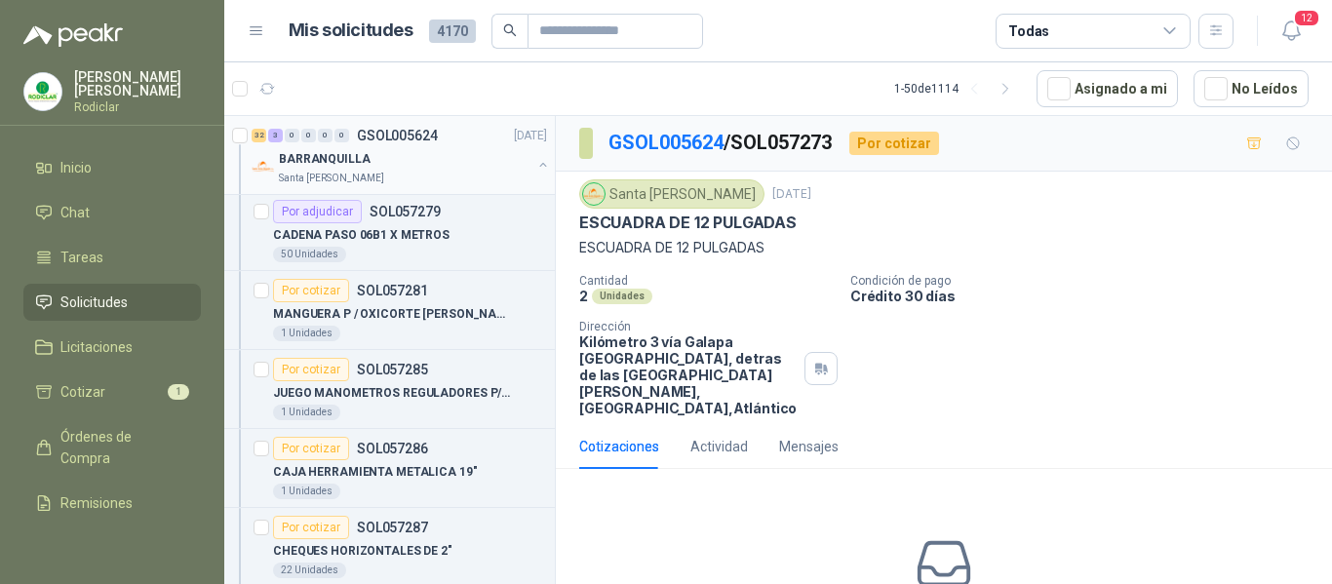
scroll to position [1853, 0]
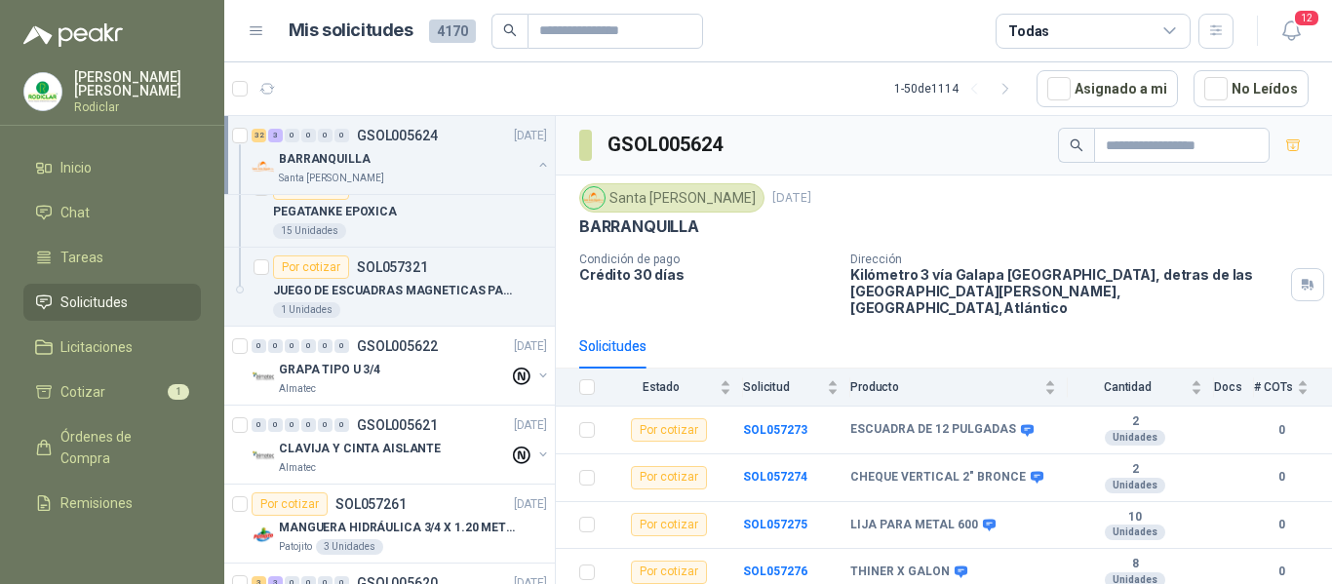
scroll to position [3998, 0]
click at [400, 373] on div "GRAPA TIPO U 3/4" at bounding box center [394, 367] width 230 height 23
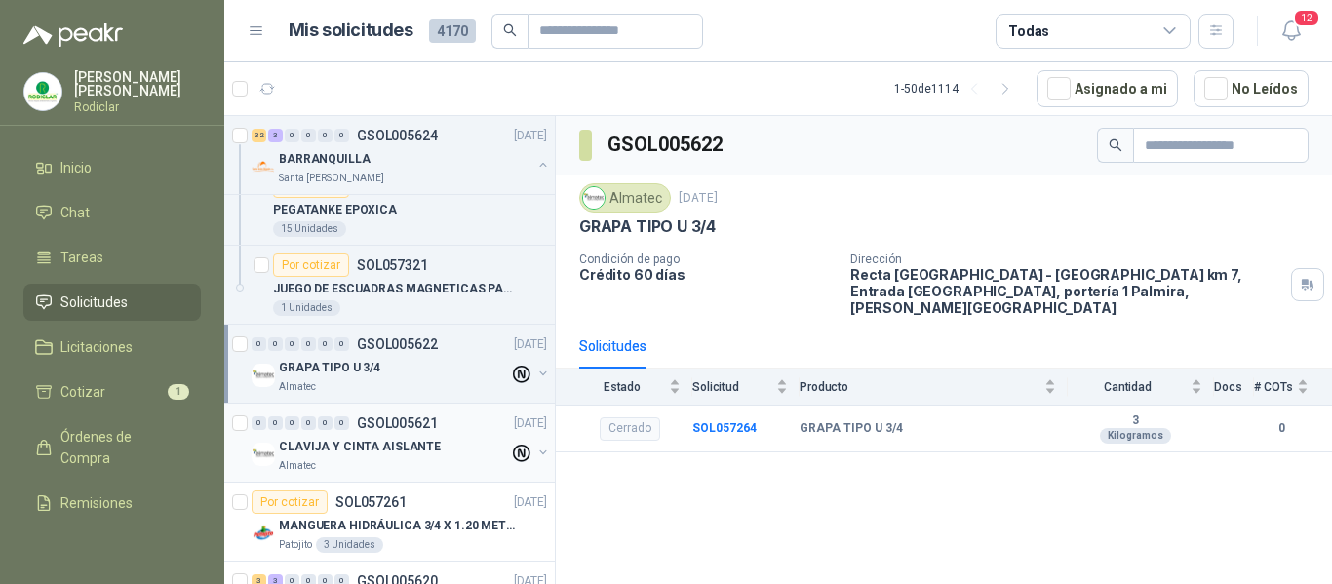
click at [444, 451] on div "CLAVIJA Y CINTA AISLANTE" at bounding box center [394, 446] width 230 height 23
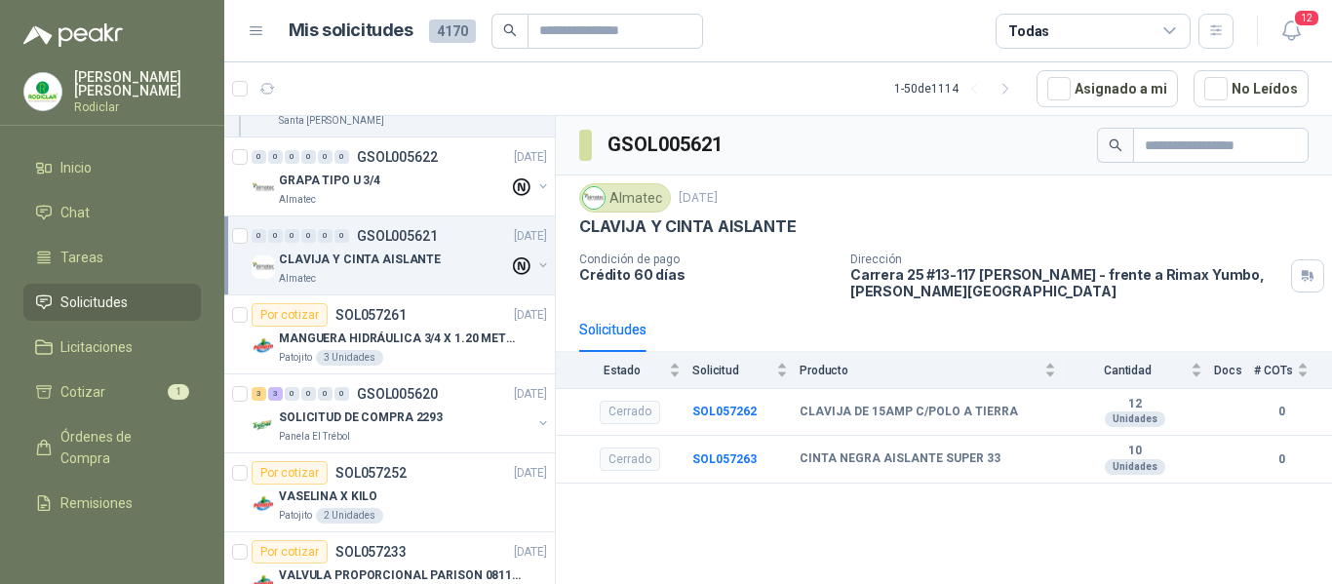
scroll to position [4194, 0]
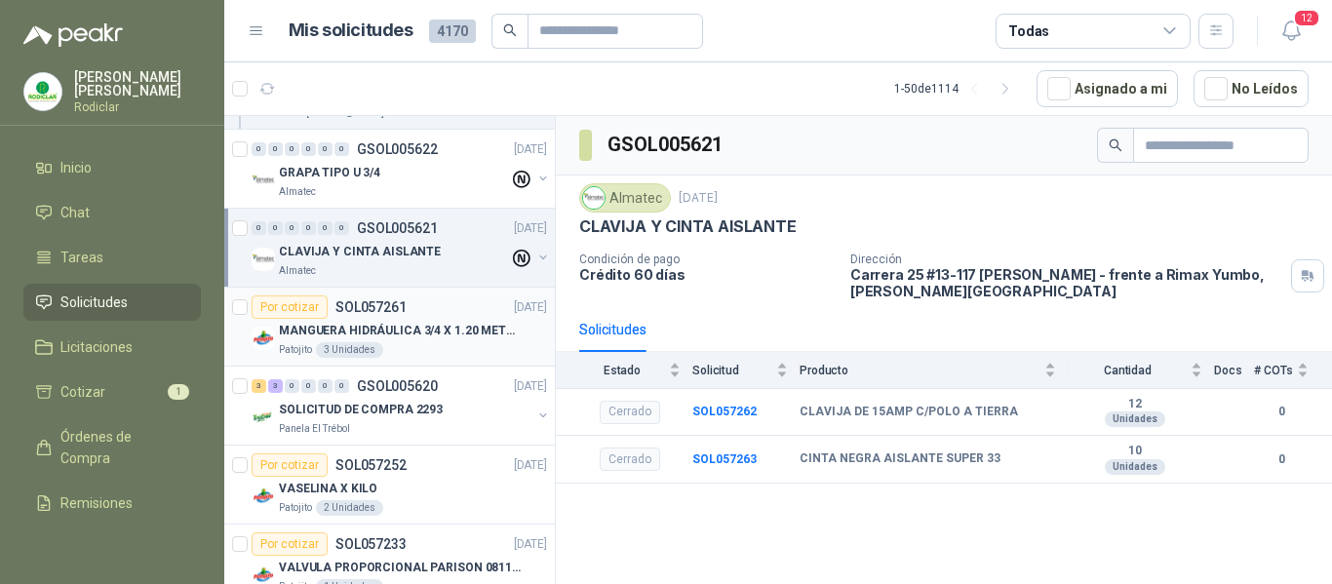
click at [446, 351] on div "Patojito 3 Unidades" at bounding box center [413, 350] width 268 height 16
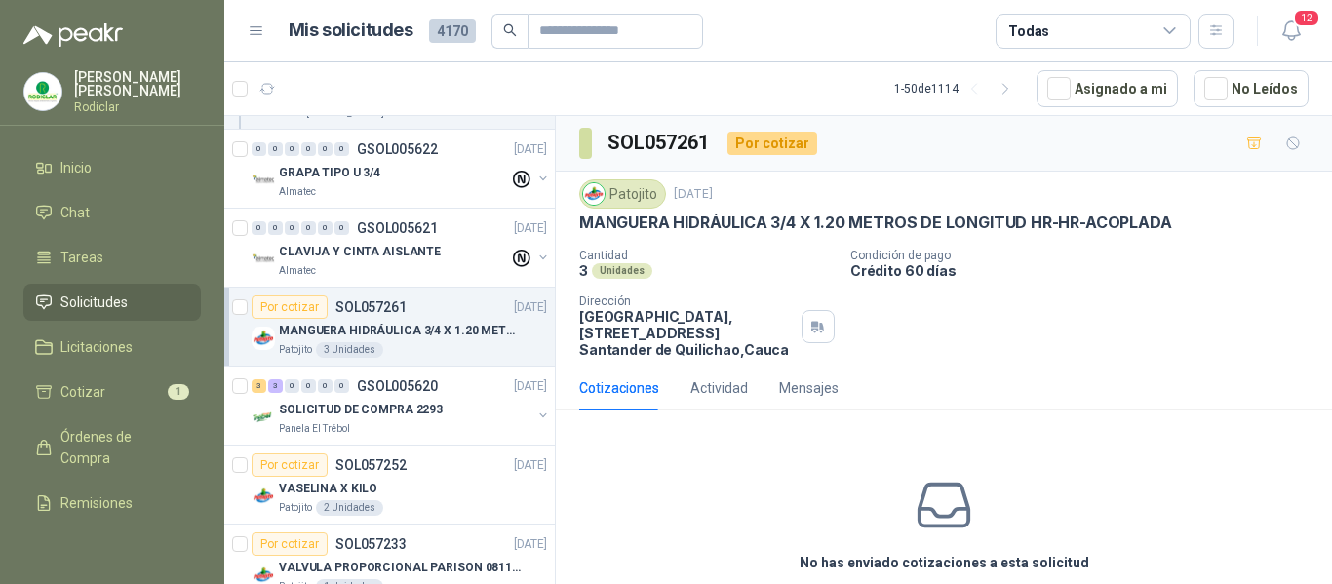
scroll to position [4291, 0]
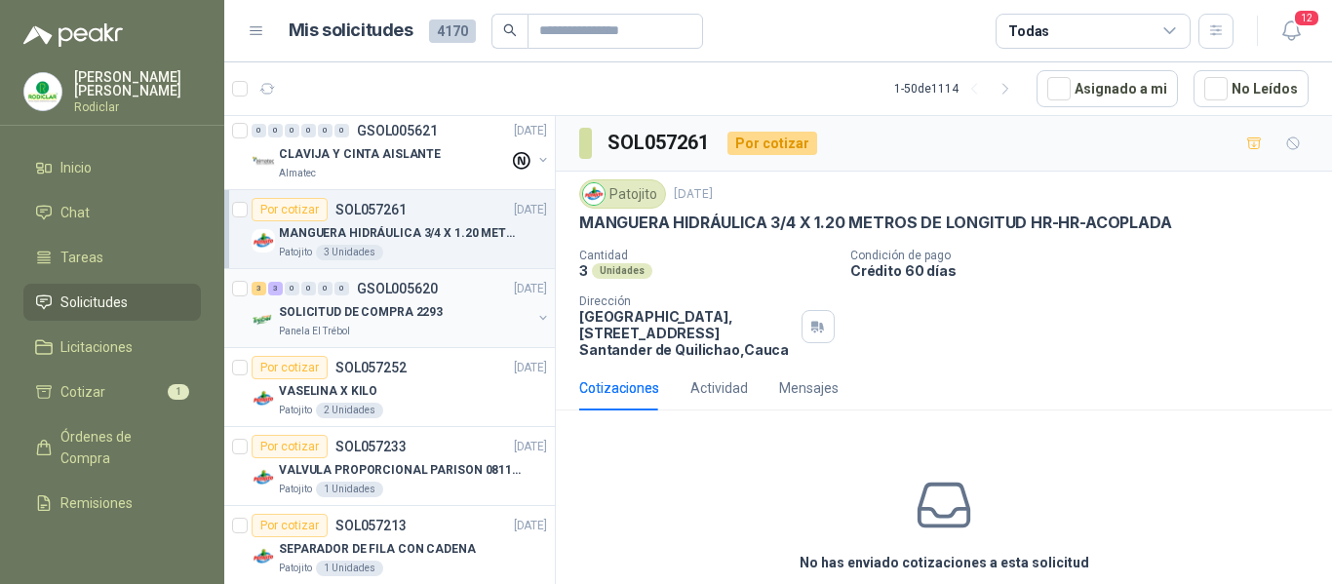
click at [443, 334] on div "Panela El Trébol" at bounding box center [405, 332] width 253 height 16
